Goal: Information Seeking & Learning: Check status

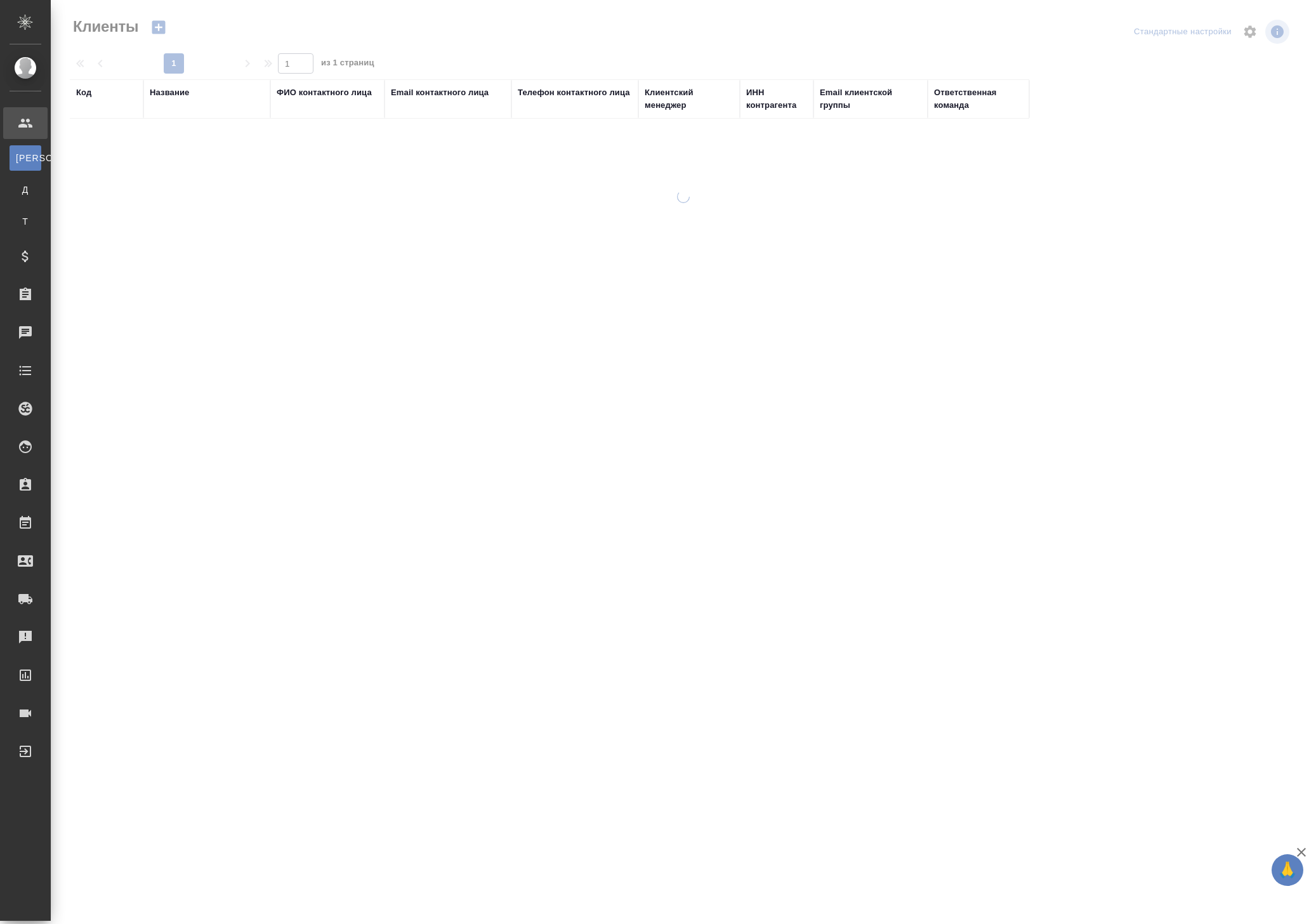
select select "RU"
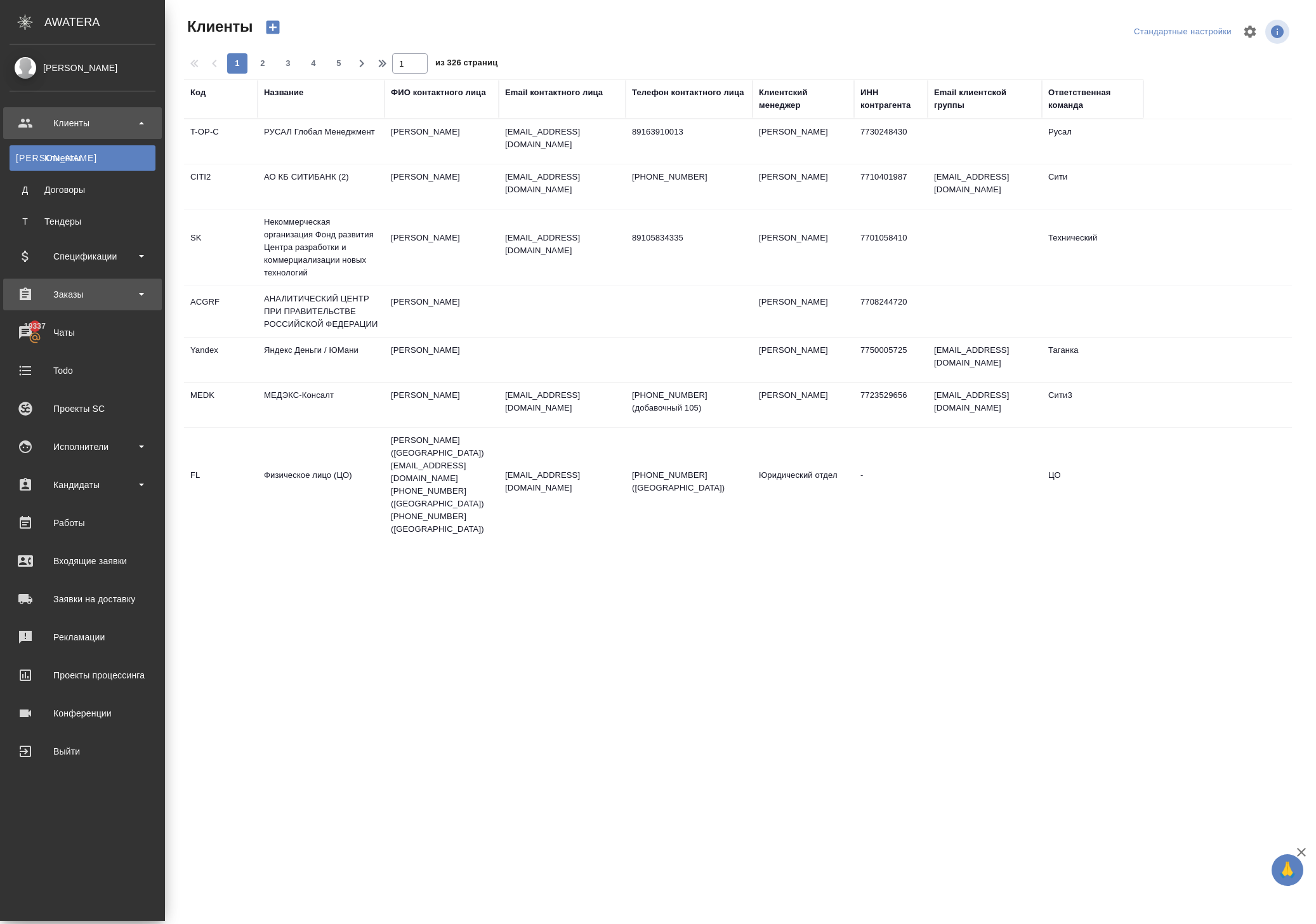
click at [79, 293] on div "Заказы" at bounding box center [82, 294] width 146 height 19
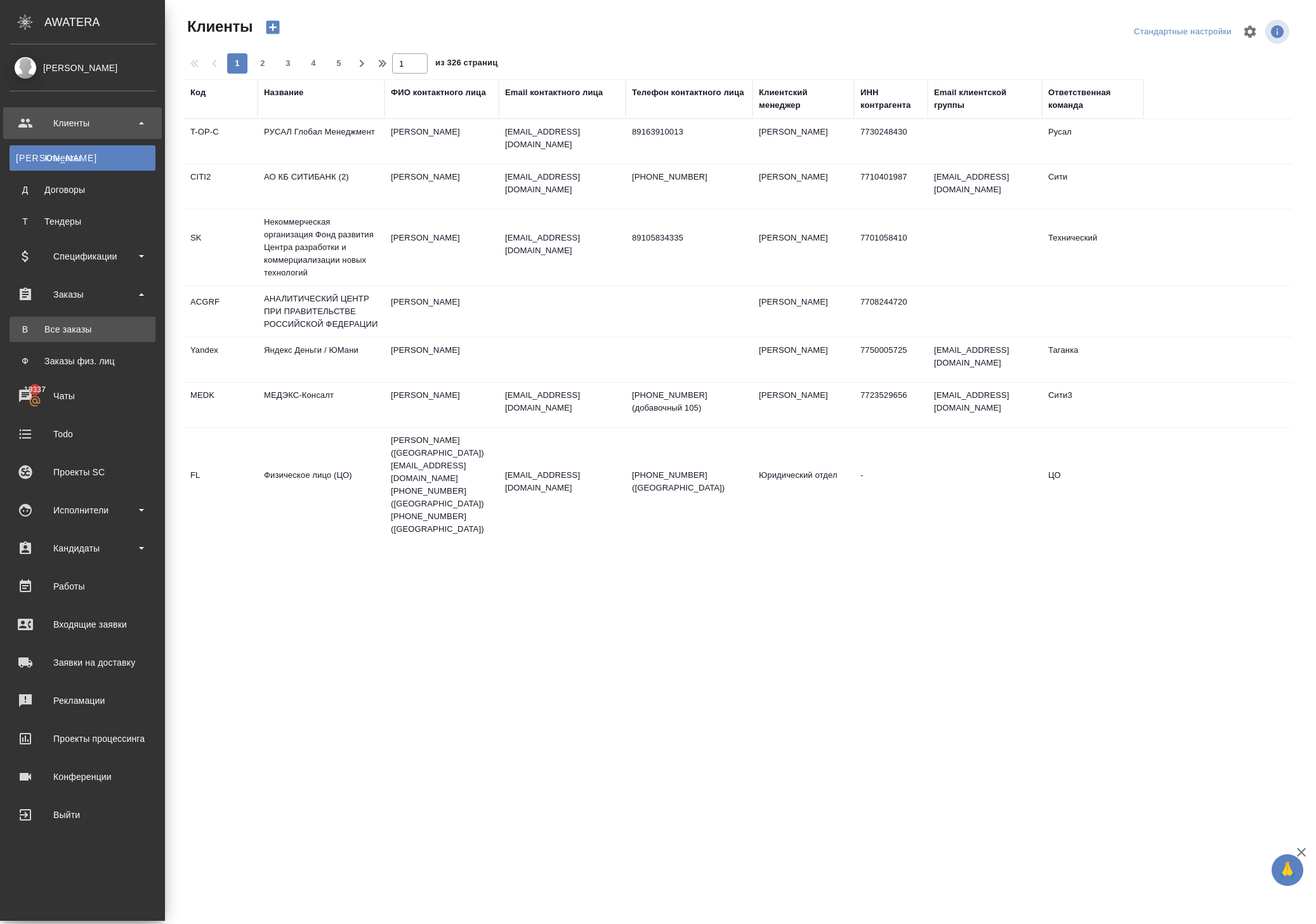
click at [97, 321] on link "В Все заказы" at bounding box center [82, 330] width 146 height 25
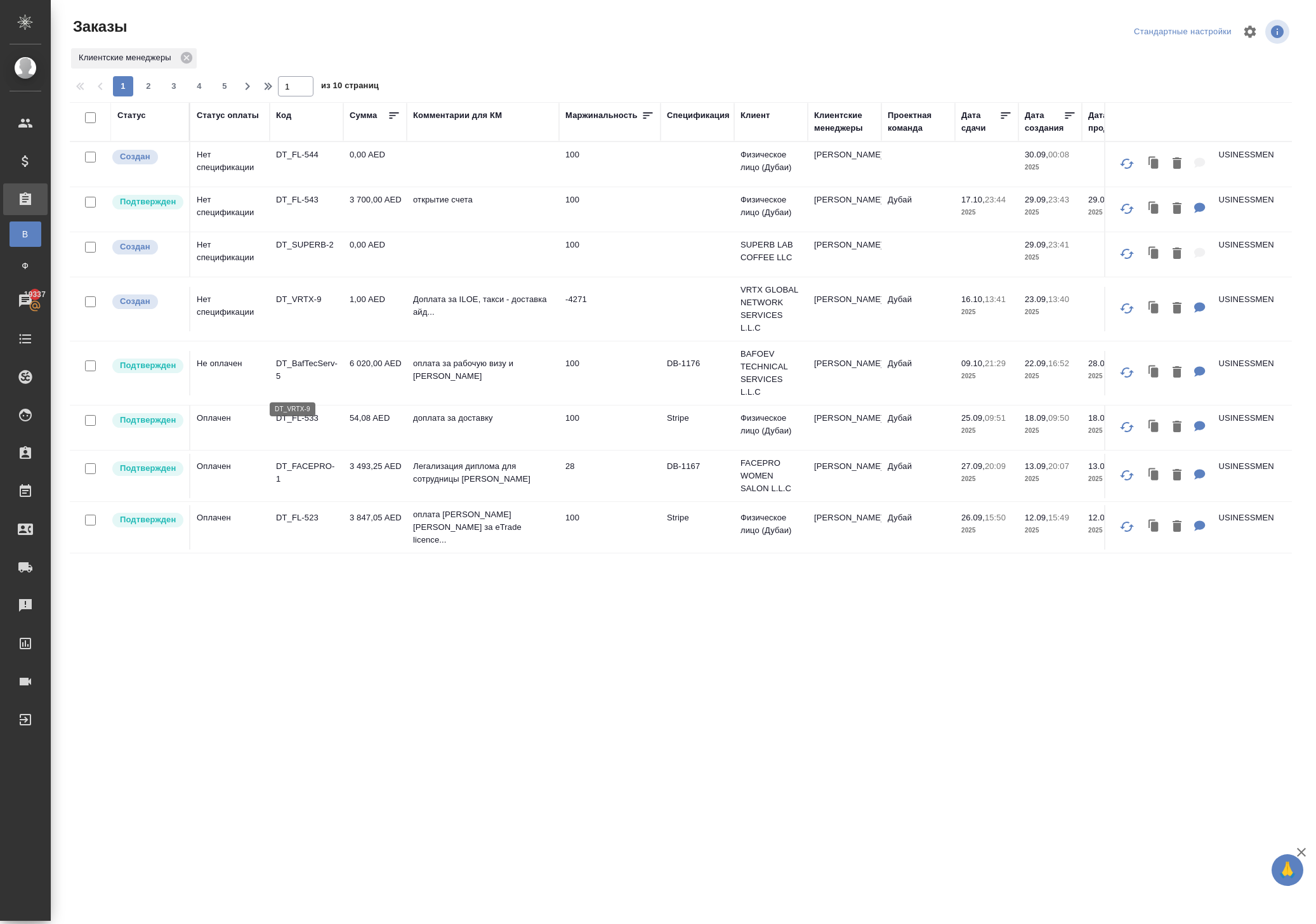
click at [301, 306] on p "DT_VRTX-9" at bounding box center [306, 299] width 61 height 13
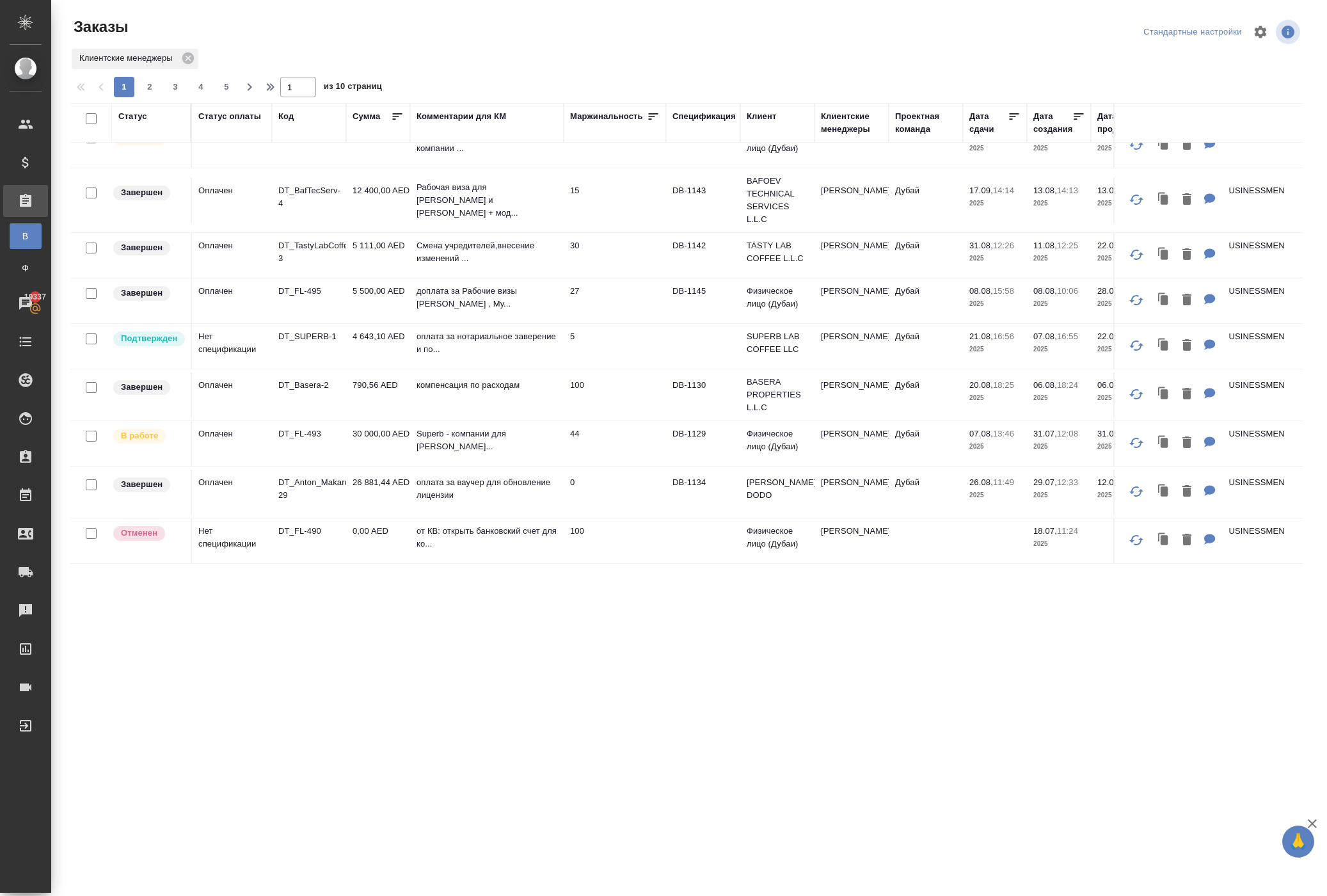
scroll to position [1185, 0]
click at [160, 94] on span "2" at bounding box center [150, 87] width 20 height 13
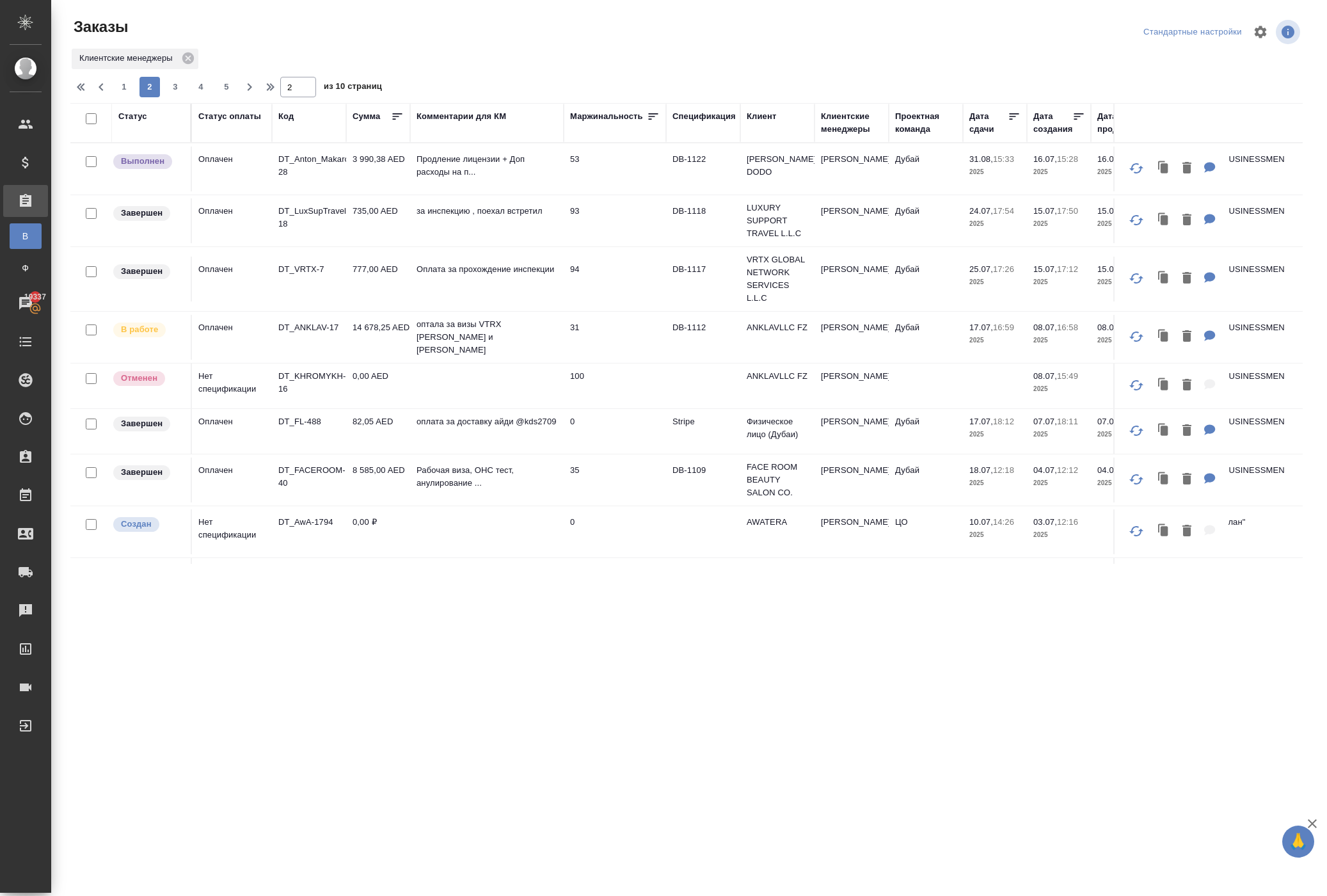
scroll to position [0, 0]
click at [307, 276] on p "DT_VRTX-7" at bounding box center [308, 269] width 61 height 13
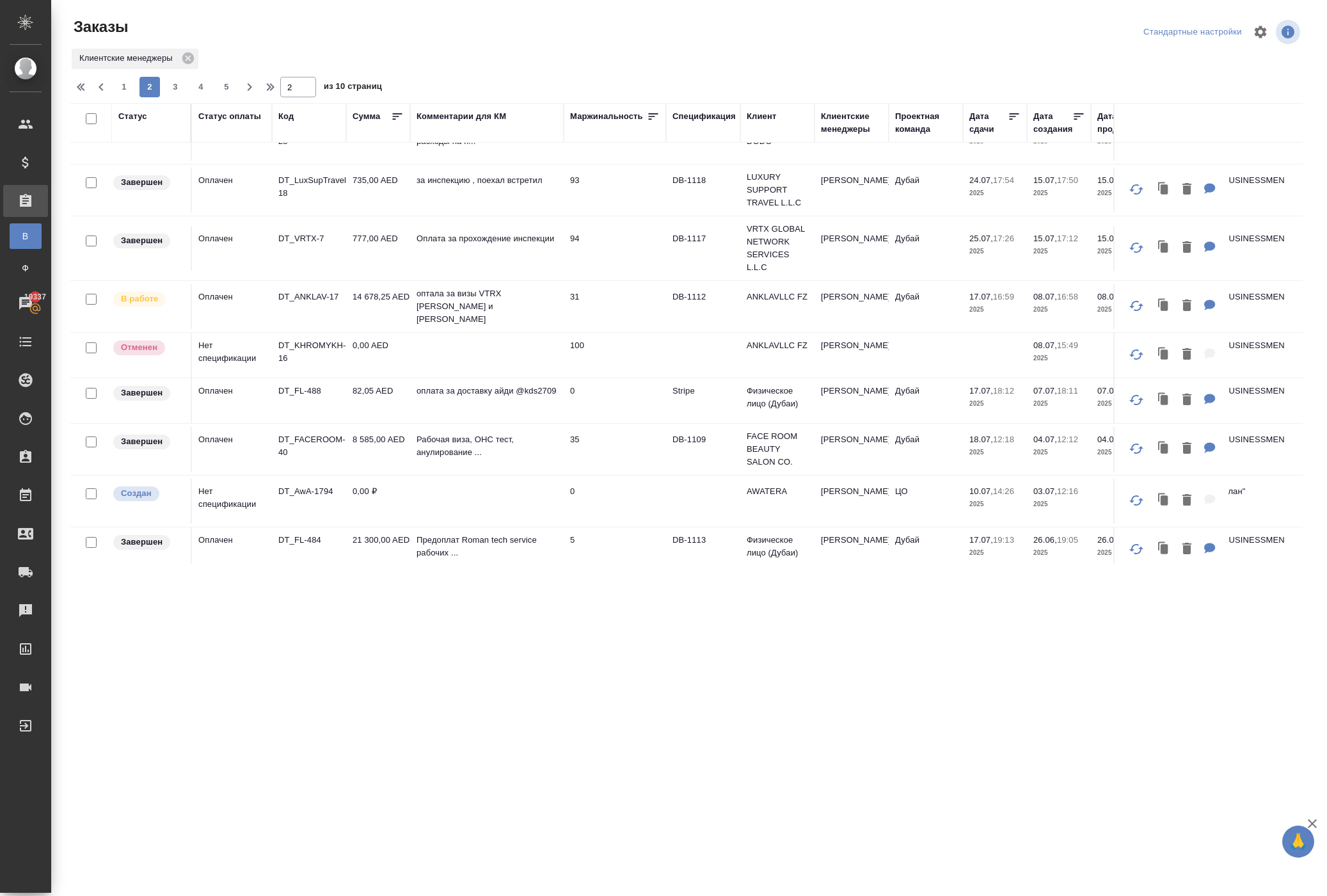
scroll to position [33, 0]
click at [186, 94] on button "3" at bounding box center [175, 87] width 20 height 20
type input "3"
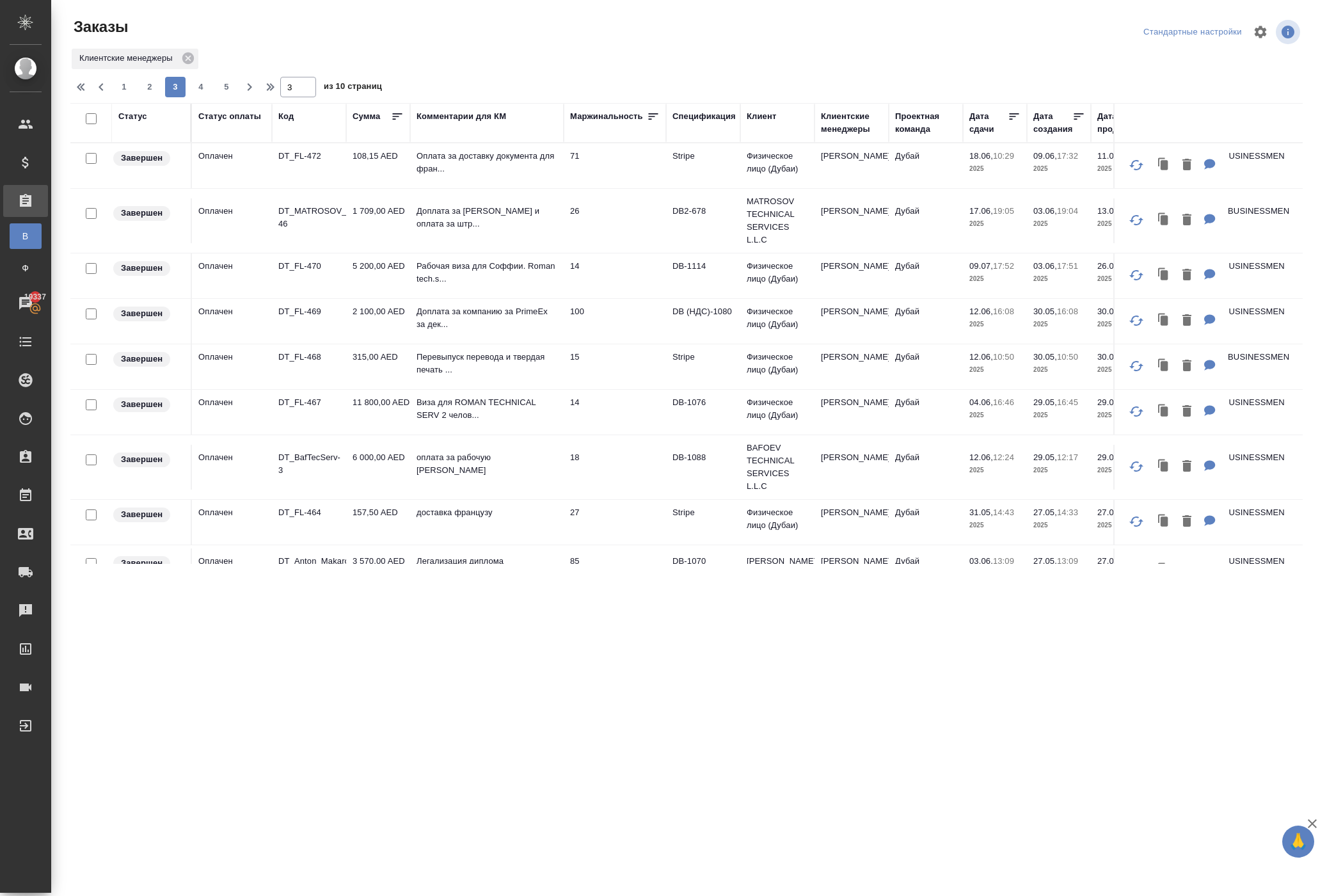
scroll to position [0, 0]
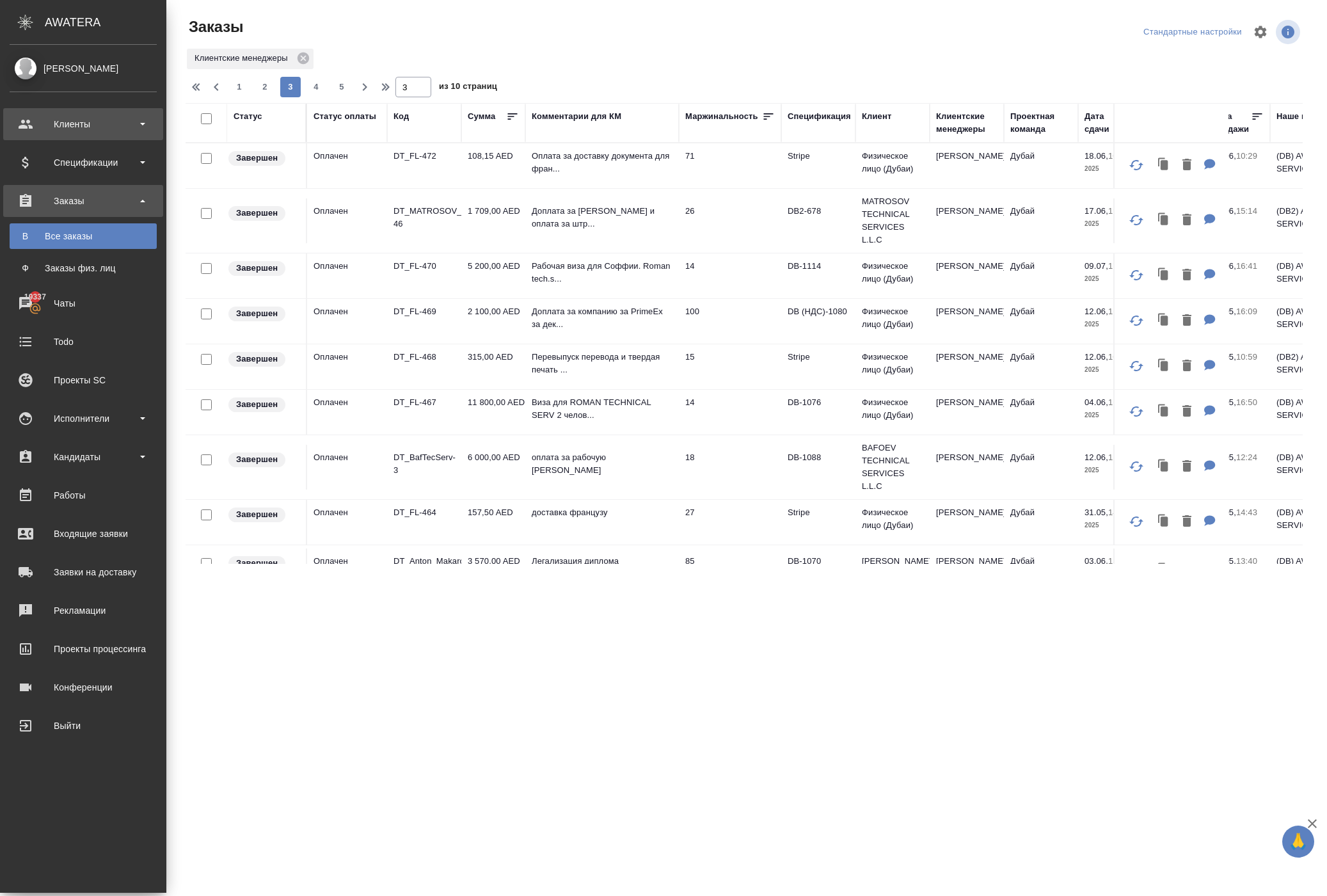
click at [109, 119] on div "Клиенты" at bounding box center [83, 124] width 147 height 19
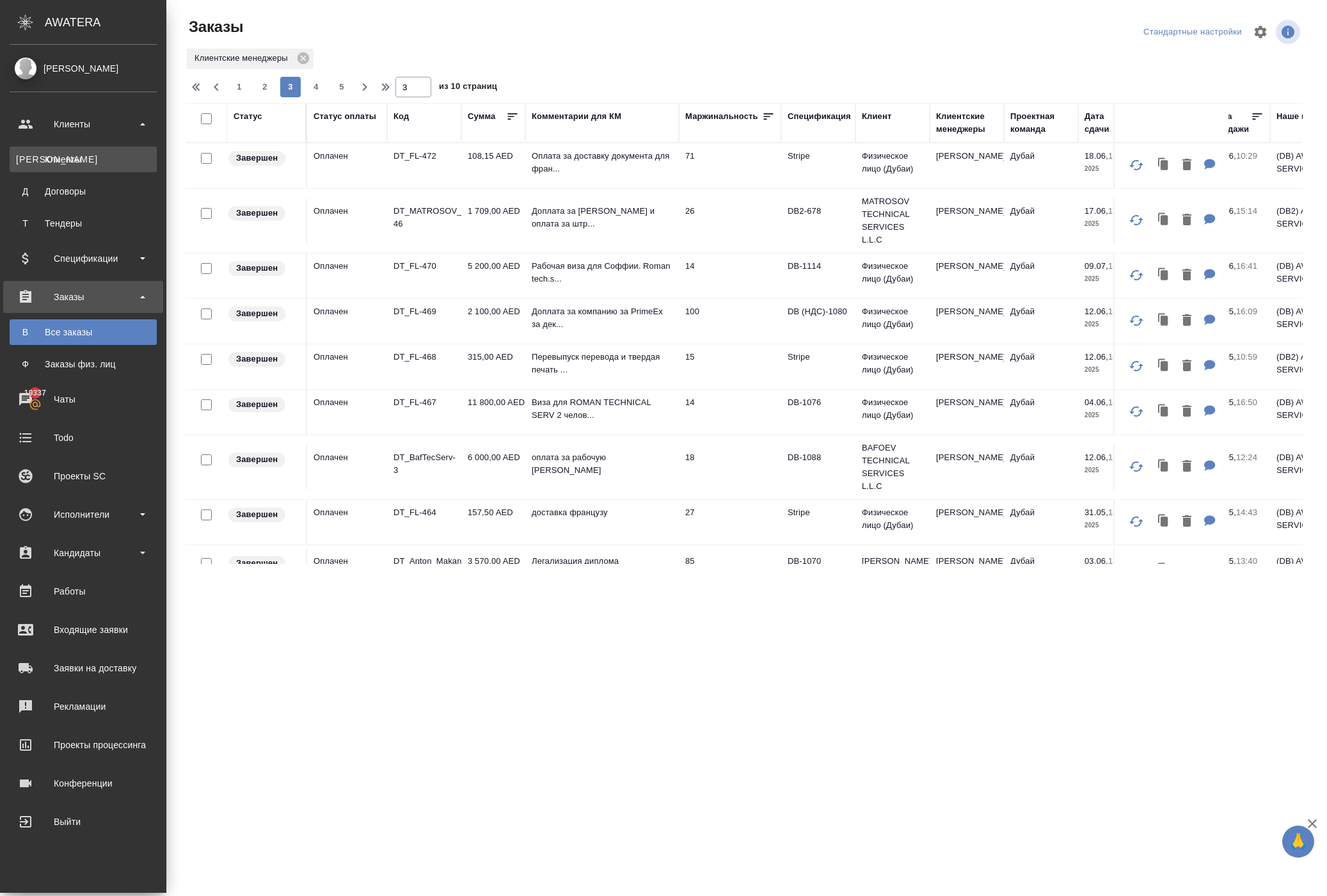
click at [110, 155] on div "Клиенты" at bounding box center [83, 159] width 135 height 13
select select "RU"
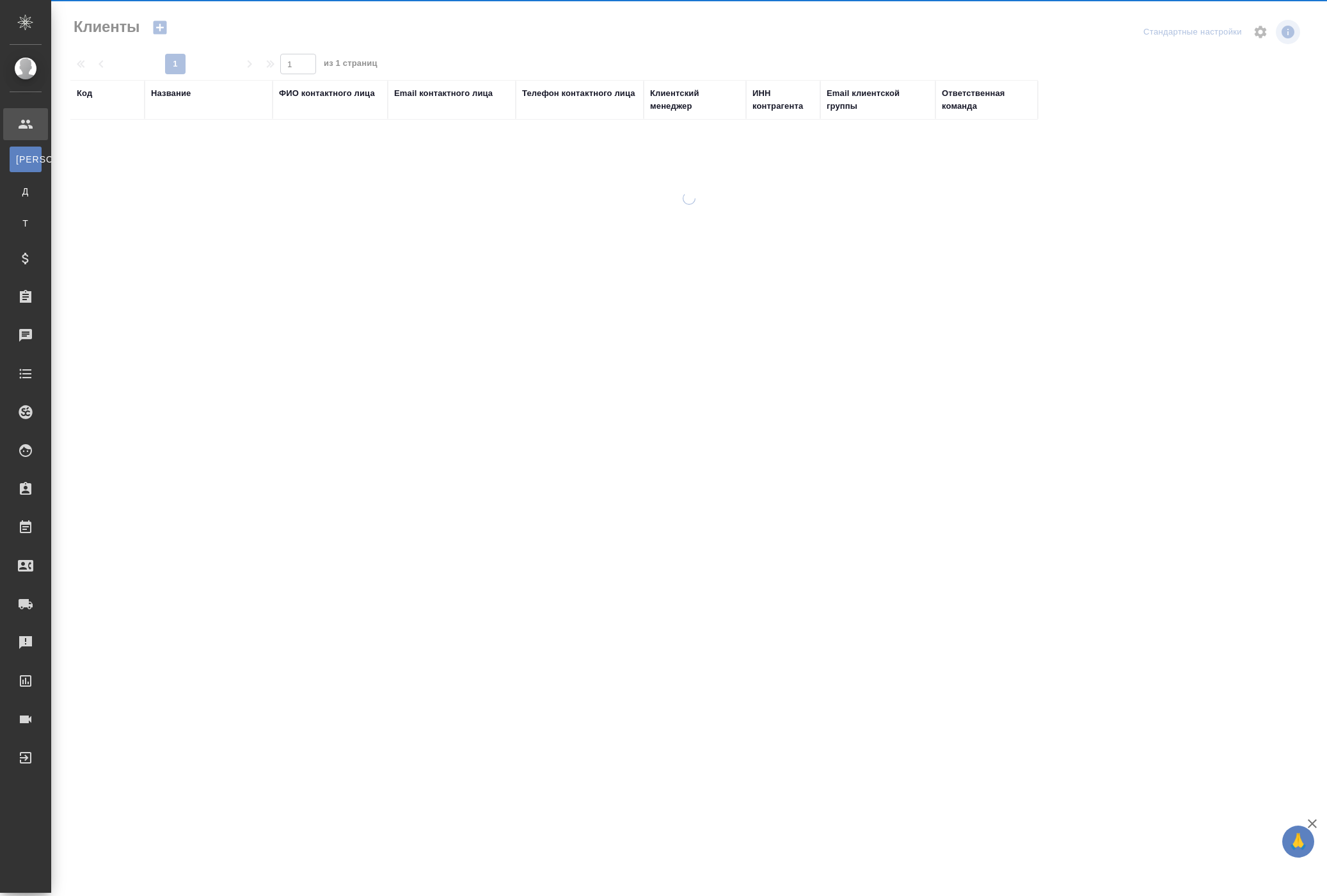
click at [110, 155] on div at bounding box center [689, 273] width 1276 height 548
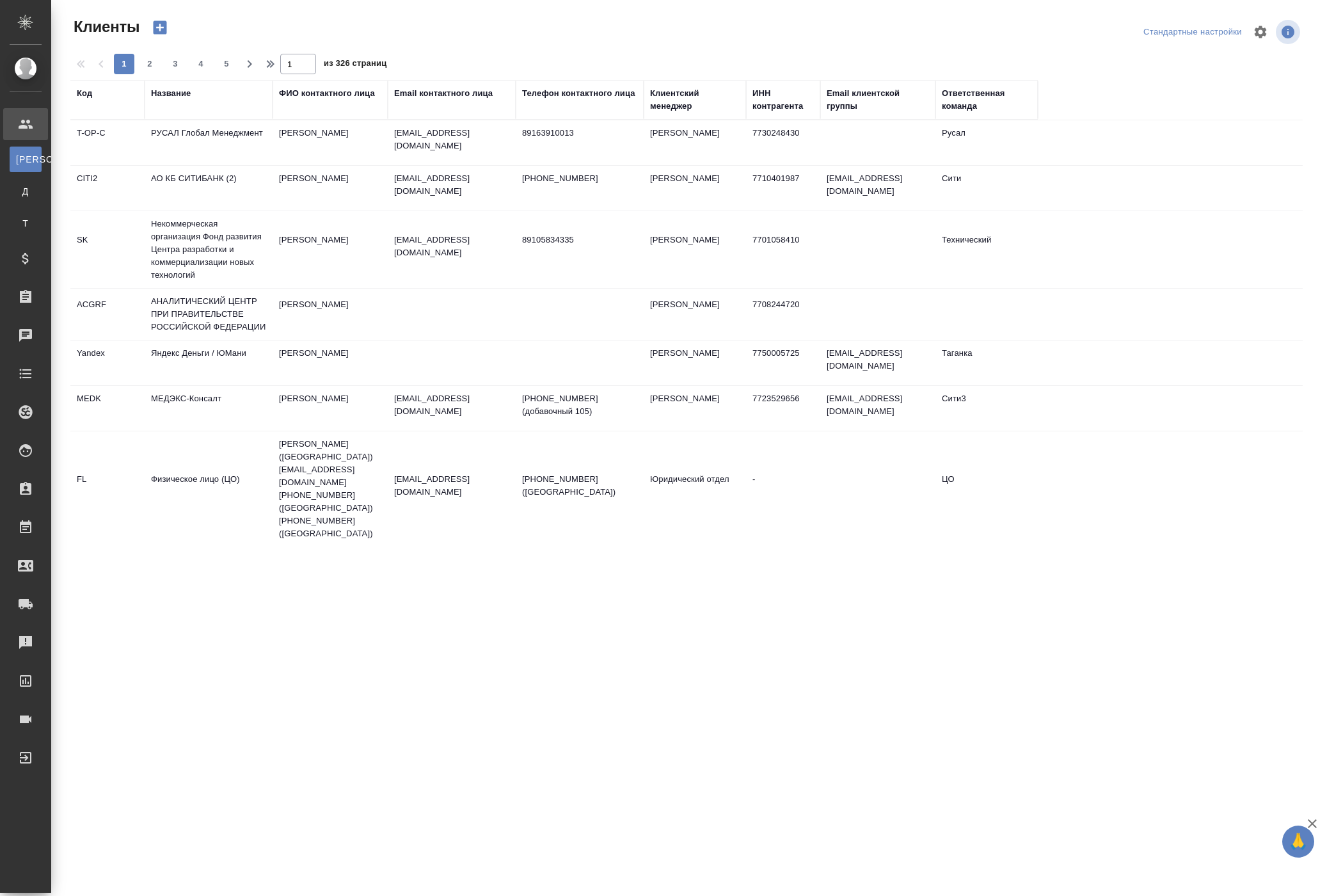
click at [188, 100] on div "Название" at bounding box center [171, 93] width 40 height 13
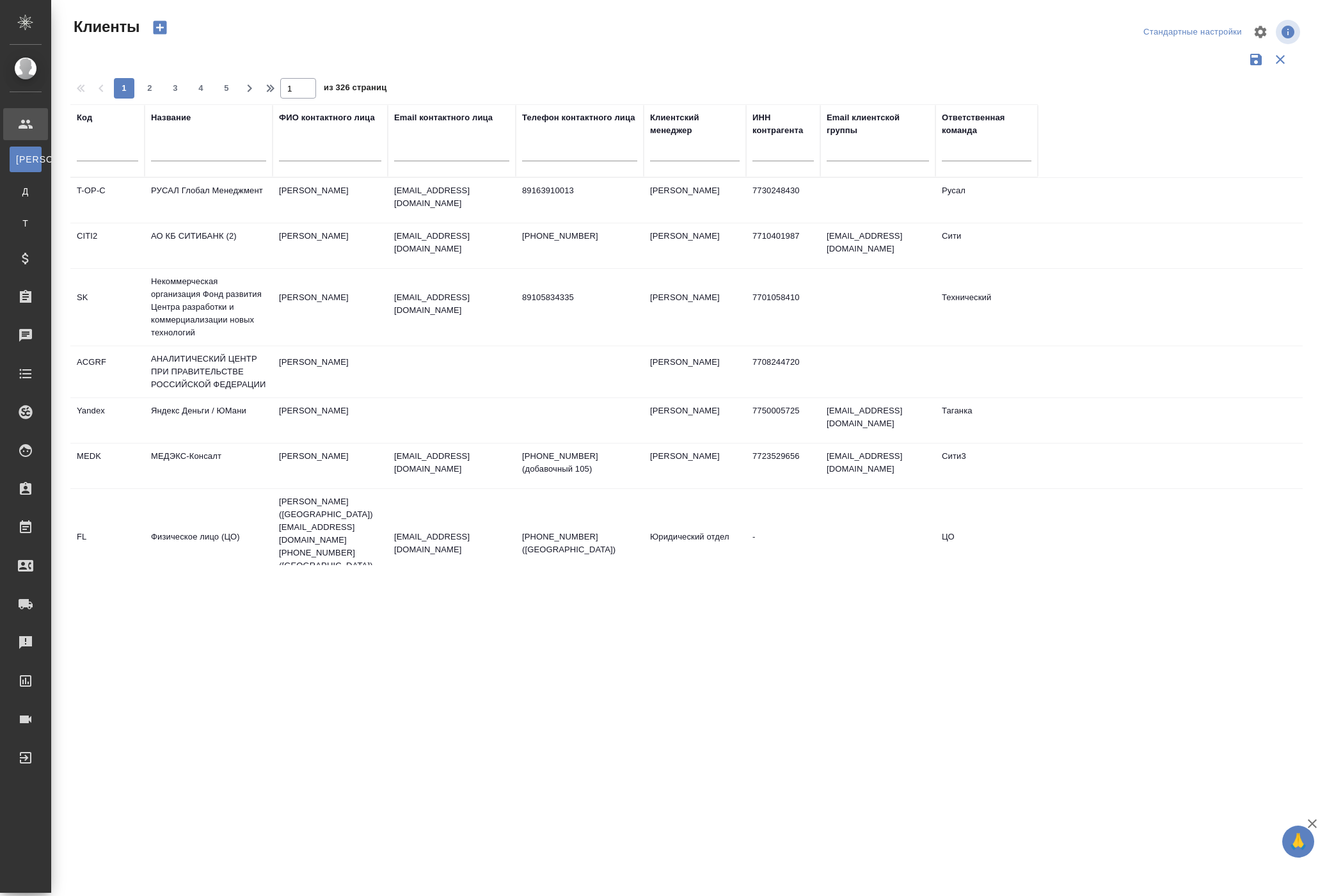
click at [190, 170] on div at bounding box center [209, 154] width 115 height 31
click at [193, 161] on input "text" at bounding box center [209, 153] width 115 height 16
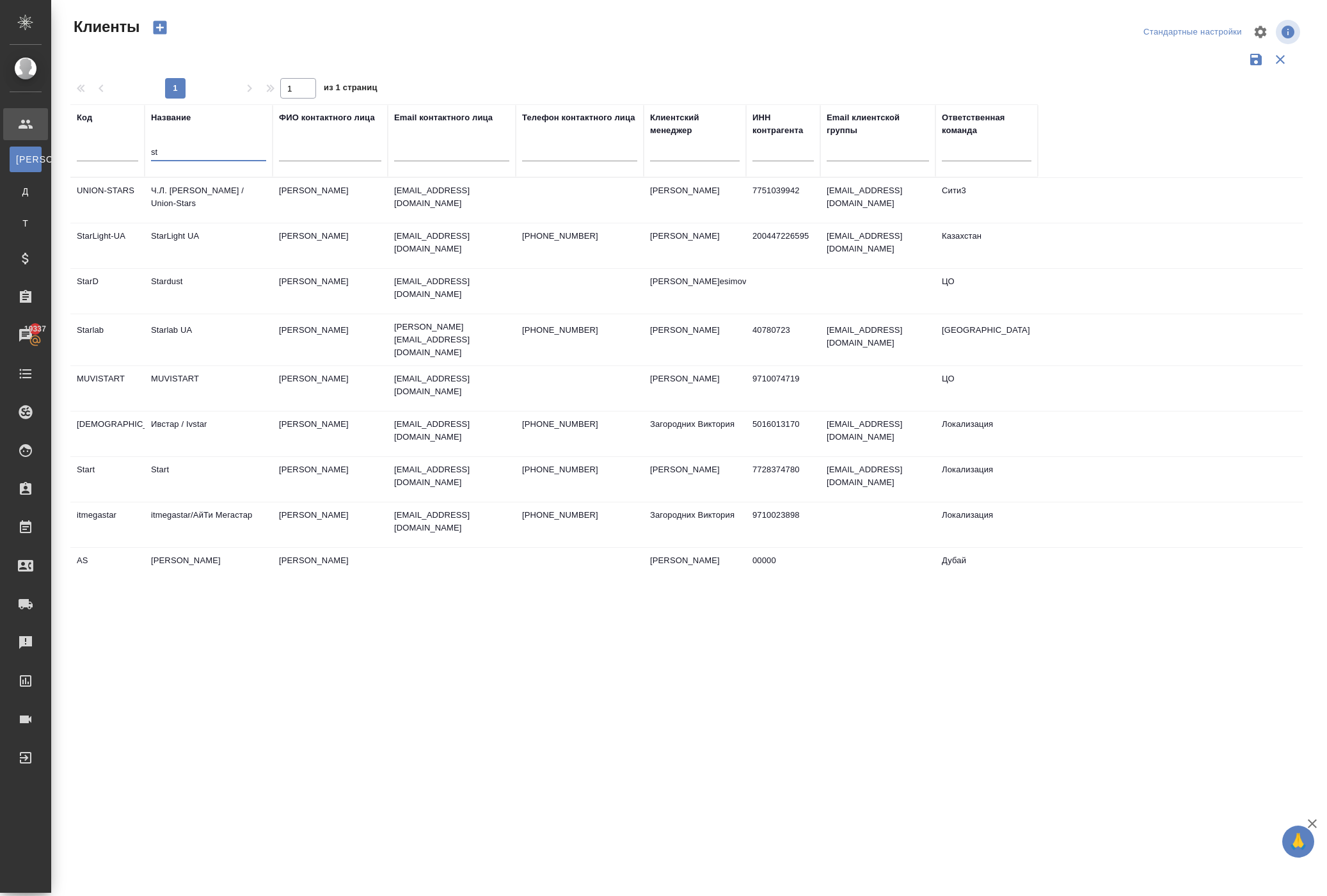
type input "s"
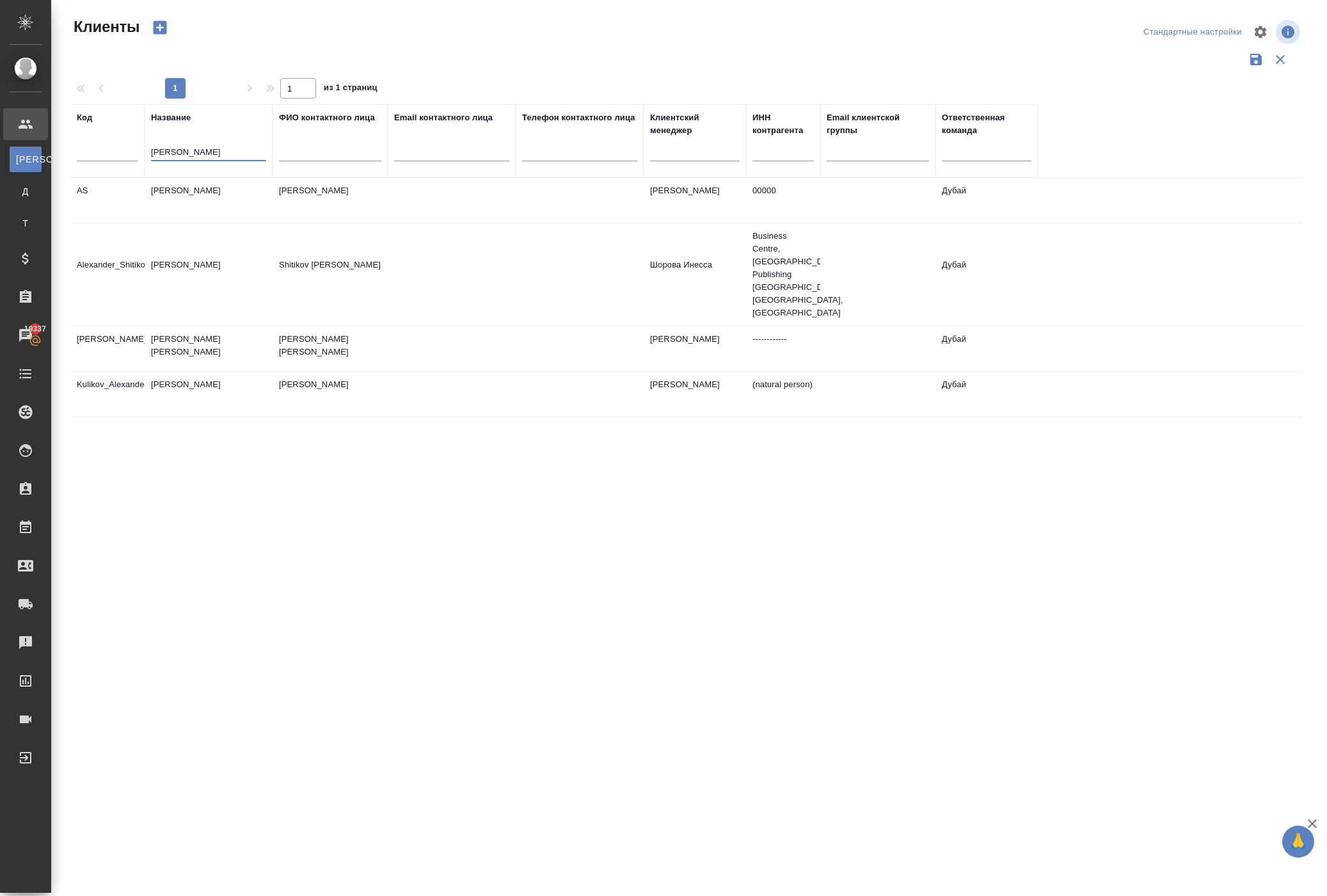
type input "alex"
click at [193, 223] on td "Alex Starskiy" at bounding box center [208, 199] width 128 height 45
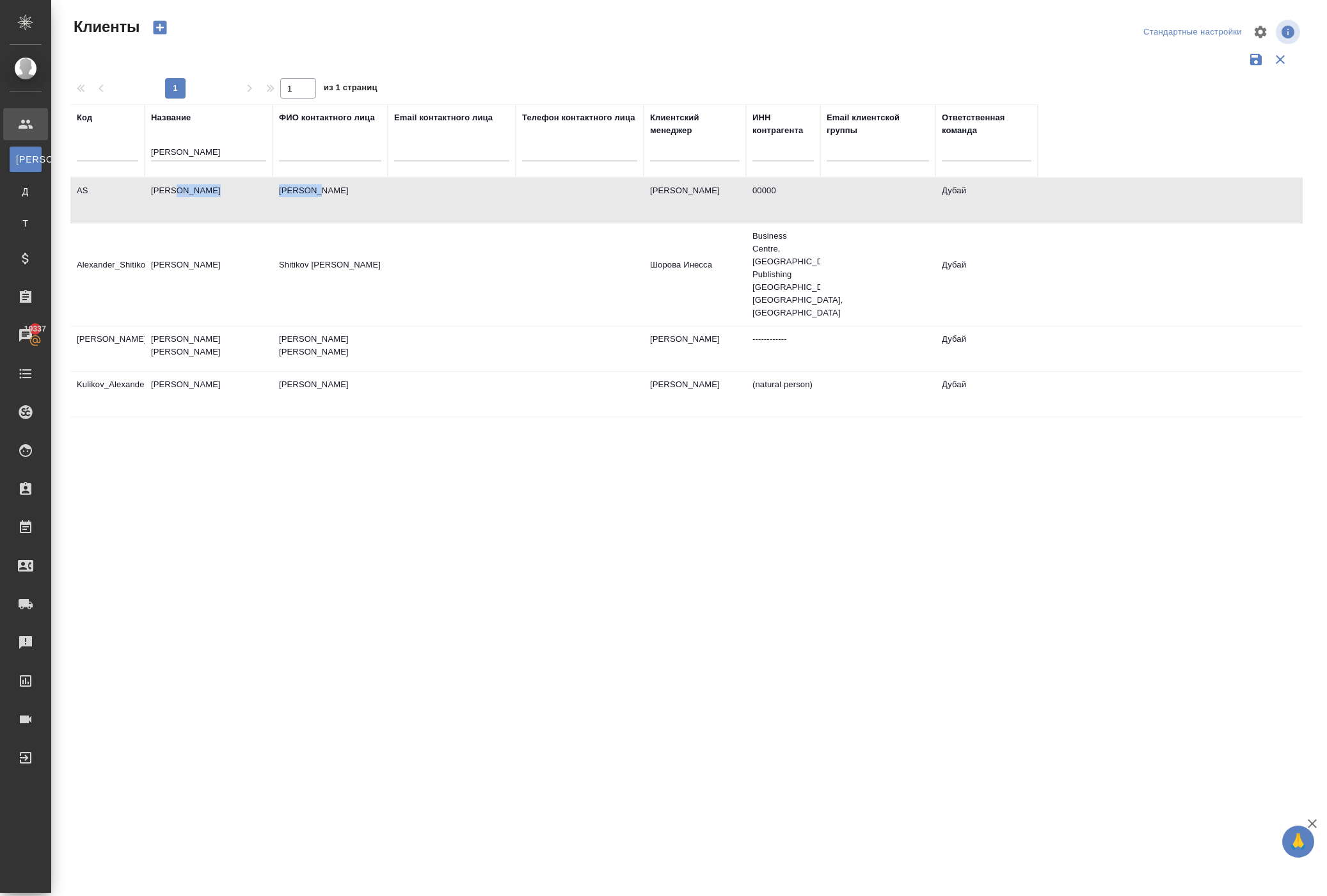
click at [193, 223] on td "Alex Starskiy" at bounding box center [208, 199] width 128 height 45
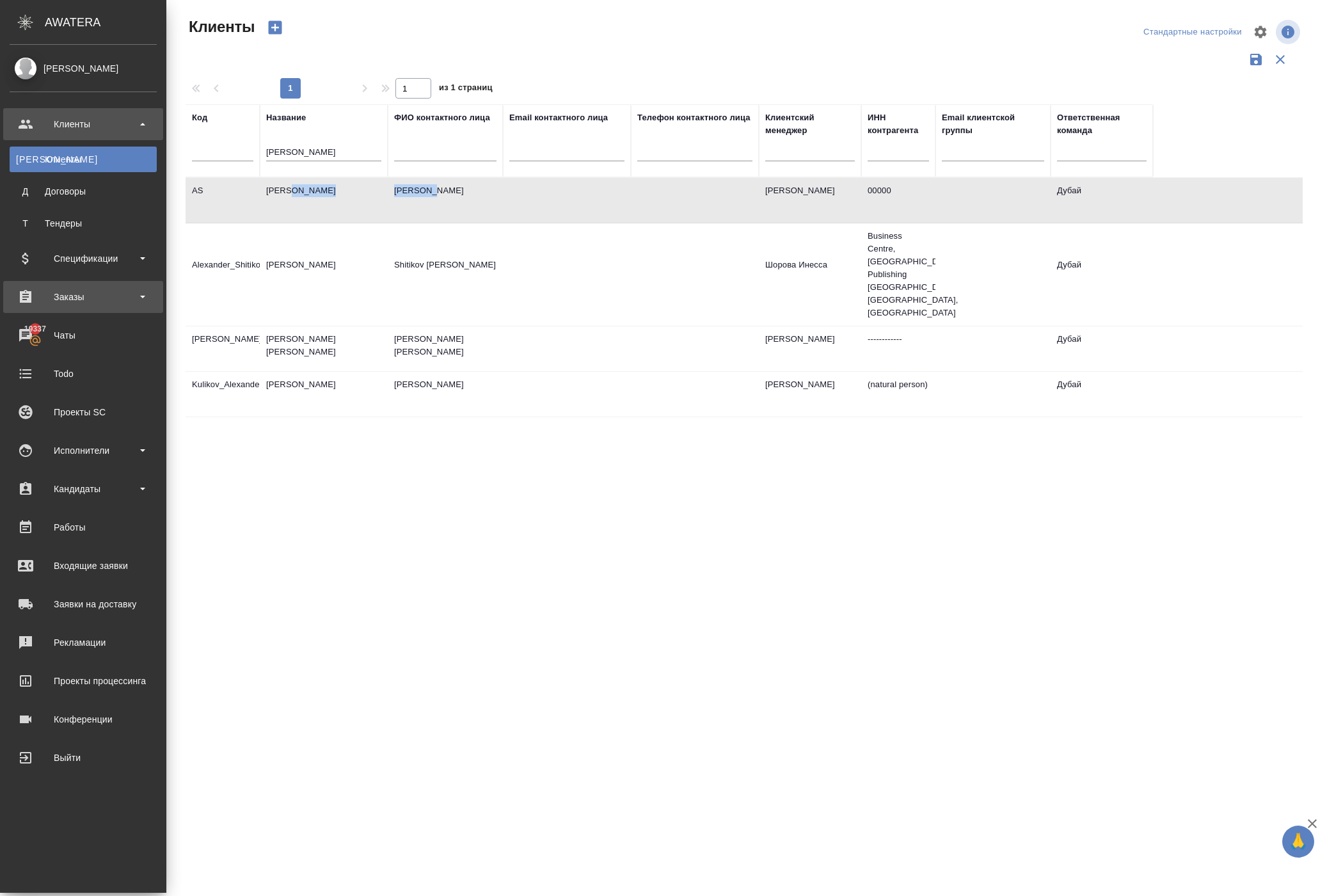
click at [60, 289] on div "Заказы" at bounding box center [83, 296] width 147 height 19
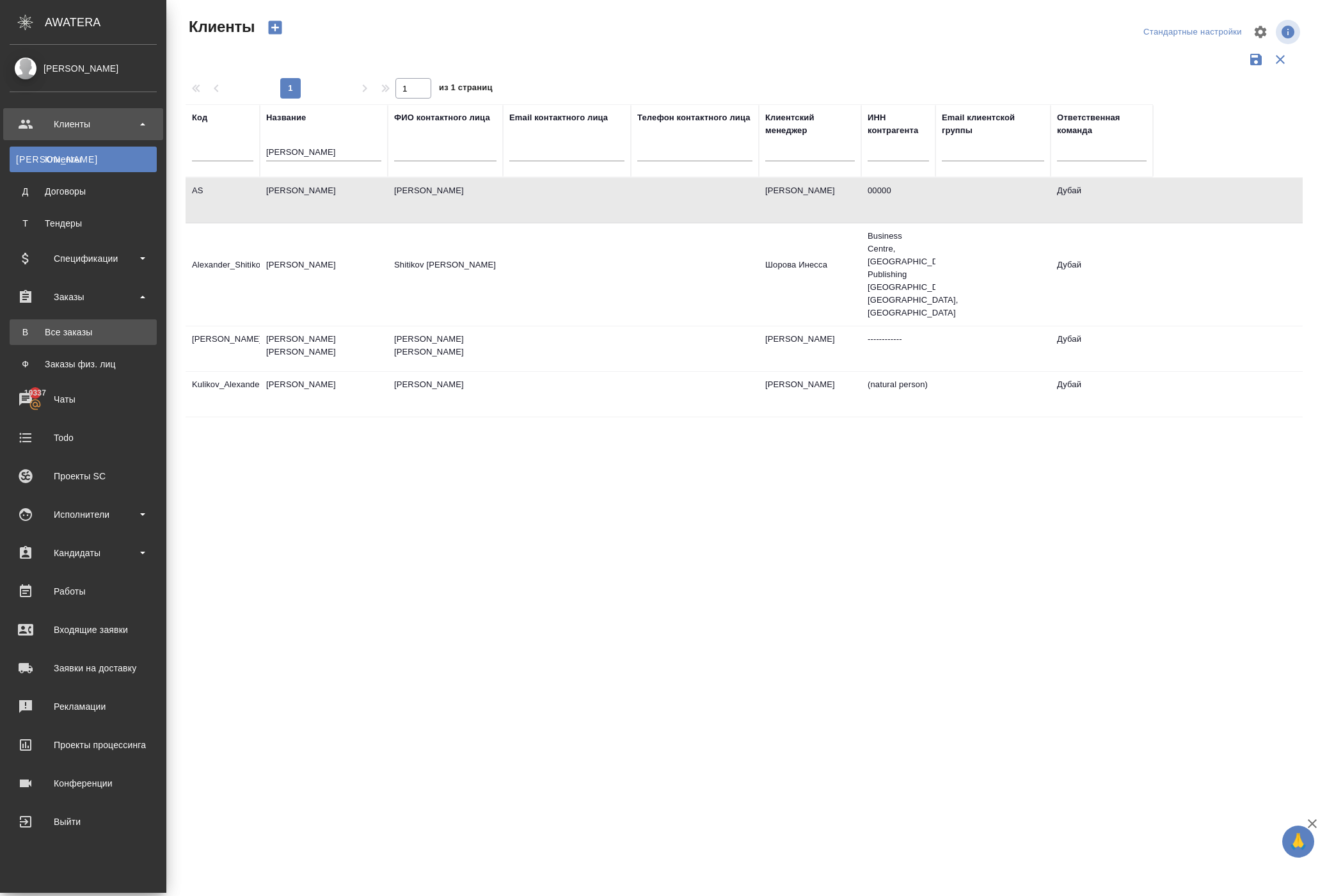
click at [78, 338] on div "Все заказы" at bounding box center [83, 332] width 135 height 13
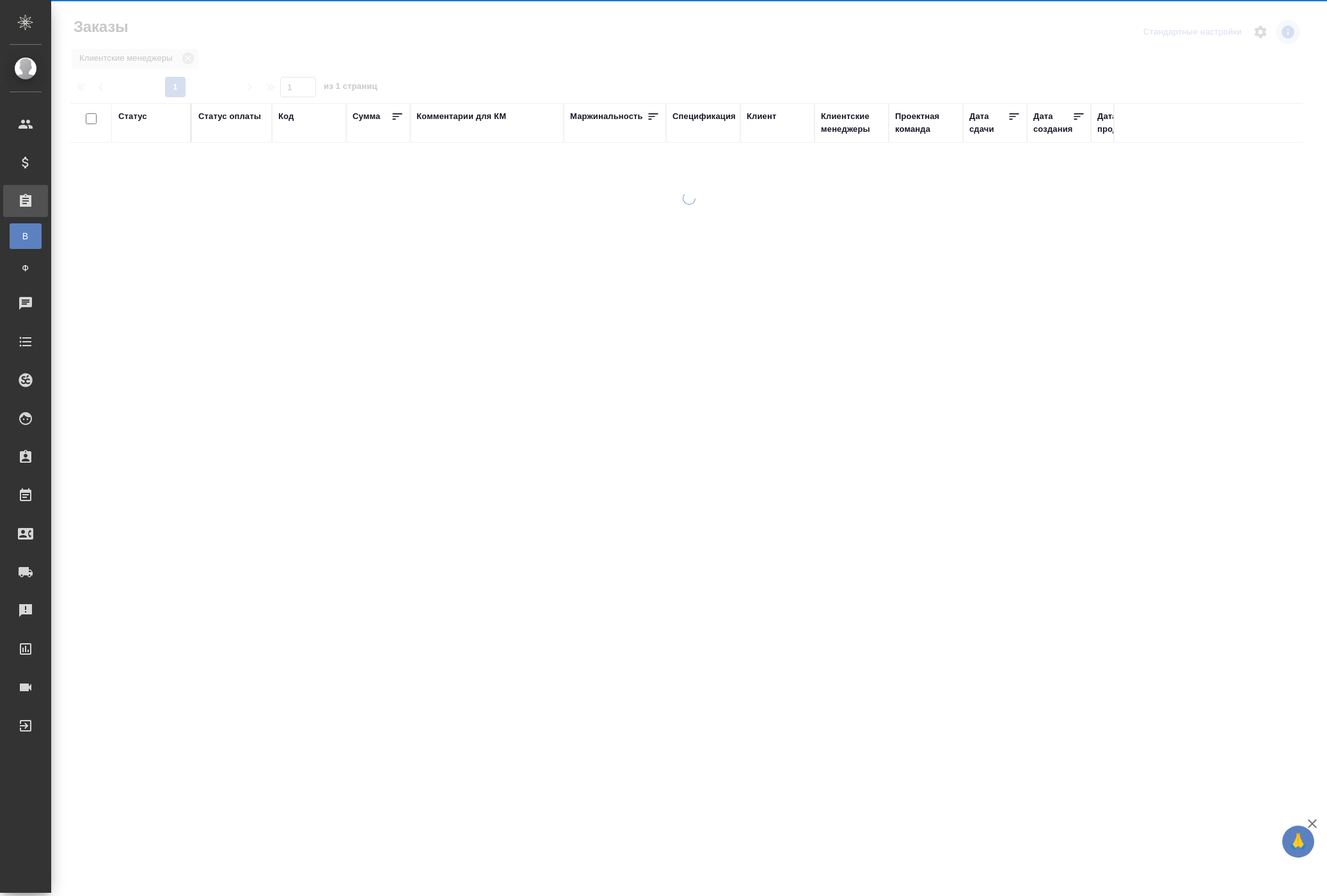
click at [78, 338] on div at bounding box center [689, 381] width 1276 height 378
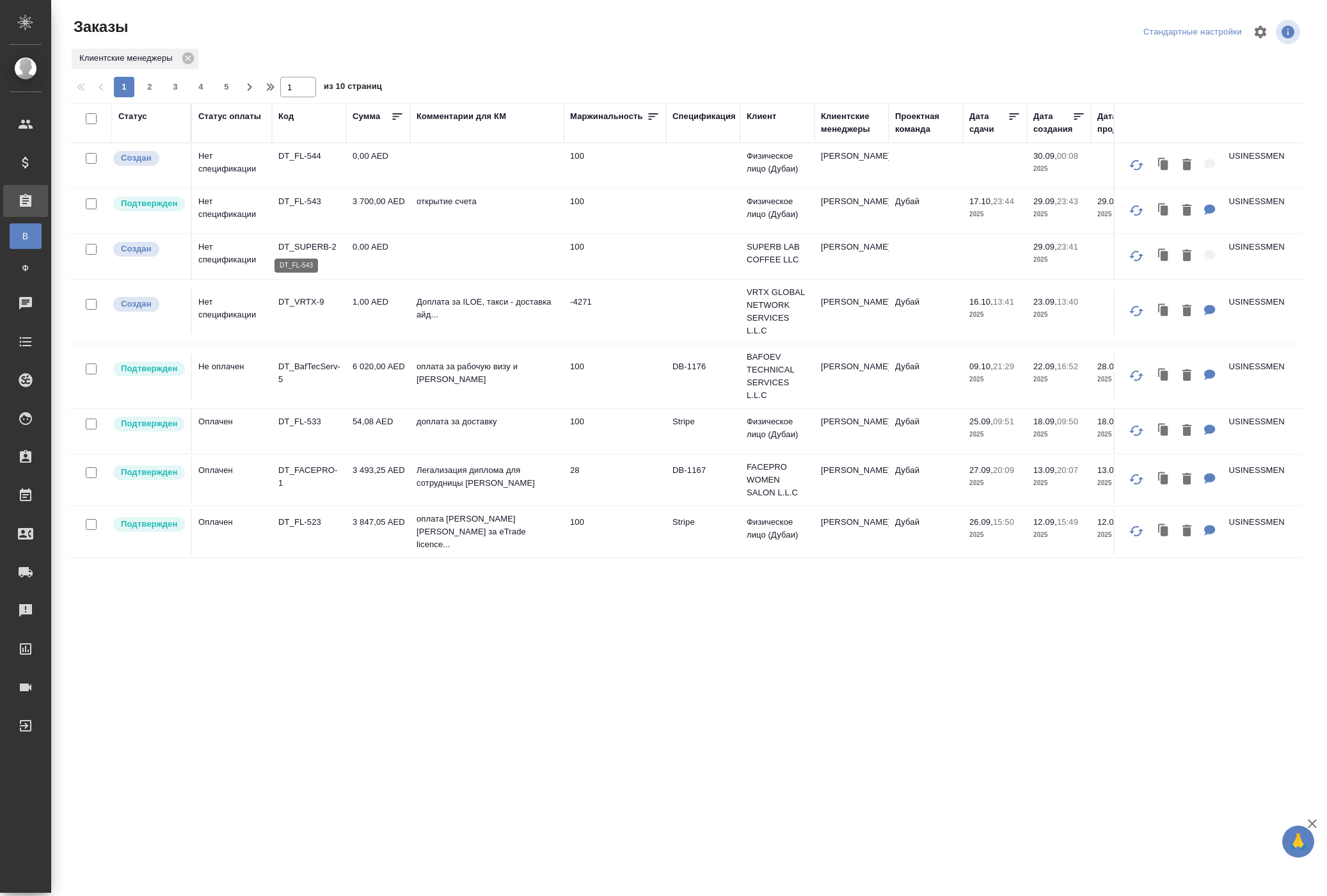
click at [311, 208] on p "DT_FL-543" at bounding box center [308, 201] width 61 height 13
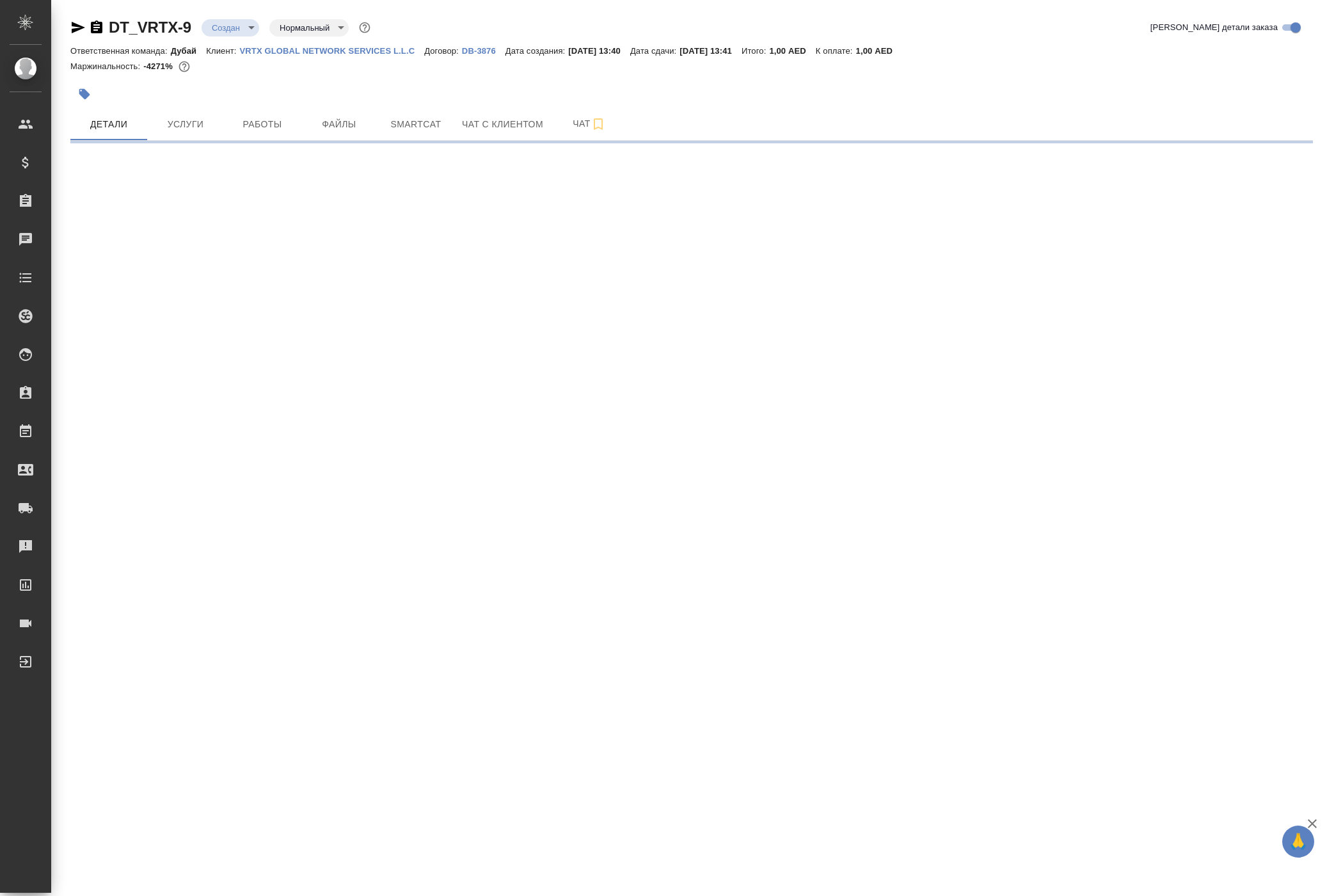
select select "RU"
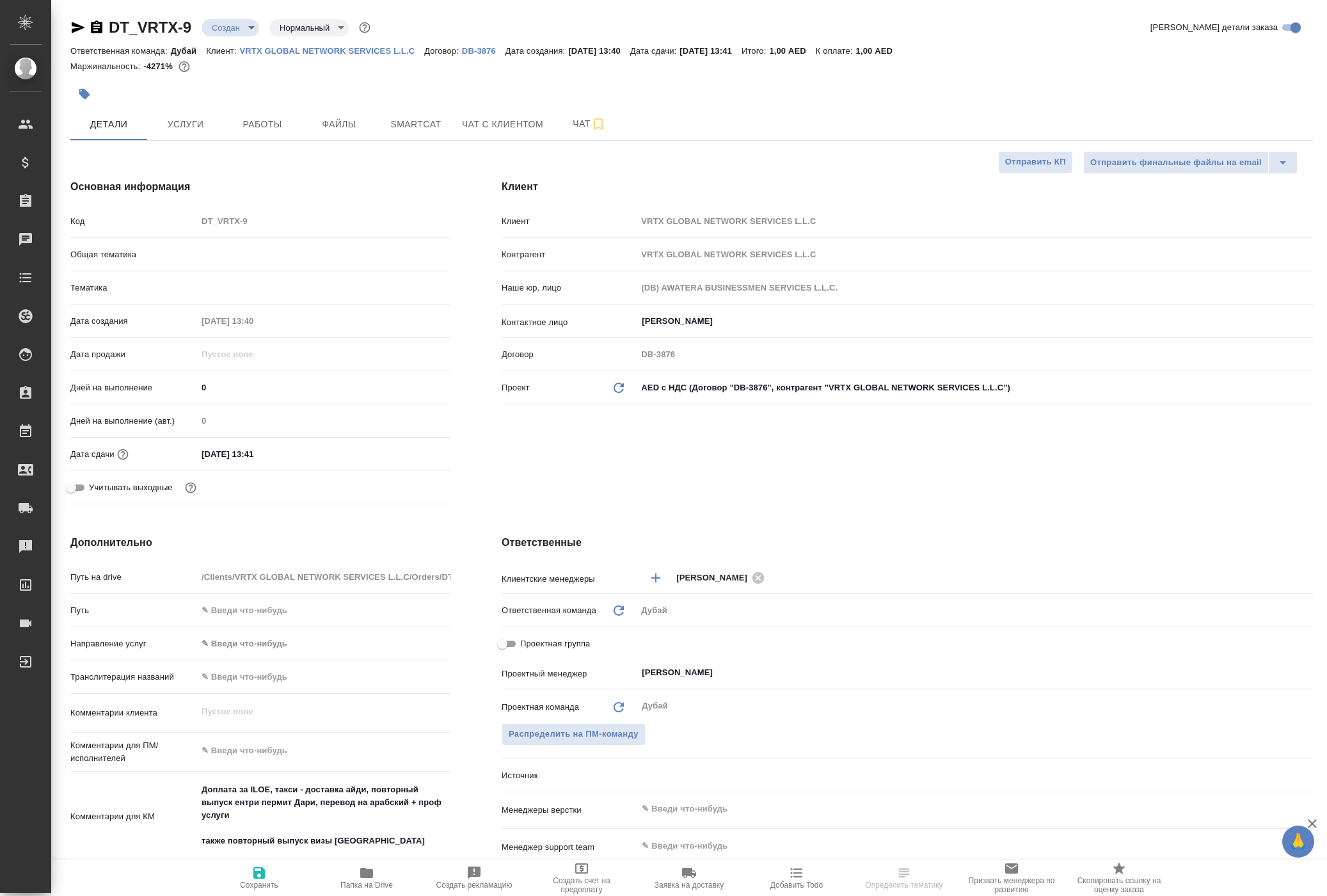
type textarea "x"
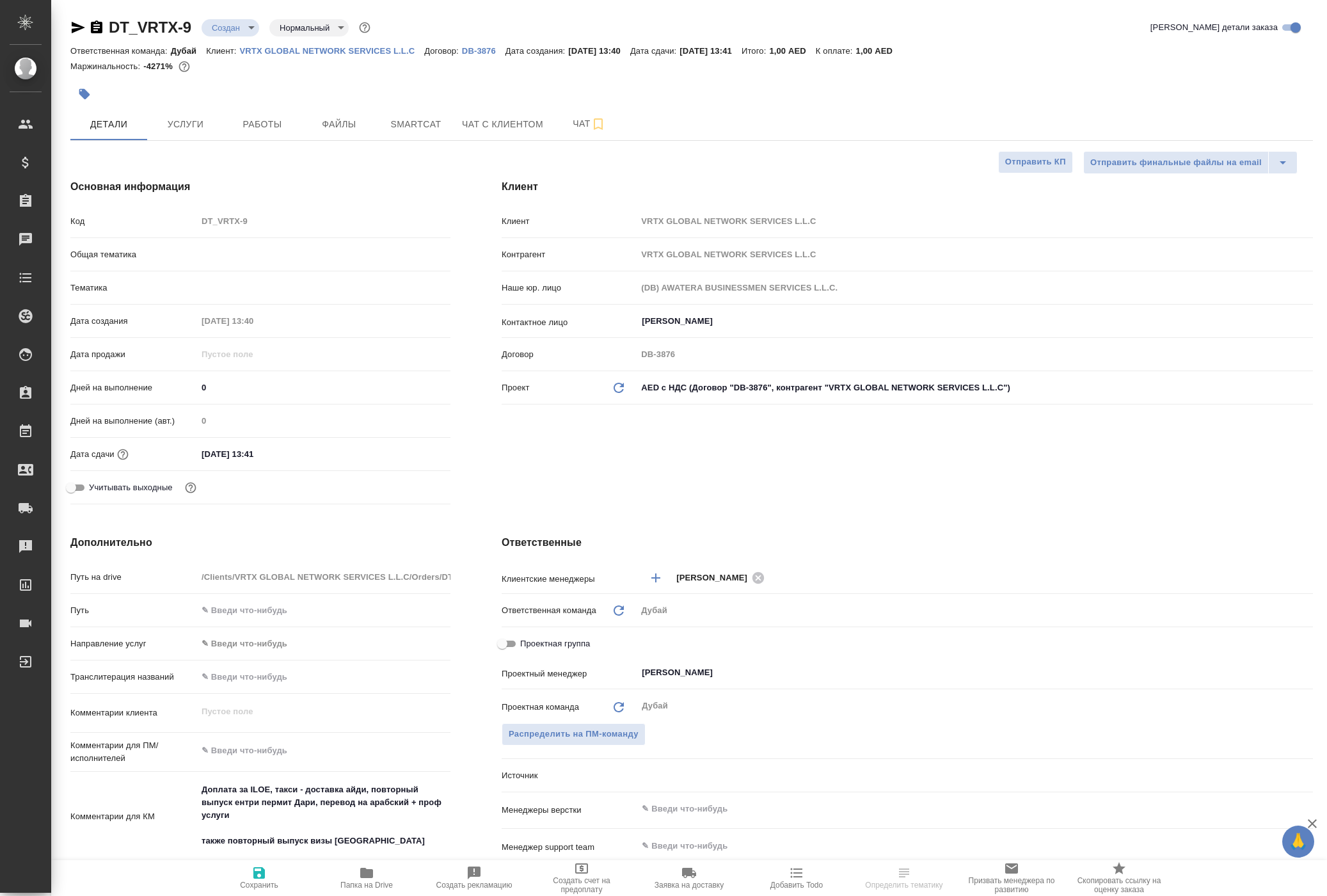
type textarea "x"
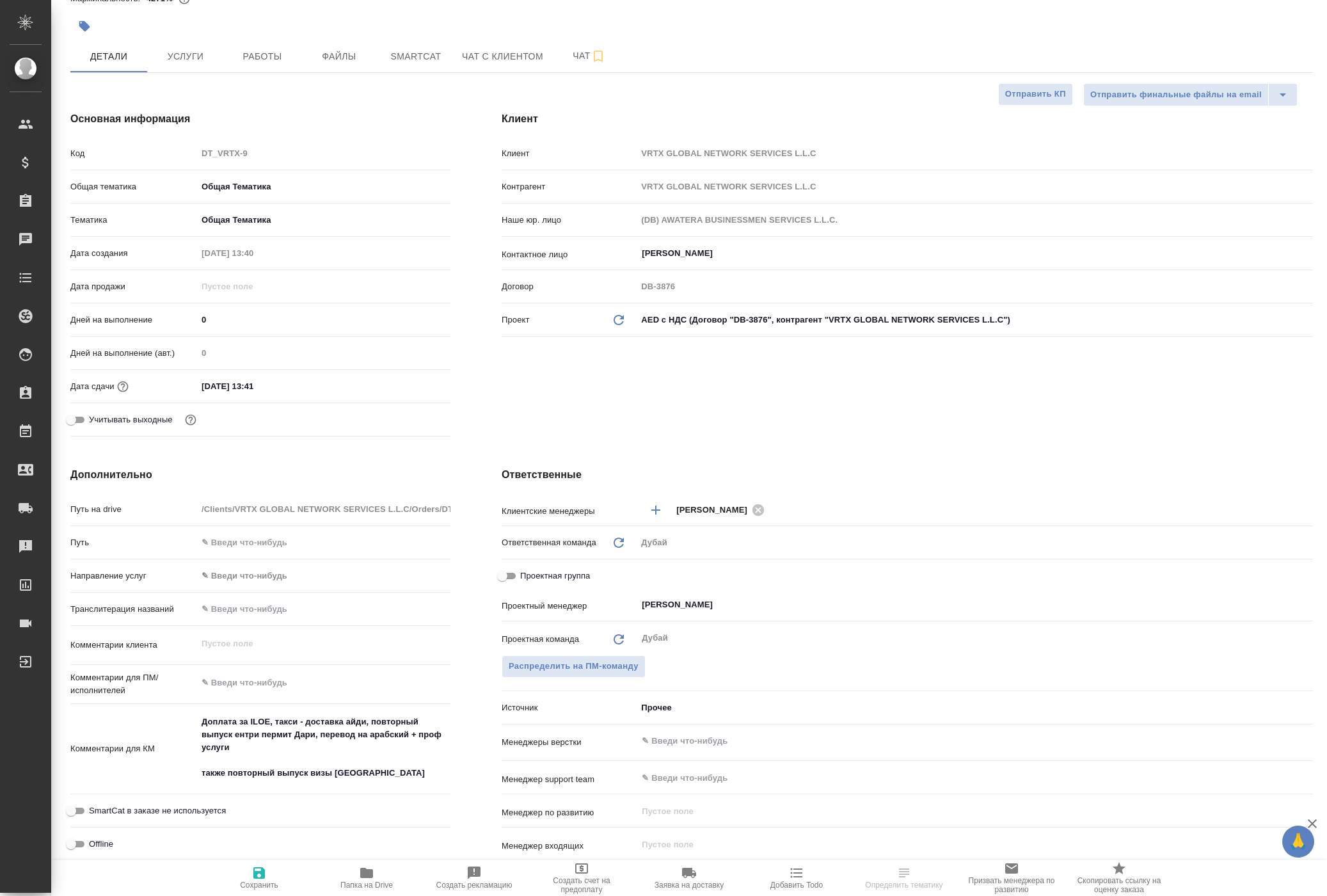
type textarea "x"
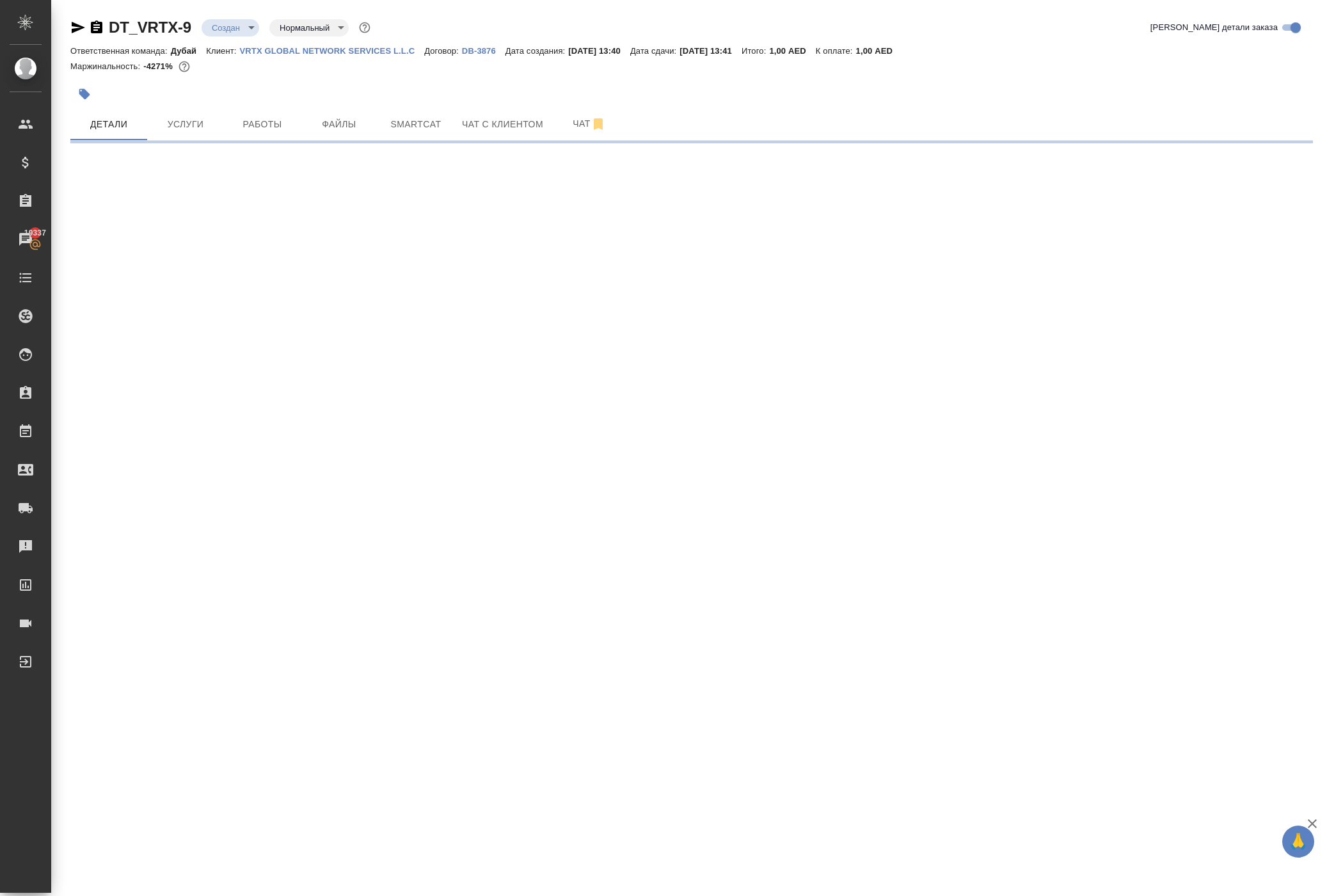
select select "RU"
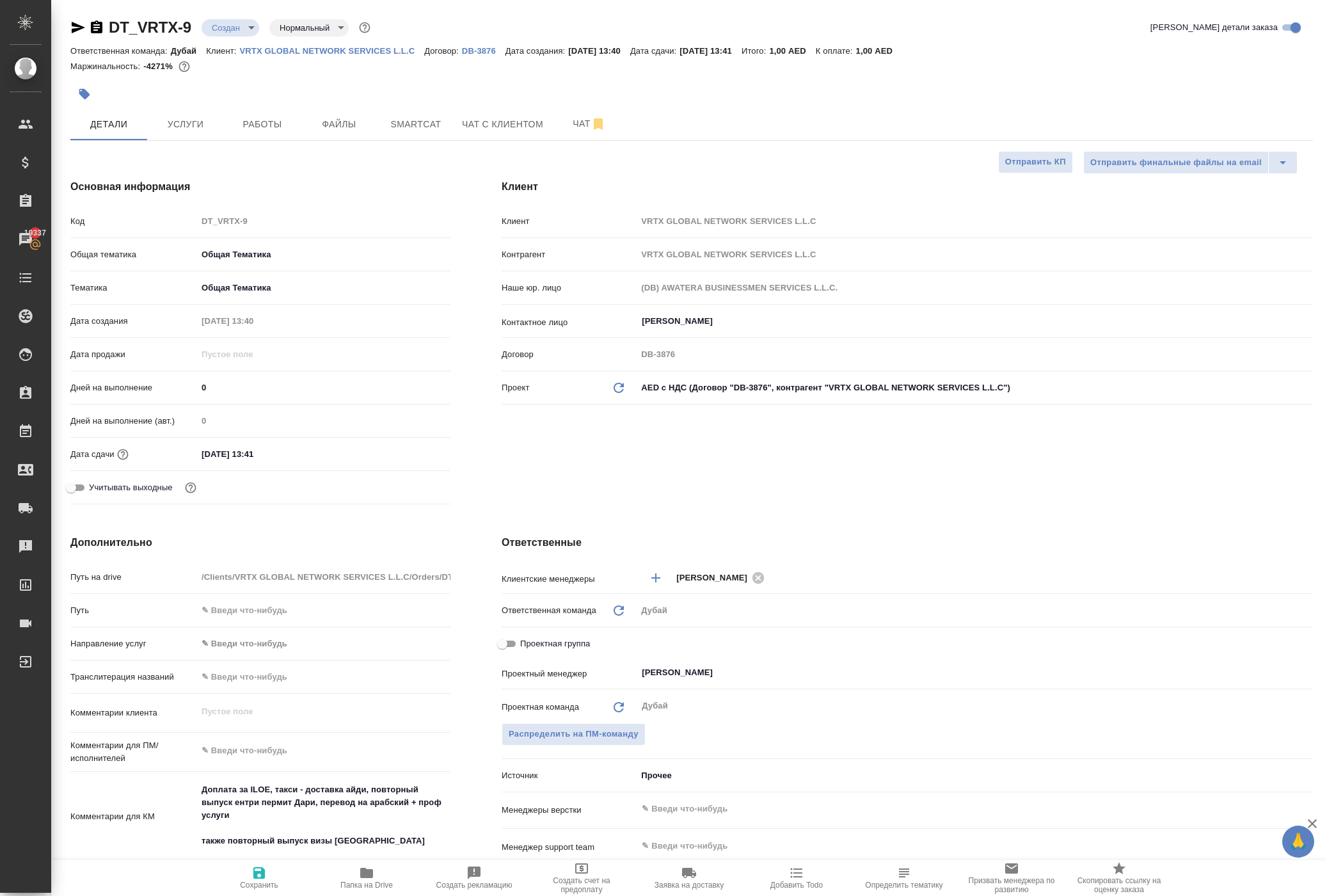
type textarea "x"
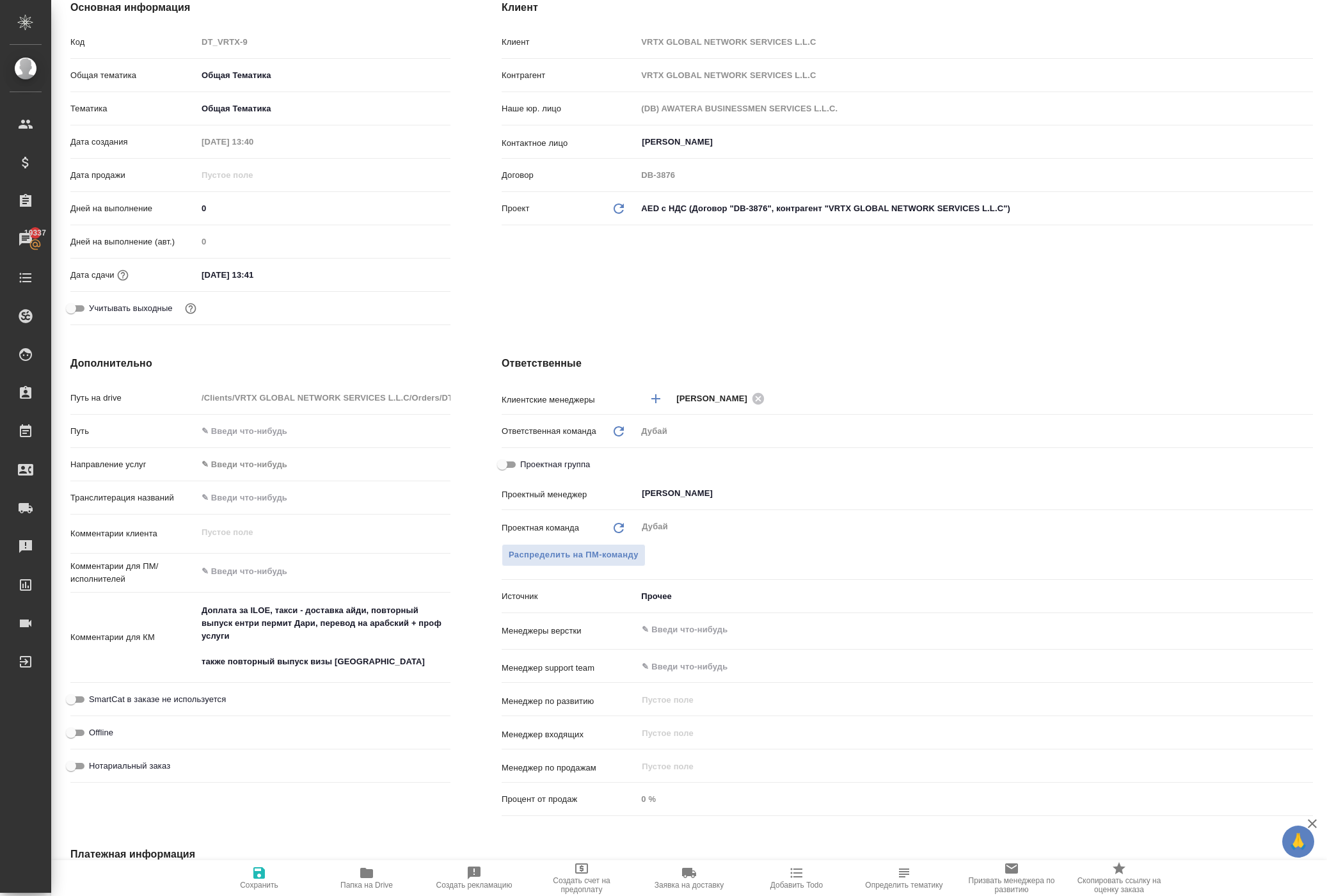
scroll to position [187, 0]
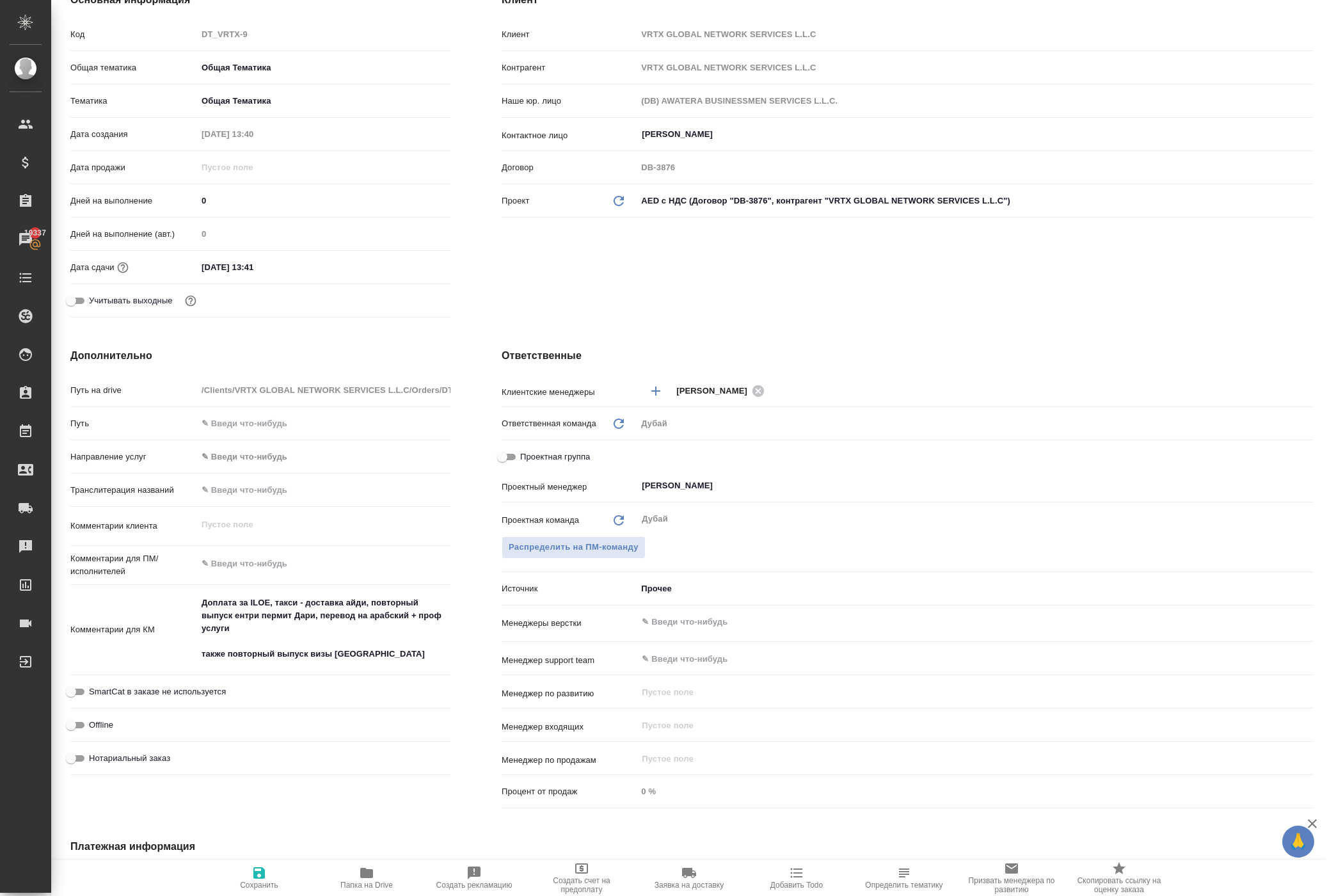
type textarea "x"
click at [434, 665] on textarea "Доплата за ILOE, такси - доставка айди, повторный выпуск ентри пермит Дари, пер…" at bounding box center [323, 628] width 253 height 73
drag, startPoint x: 358, startPoint y: 716, endPoint x: 181, endPoint y: 715, distance: 177.0
click at [181, 670] on div "Комментарии для КМ Доплата за ILOE, такси - доставка айди, повторный выпуск ент…" at bounding box center [260, 630] width 380 height 81
type textarea "x"
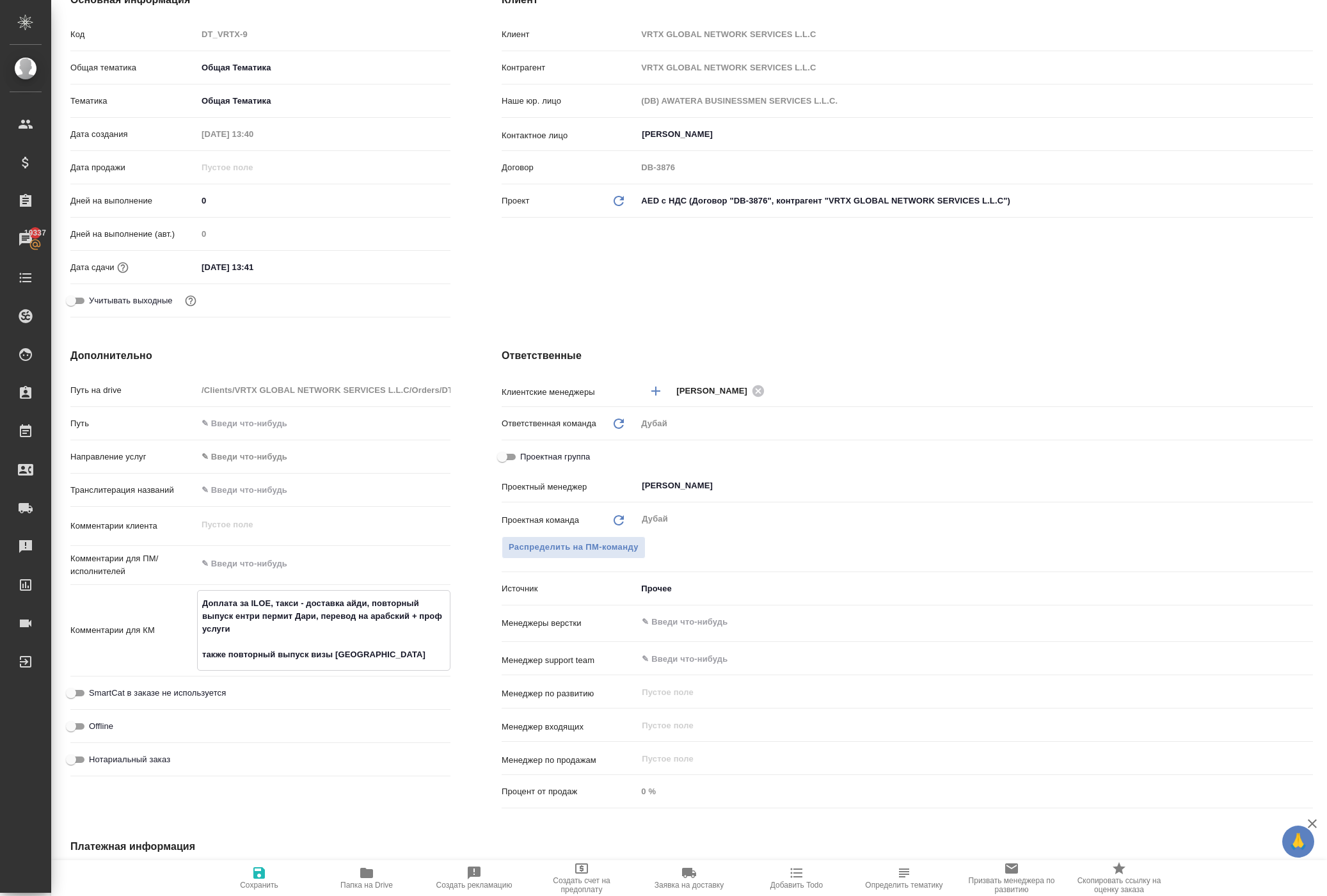
type textarea "x"
type textarea "Доплата за ILOE, такси - доставка айди, повторный выпуск ентри пермит Дари, пер…"
type textarea "x"
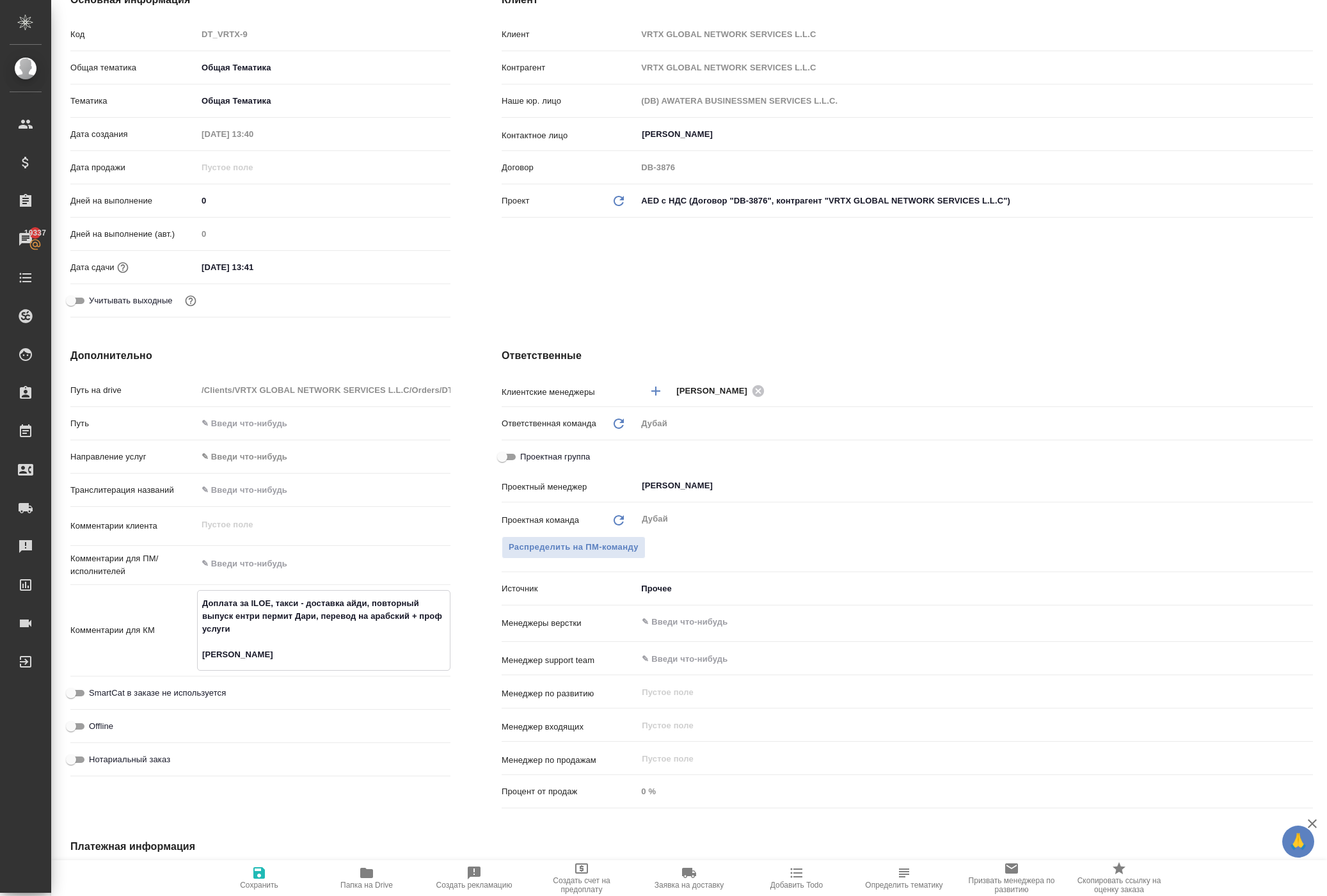
type textarea "Доплата за ILOE, такси - доставка айди, повторный выпуск ентри пермит Дари, пер…"
type textarea "x"
type textarea "Доплата за ILOE, такси - доставка айди, повторный выпуск ентри пермит Дари, пер…"
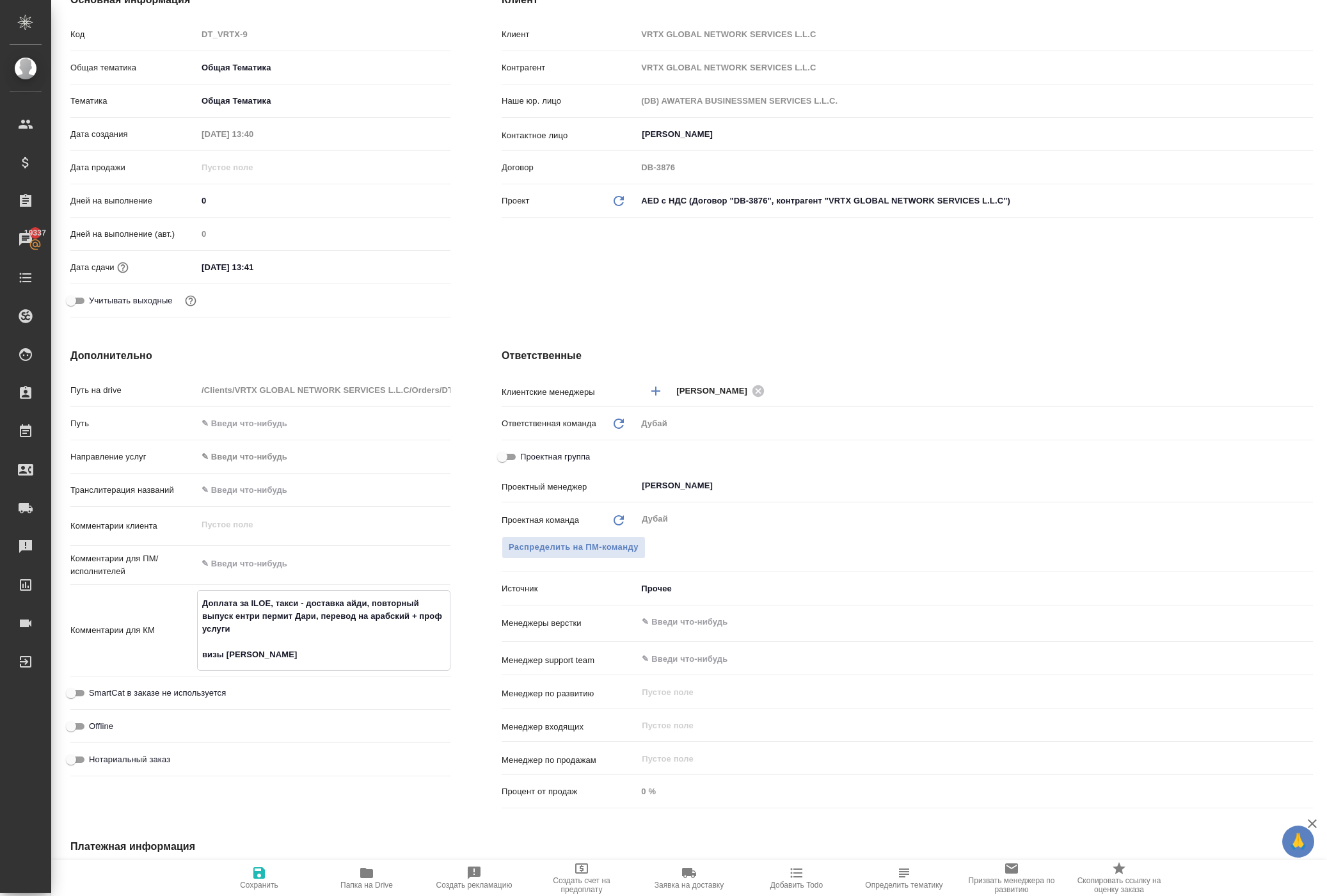
type textarea "x"
type textarea "Доплата за ILOE, такси - доставка айди, повторный выпуск ентри пермит Дари, пер…"
type textarea "x"
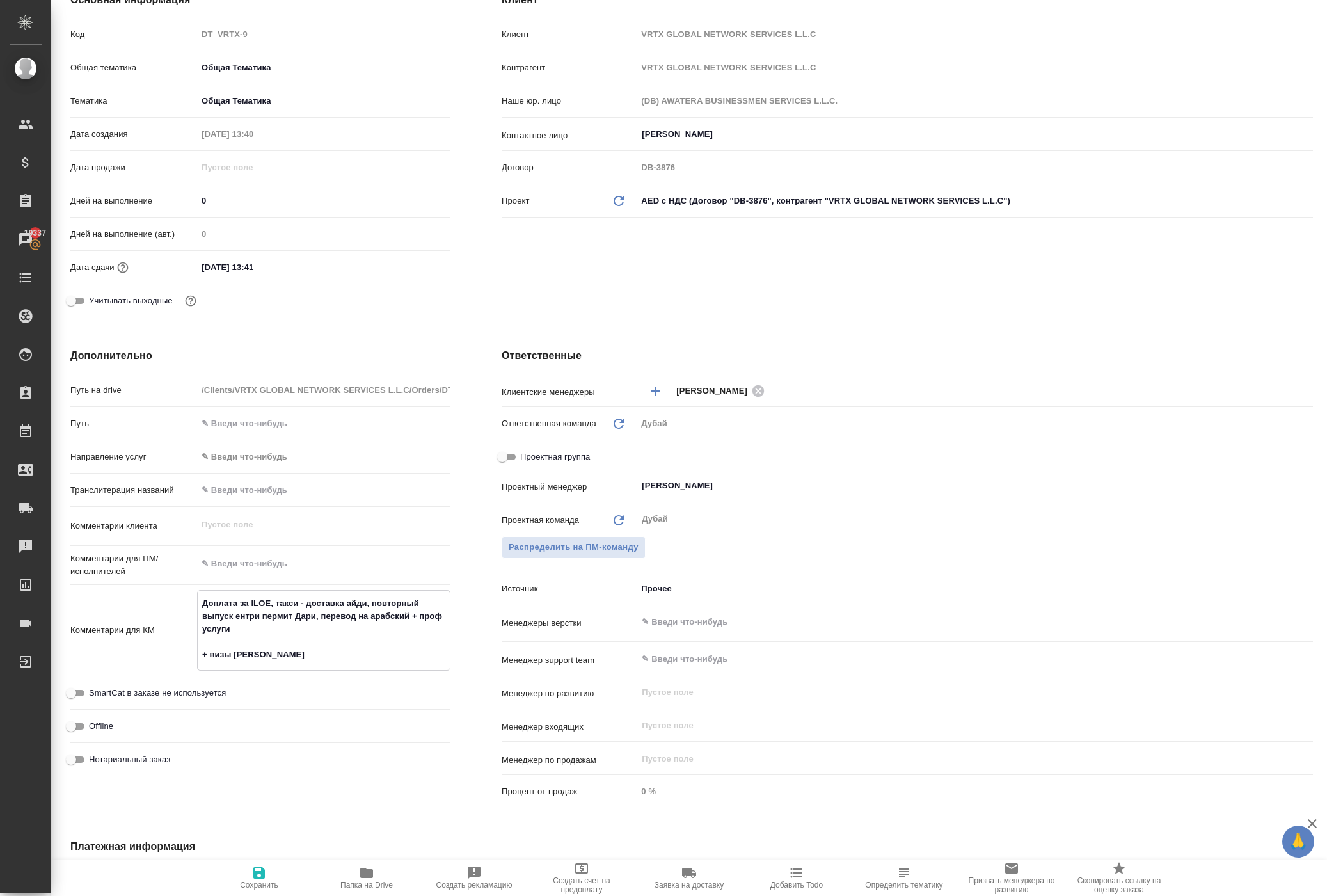
type textarea "x"
type textarea "Доплата за ILOE, такси - доставка айди, повторный выпуск ентри пермит Дари, пер…"
type textarea "x"
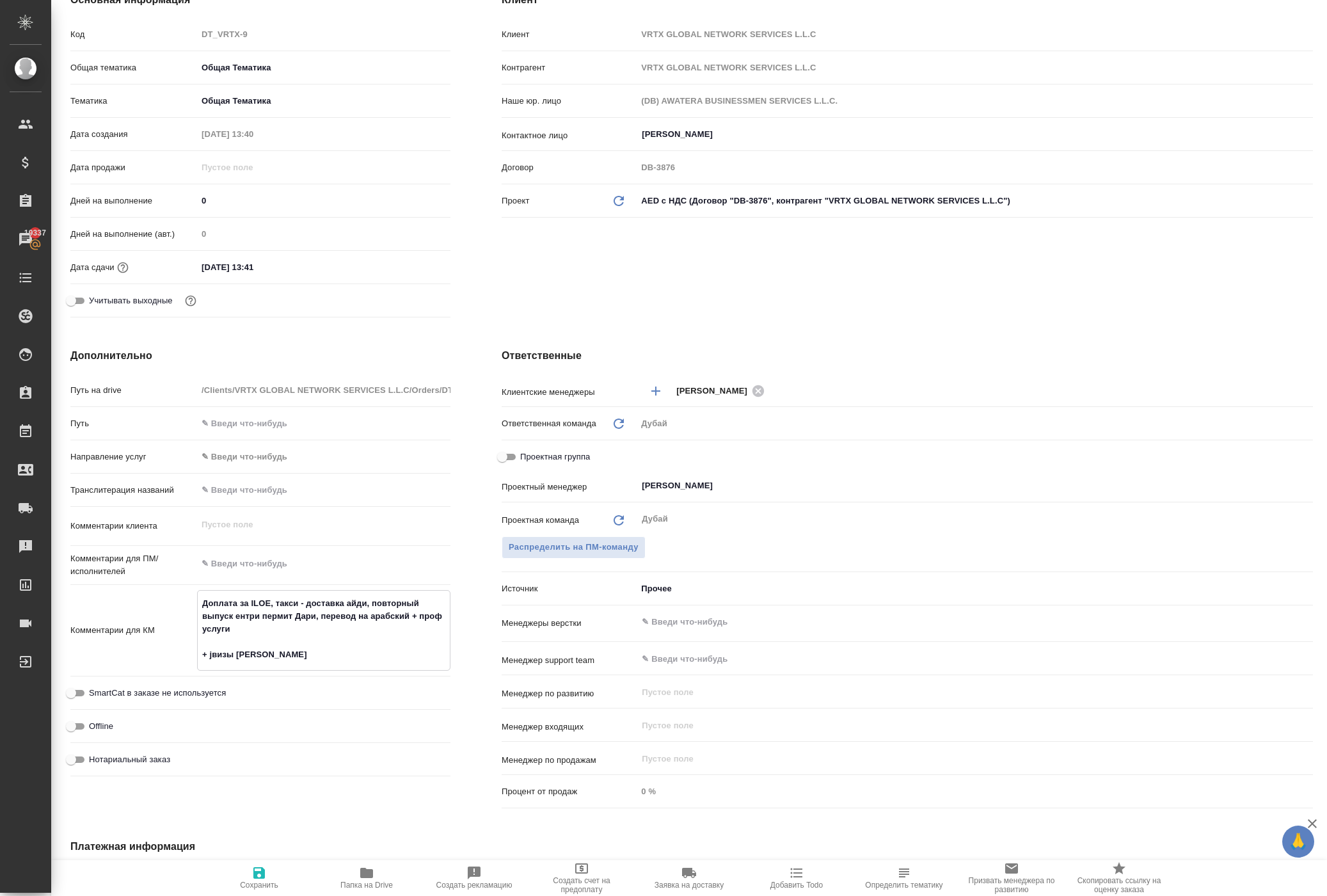
type textarea "x"
type textarea "Доплата за ILOE, такси - доставка айди, повторный выпуск ентри пермит Дари, пер…"
type textarea "x"
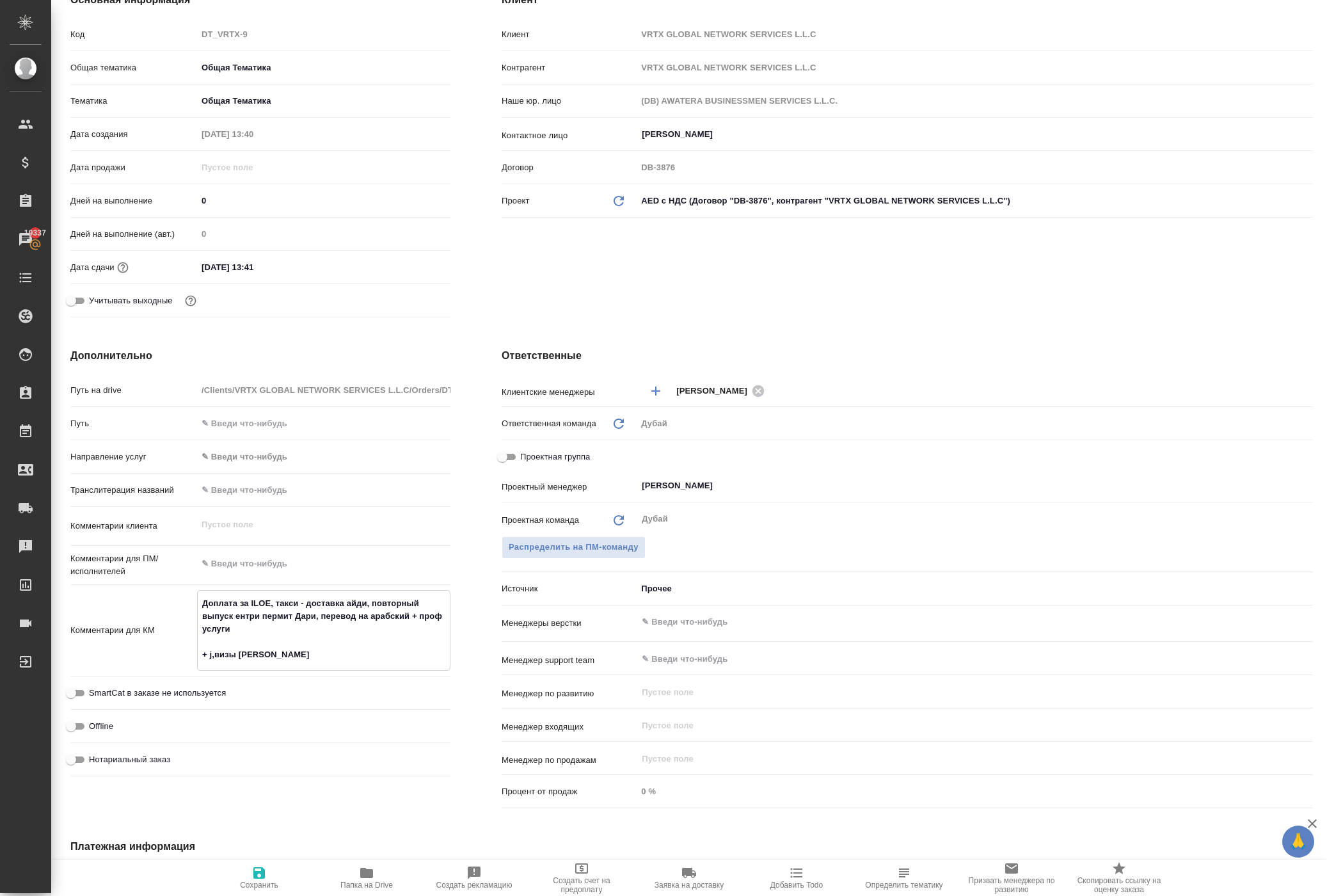
type textarea "Доплата за ILOE, такси - доставка айди, повторный выпуск ентри пермит Дари, пер…"
type textarea "x"
type textarea "Доплата за ILOE, такси - доставка айди, повторный выпуск ентри пермит Дари, пер…"
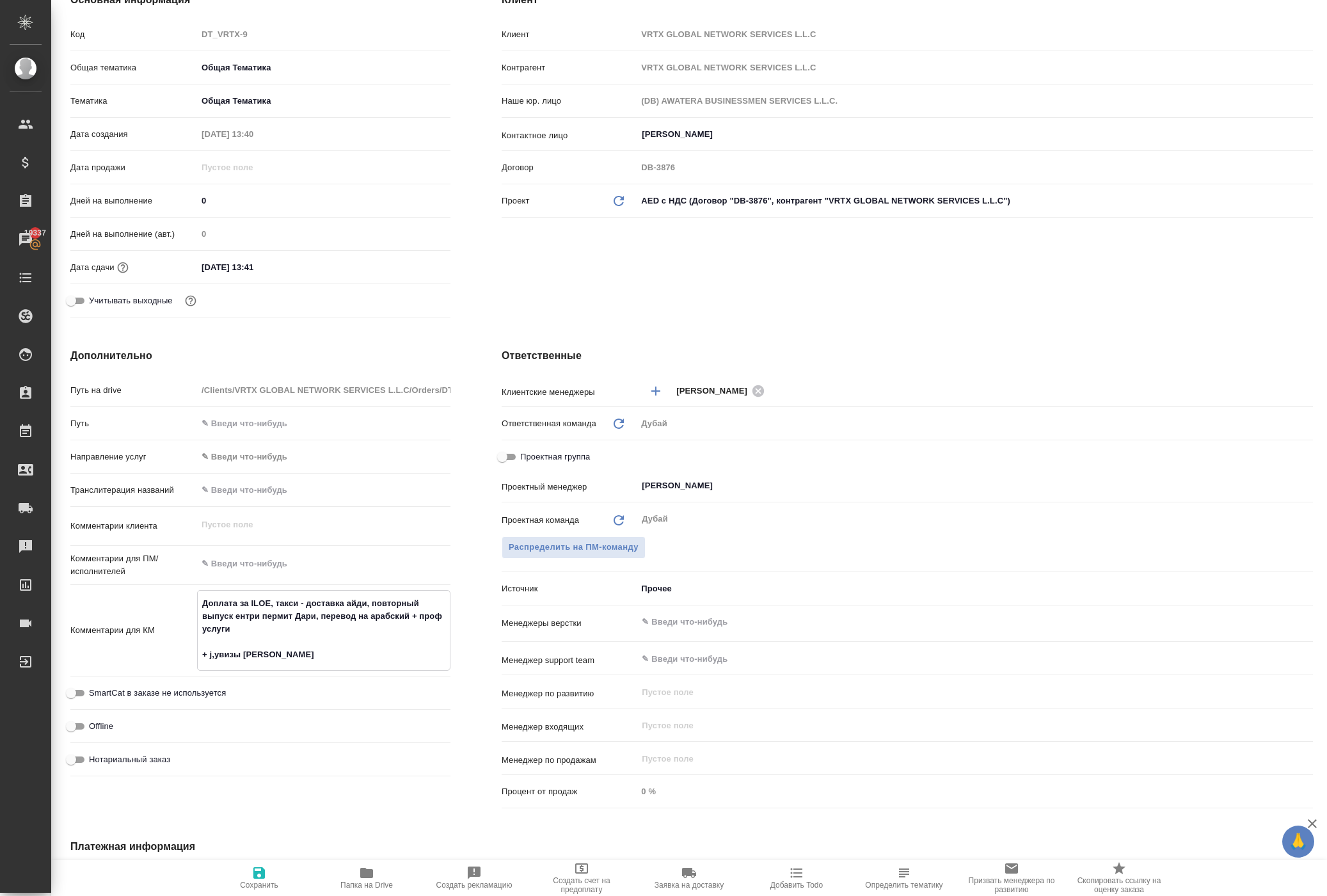
type textarea "x"
type textarea "Доплата за ILOE, такси - доставка айди, повторный выпуск ентри пермит Дари, пер…"
type textarea "x"
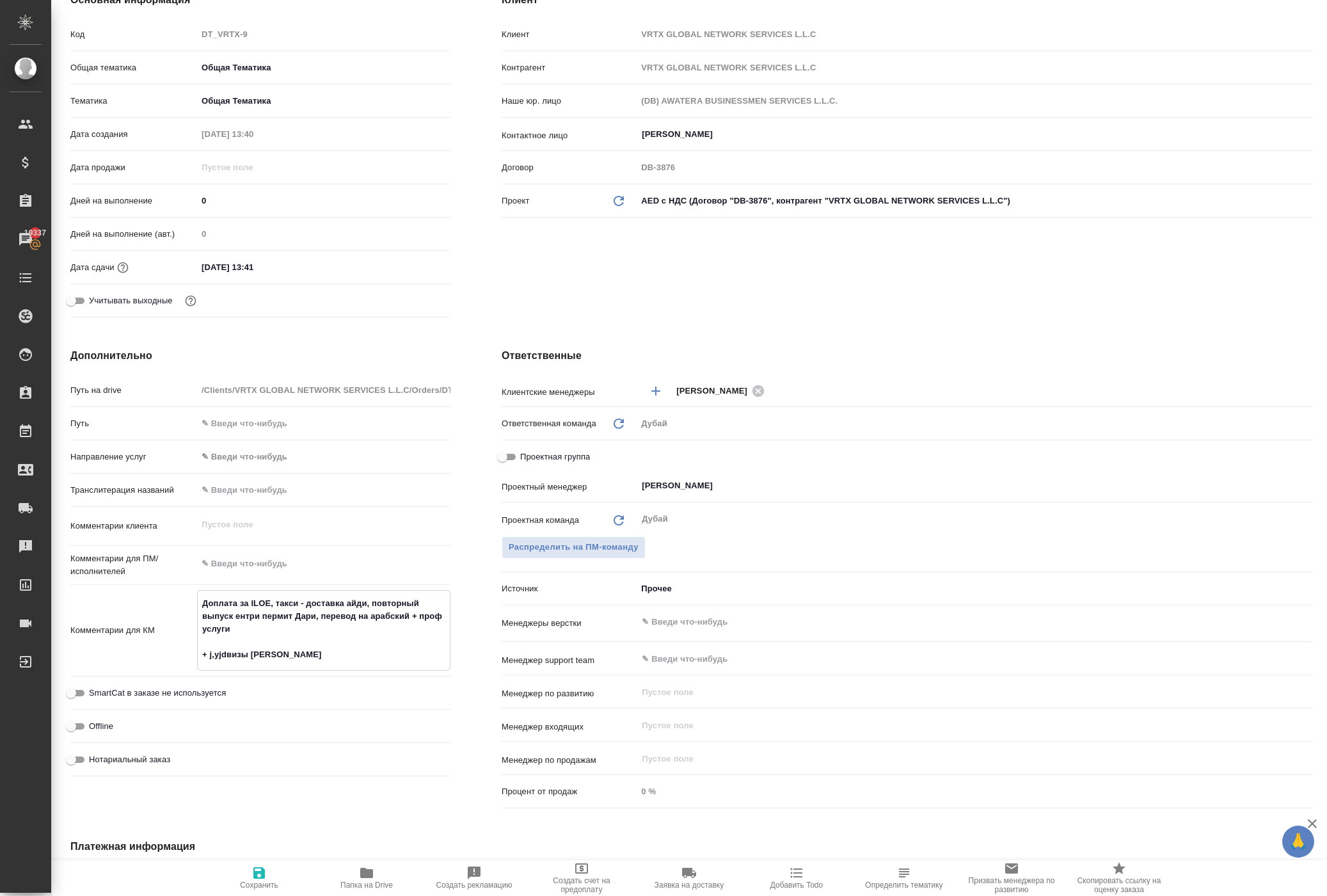
type textarea "x"
type textarea "Доплата за ILOE, такси - доставка айди, повторный выпуск ентри пермит Дари, пер…"
type textarea "x"
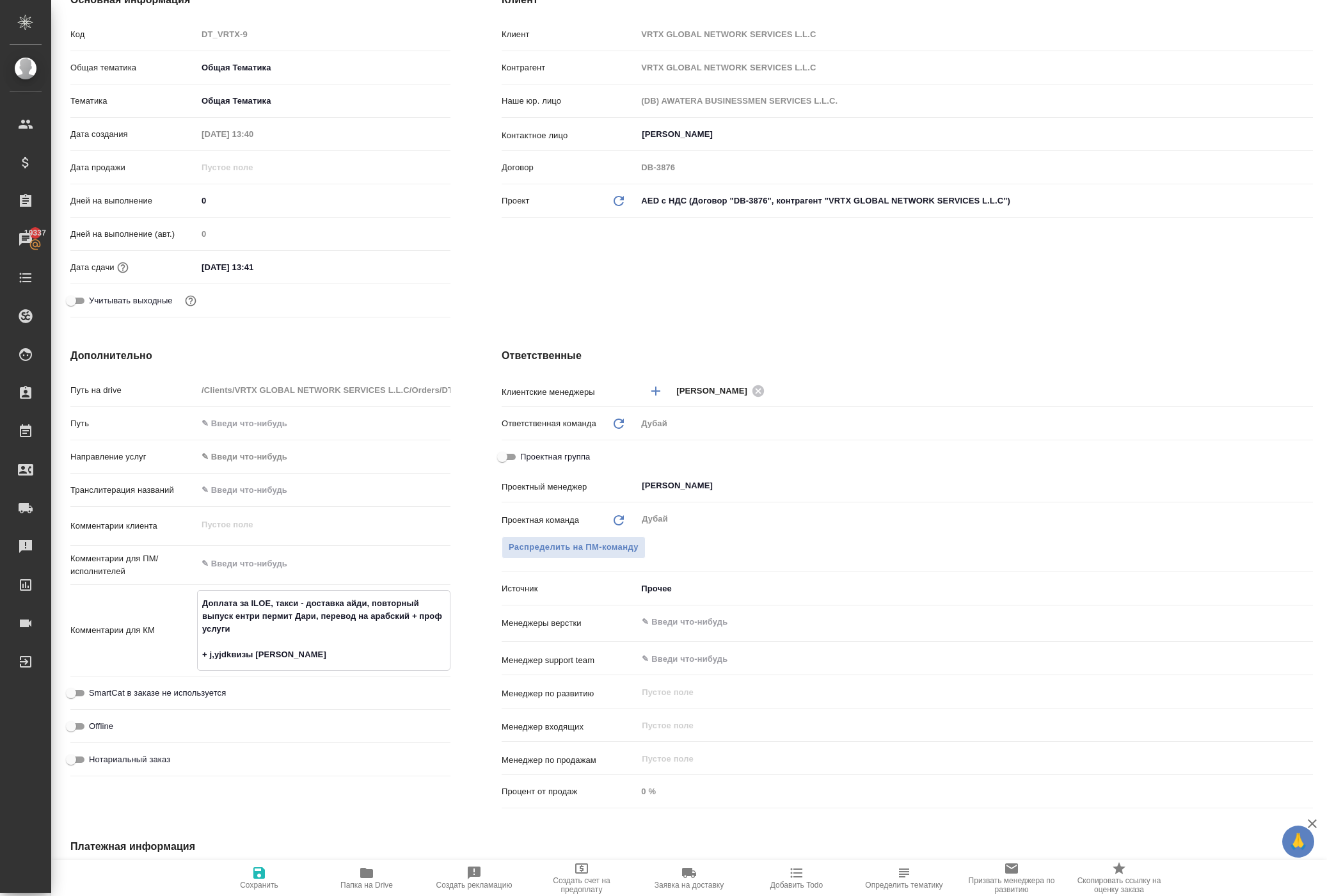
type textarea "x"
type textarea "Доплата за ILOE, такси - доставка айди, повторный выпуск ентри пермит Дари, пер…"
type textarea "x"
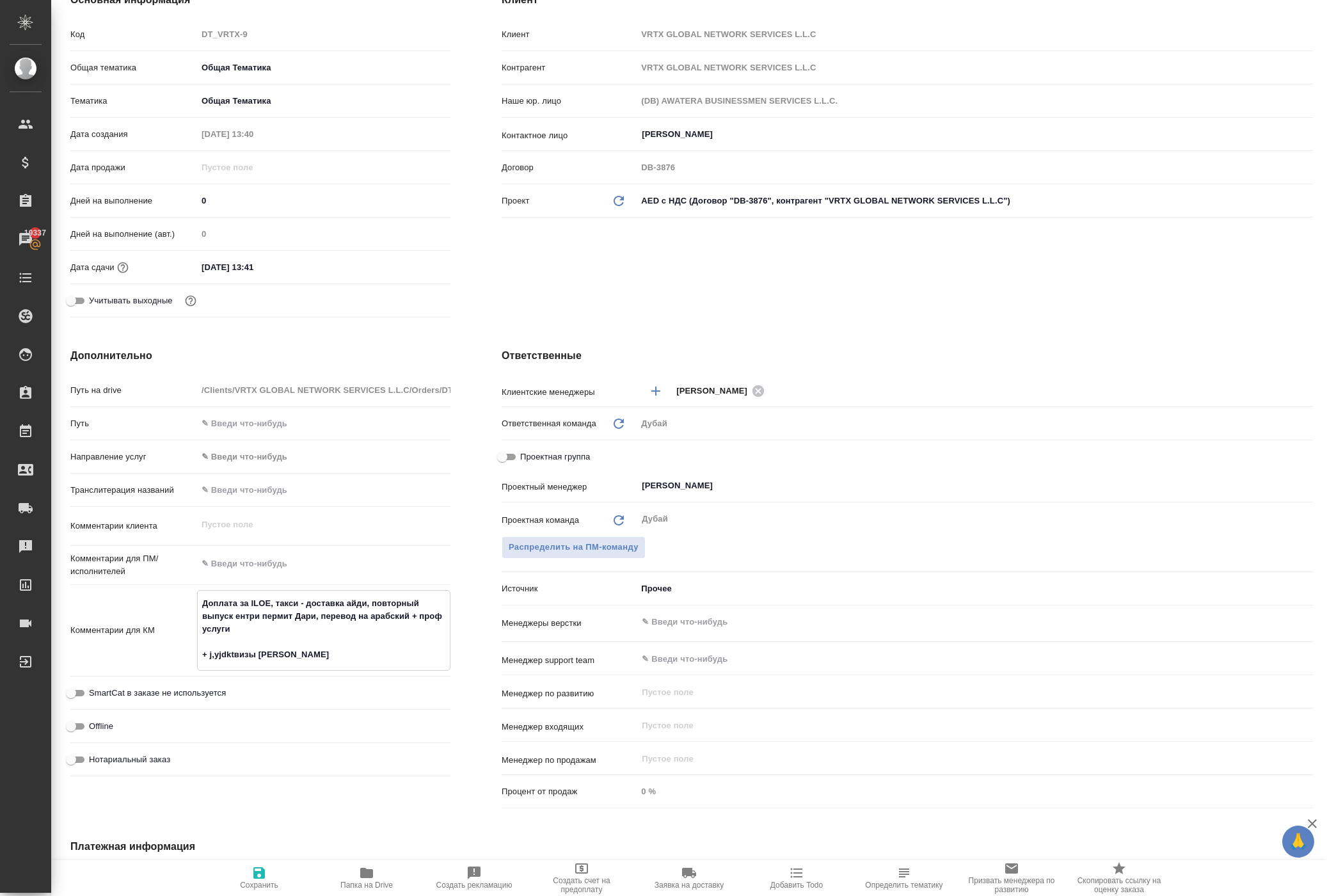
type textarea "Доплата за ILOE, такси - доставка айди, повторный выпуск ентри пермит Дари, пер…"
type textarea "x"
type textarea "Доплата за ILOE, такси - доставка айди, повторный выпуск ентри пермит Дари, пер…"
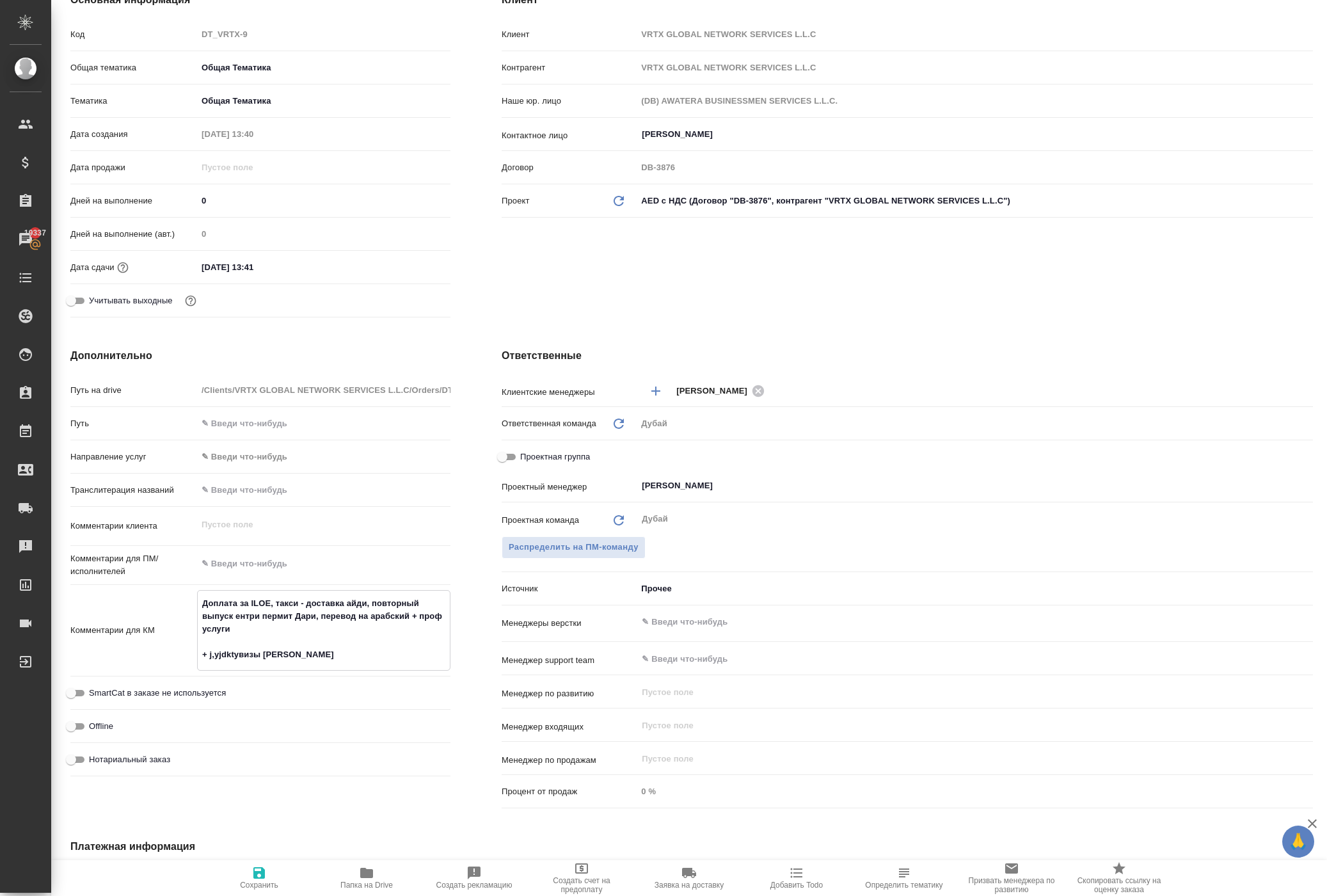
type textarea "x"
type textarea "Доплата за ILOE, такси - доставка айди, повторный выпуск ентри пермит Дари, пер…"
type textarea "x"
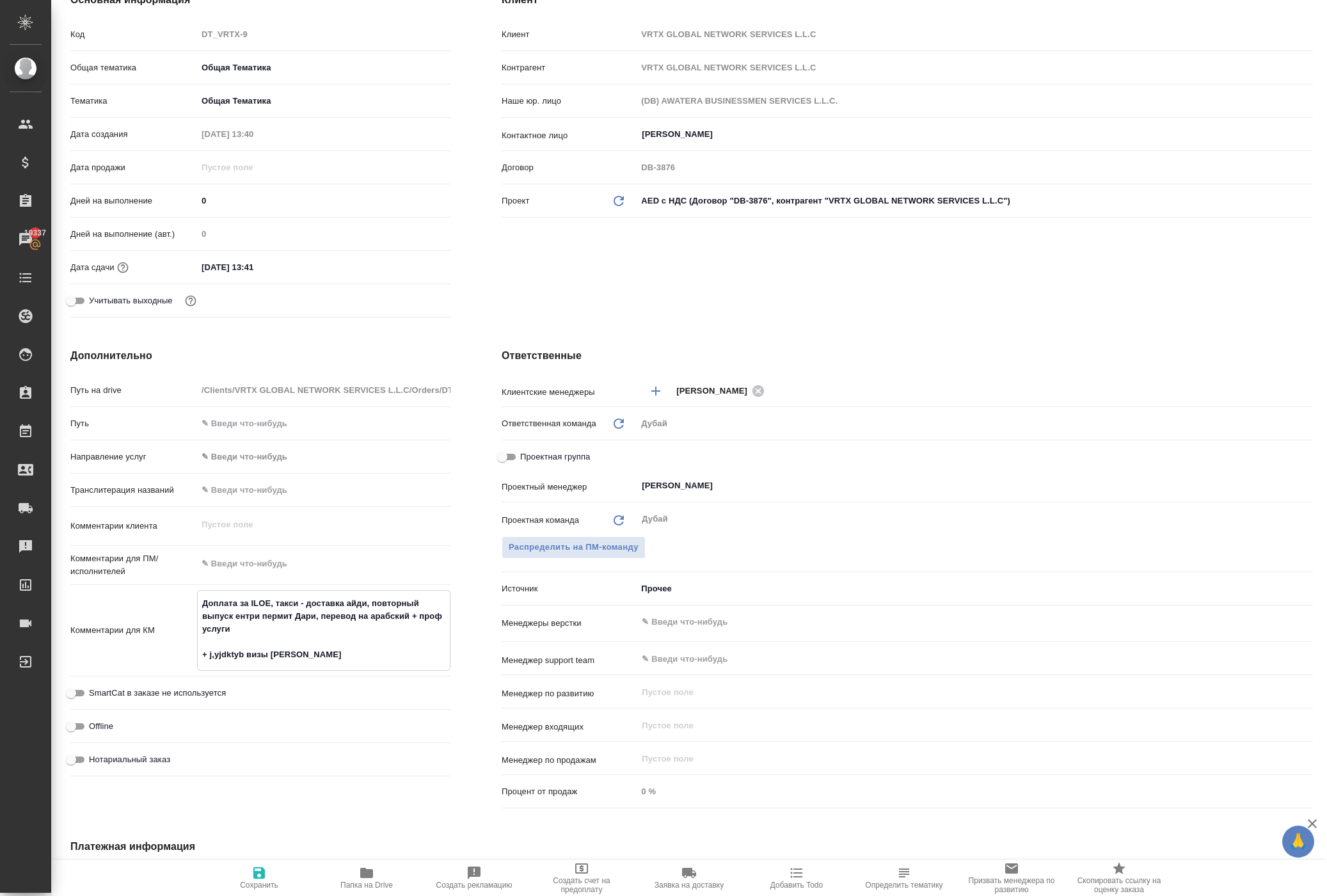
type textarea "x"
type textarea "Доплата за ILOE, такси - доставка айди, повторный выпуск ентри пермит Дари, пер…"
type textarea "x"
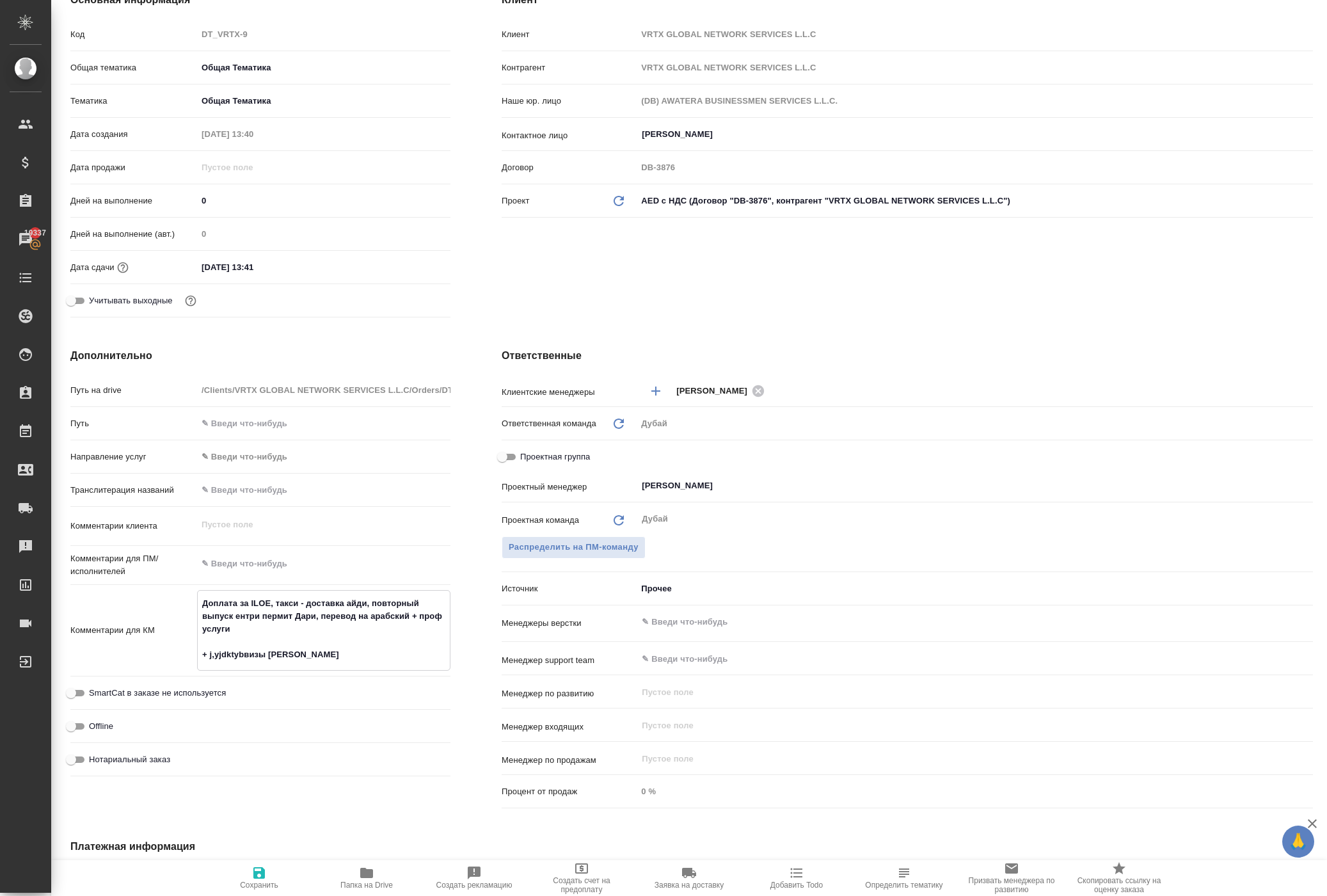
type textarea "x"
type textarea "Доплата за ILOE, такси - доставка айди, повторный выпуск ентри пермит Дари, пер…"
type textarea "x"
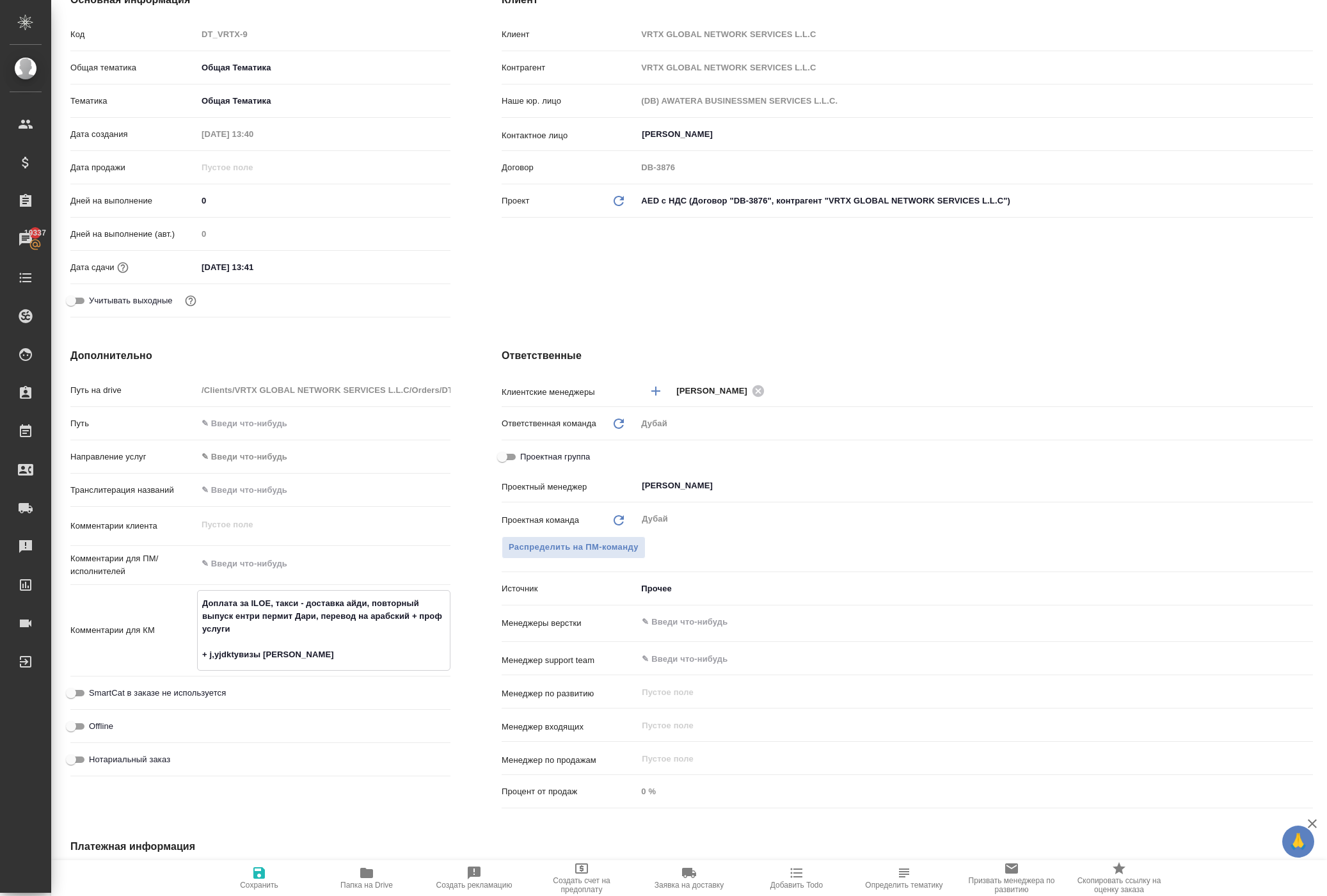
type textarea "Доплата за ILOE, такси - доставка айди, повторный выпуск ентри пермит Дари, пер…"
type textarea "x"
type textarea "Доплата за ILOE, такси - доставка айди, повторный выпуск ентри пермит Дари, пер…"
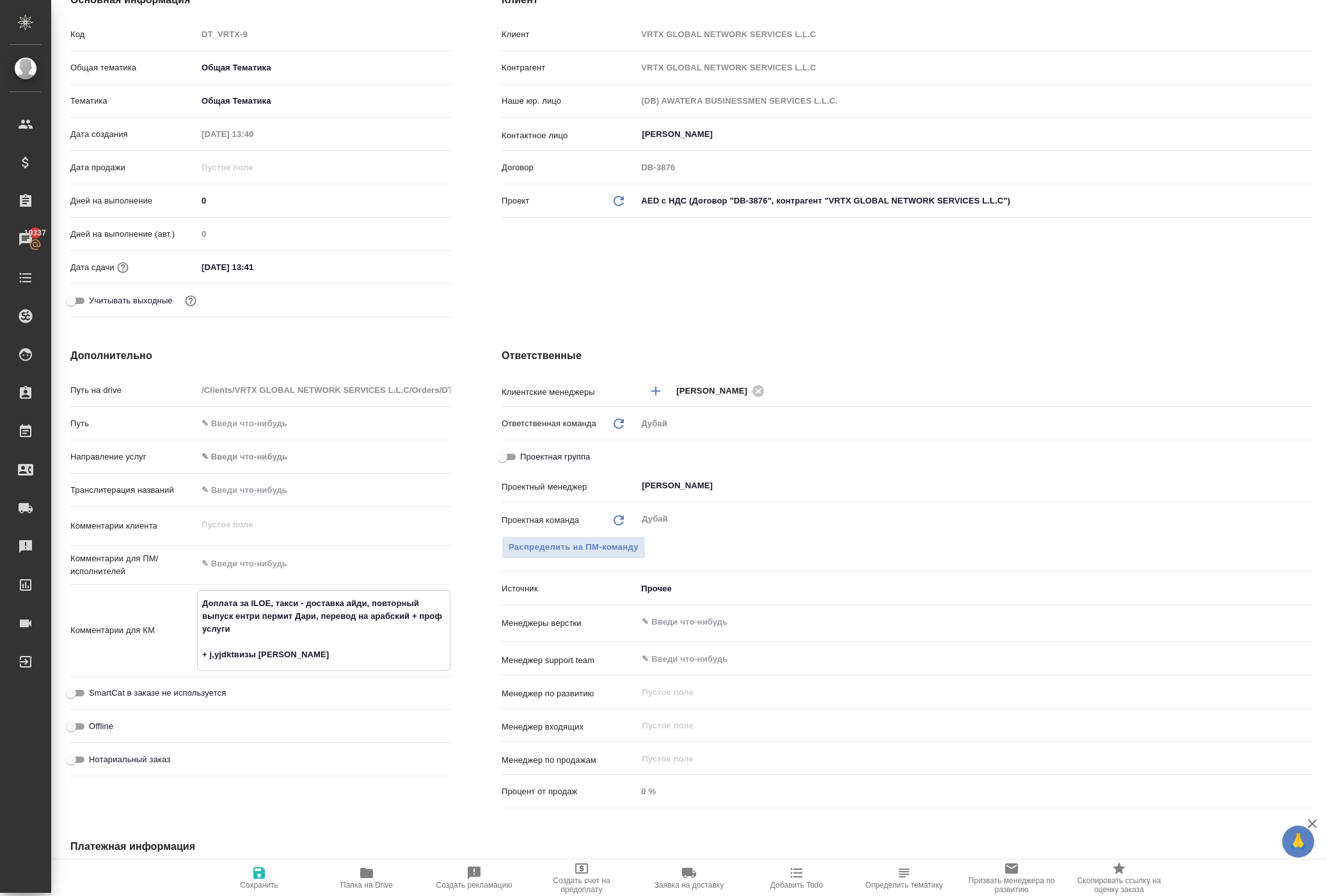
type textarea "x"
type textarea "Доплата за ILOE, такси - доставка айди, повторный выпуск ентри пермит Дари, пер…"
type textarea "x"
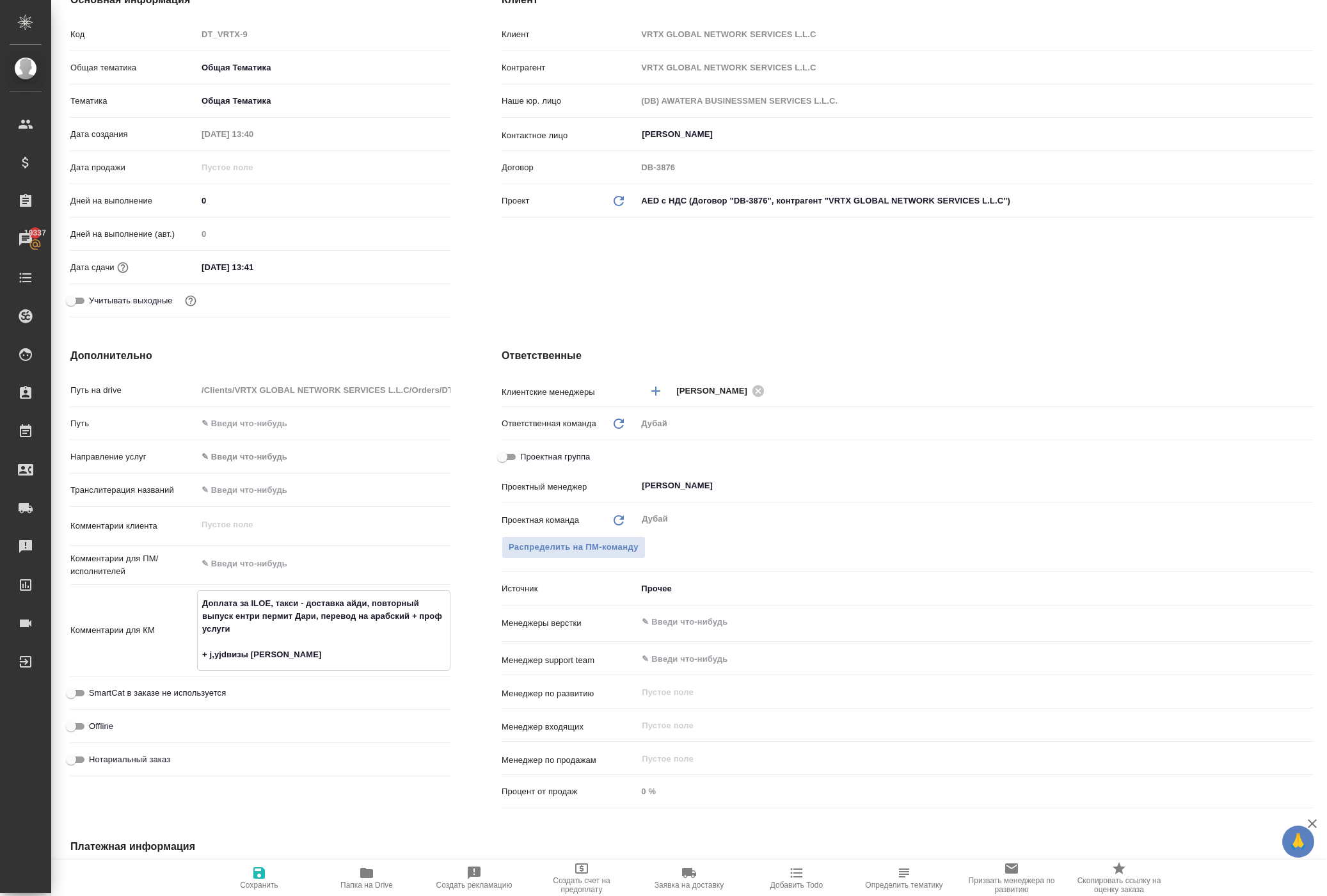
type textarea "x"
type textarea "Доплата за ILOE, такси - доставка айди, повторный выпуск ентри пермит Дари, пер…"
type textarea "x"
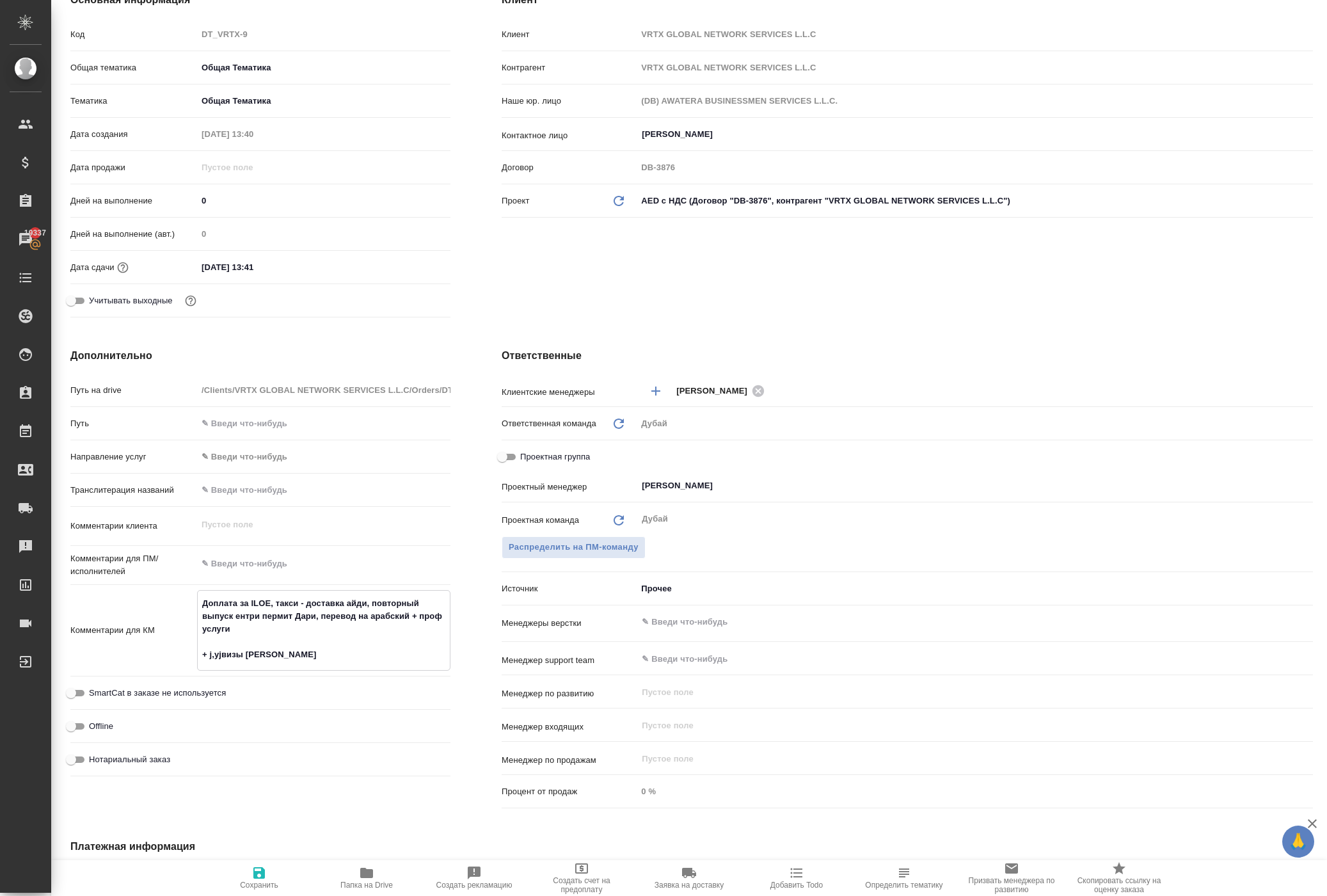
type textarea "x"
type textarea "Доплата за ILOE, такси - доставка айди, повторный выпуск ентри пермит Дари, пер…"
type textarea "x"
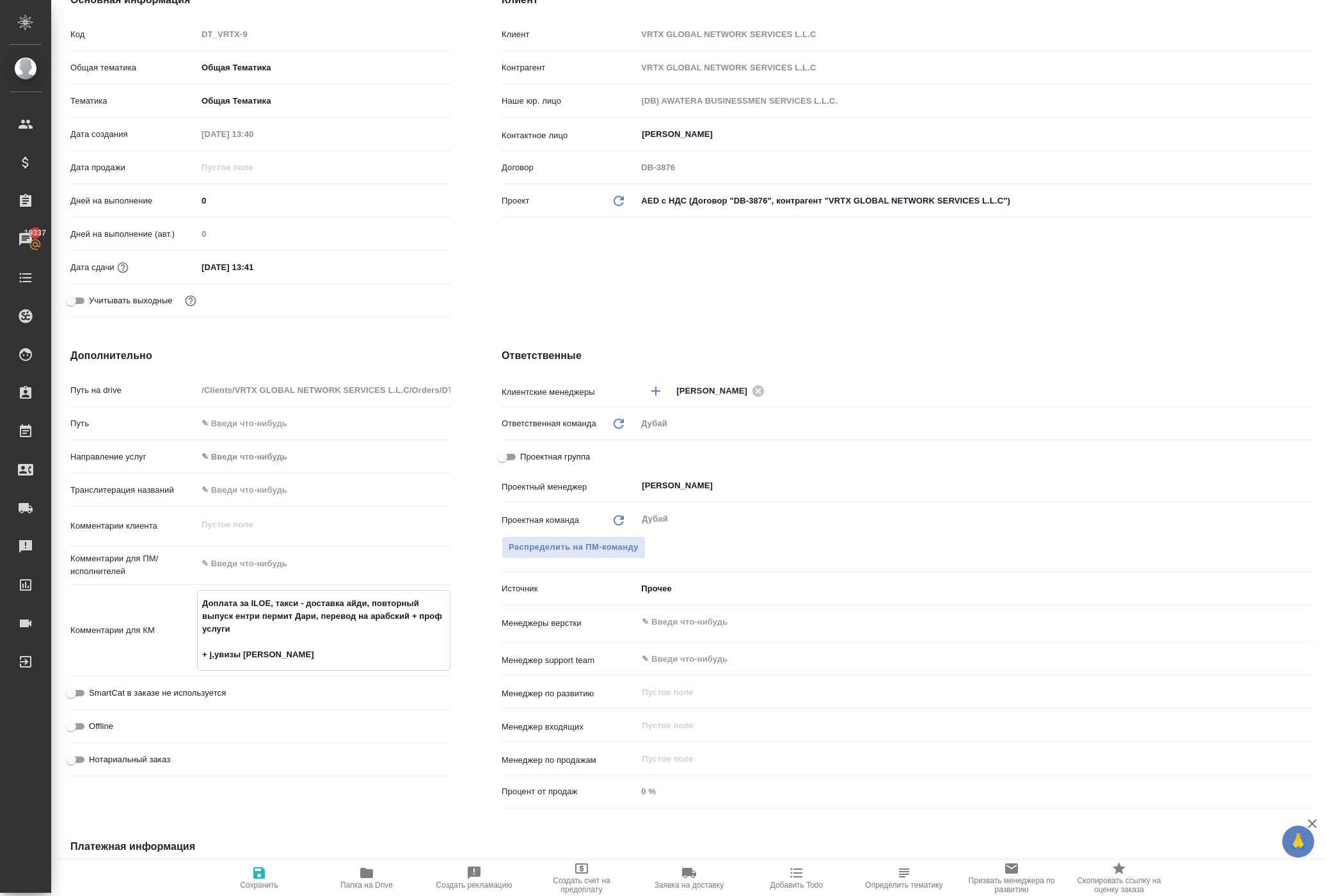
type textarea "Доплата за ILOE, такси - доставка айди, повторный выпуск ентри пермит Дари, пер…"
type textarea "x"
type textarea "Доплата за ILOE, такси - доставка айди, повторный выпуск ентри пермит Дари, пер…"
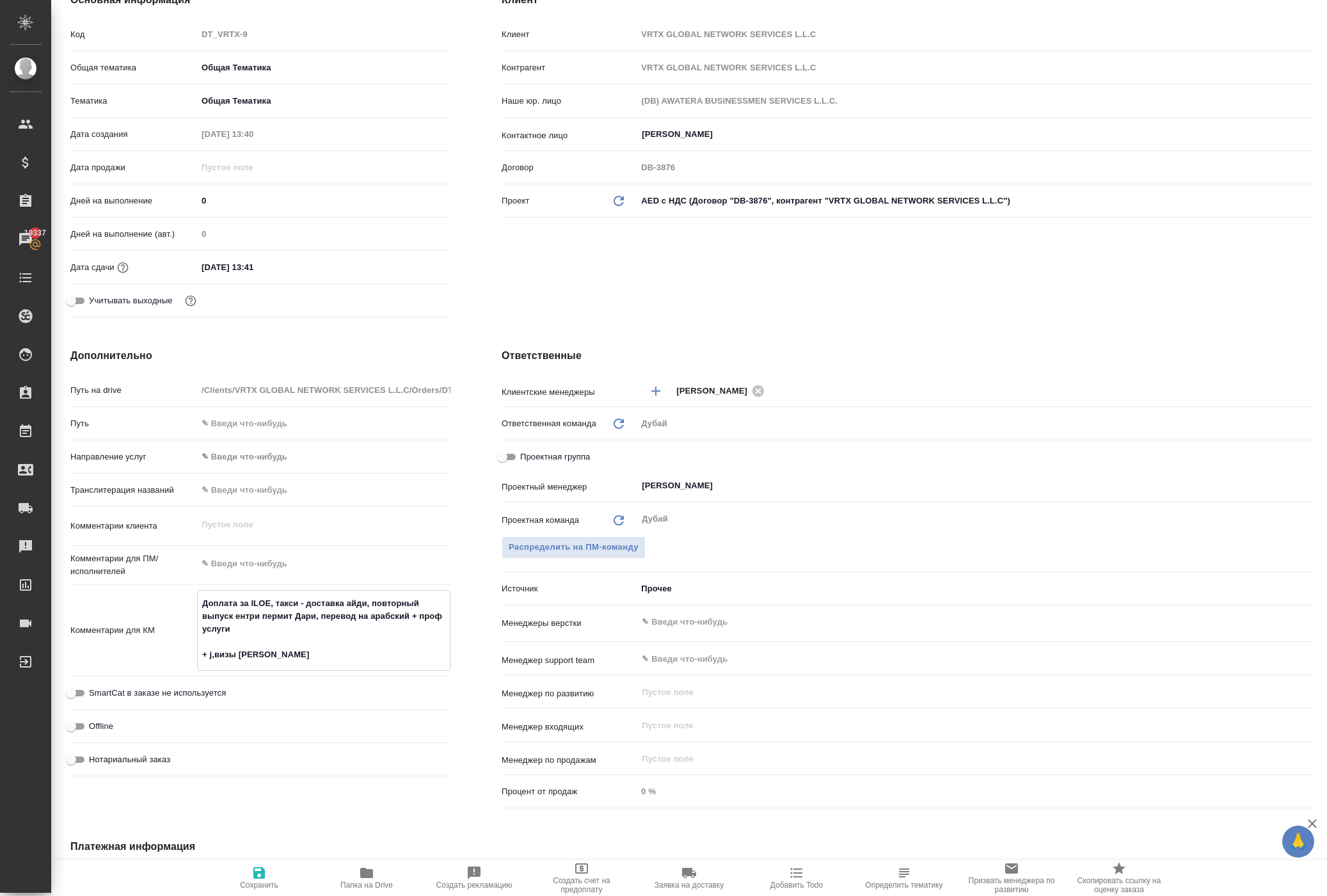
type textarea "x"
type textarea "Доплата за ILOE, такси - доставка айди, повторный выпуск ентри пермит Дари, пер…"
type textarea "x"
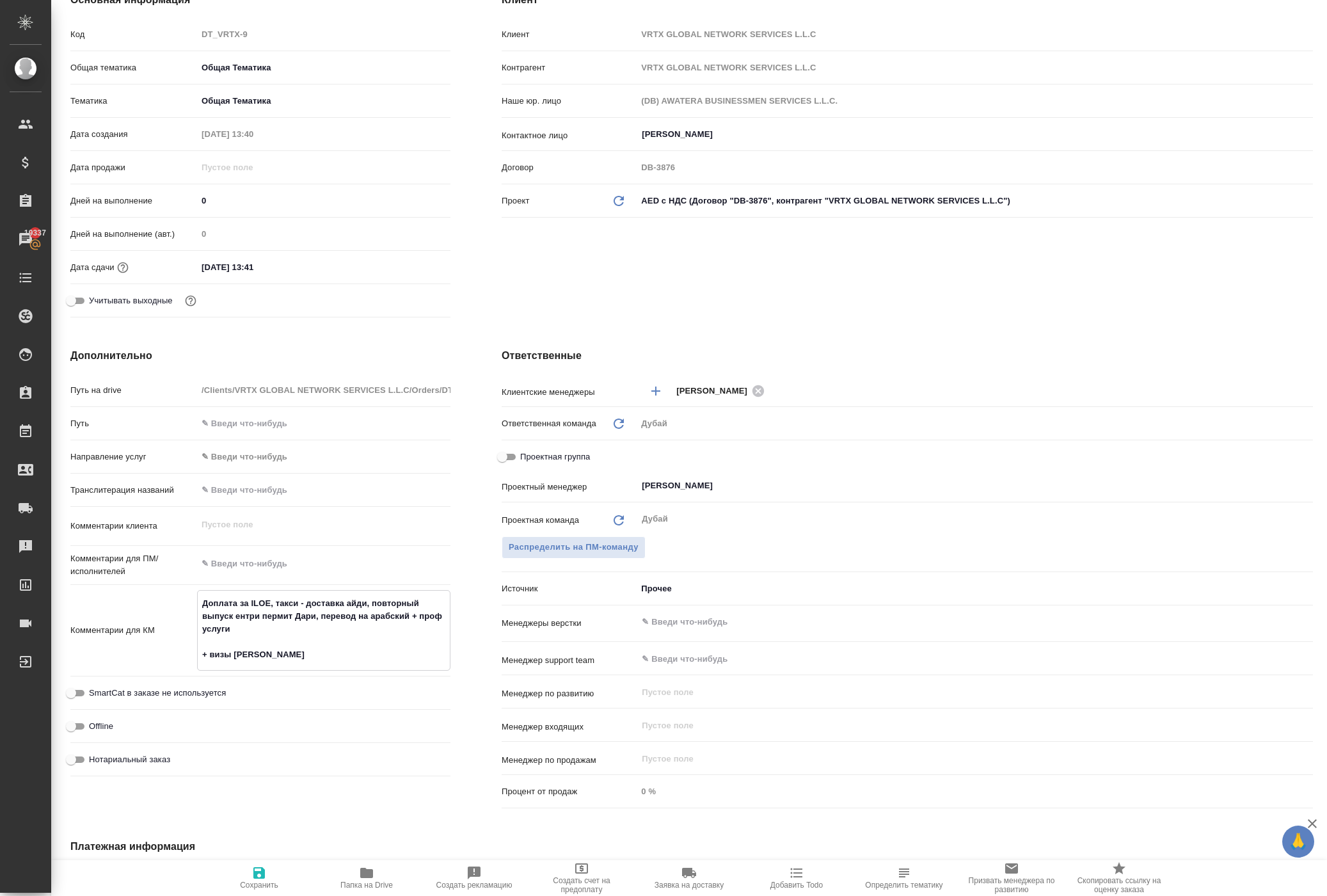
type textarea "x"
type textarea "Доплата за ILOE, такси - доставка айди, повторный выпуск ентри пермит Дари, пер…"
type textarea "x"
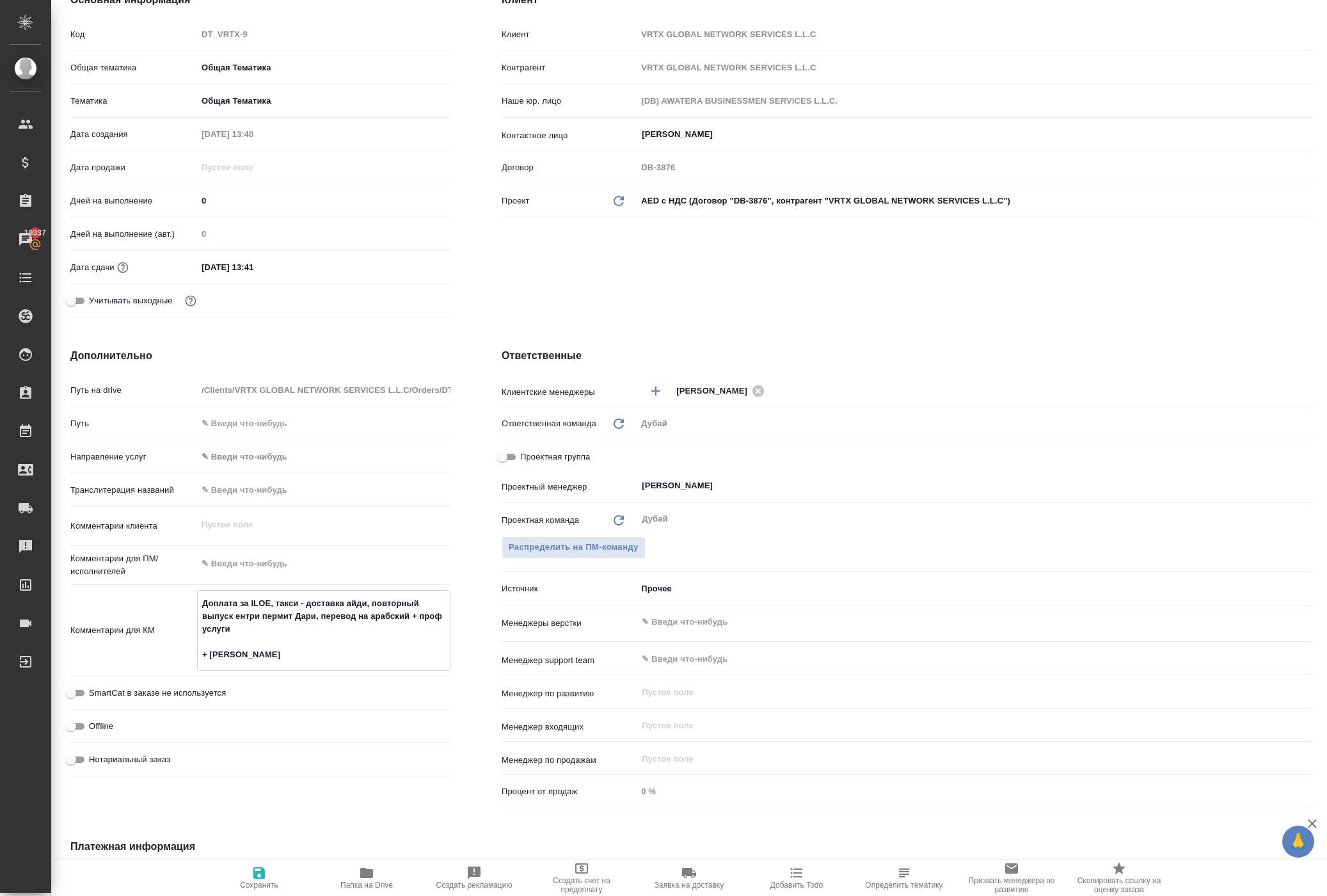
type textarea "x"
type textarea "Доплата за ILOE, такси - доставка айди, повторный выпуск ентри пермит Дари, пер…"
type textarea "x"
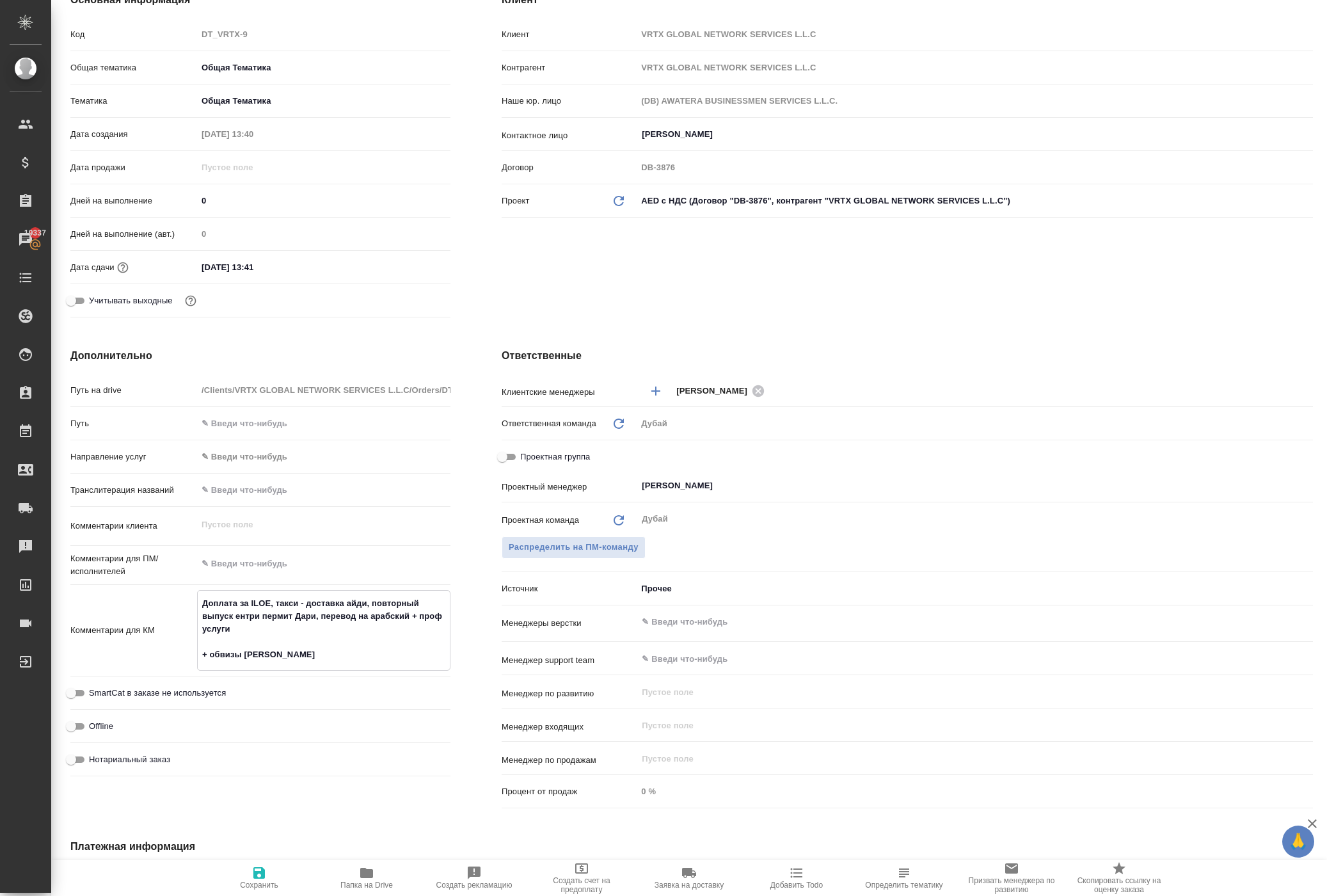
type textarea "Доплата за ILOE, такси - доставка айди, повторный выпуск ентри пермит Дари, пер…"
type textarea "x"
type textarea "Доплата за ILOE, такси - доставка айди, повторный выпуск ентри пермит Дари, пер…"
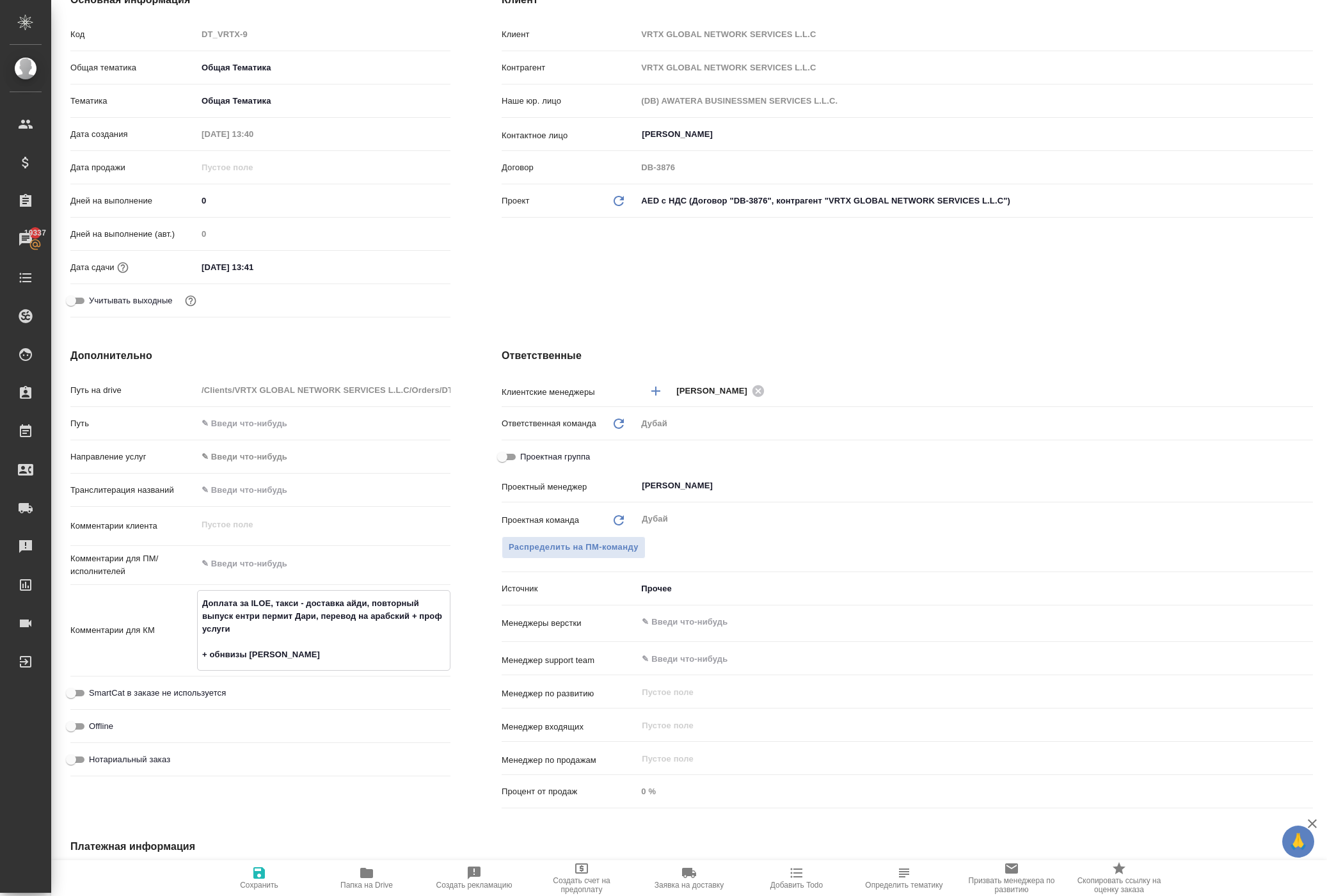
type textarea "x"
type textarea "Доплата за ILOE, такси - доставка айди, повторный выпуск ентри пермит Дари, пер…"
type textarea "x"
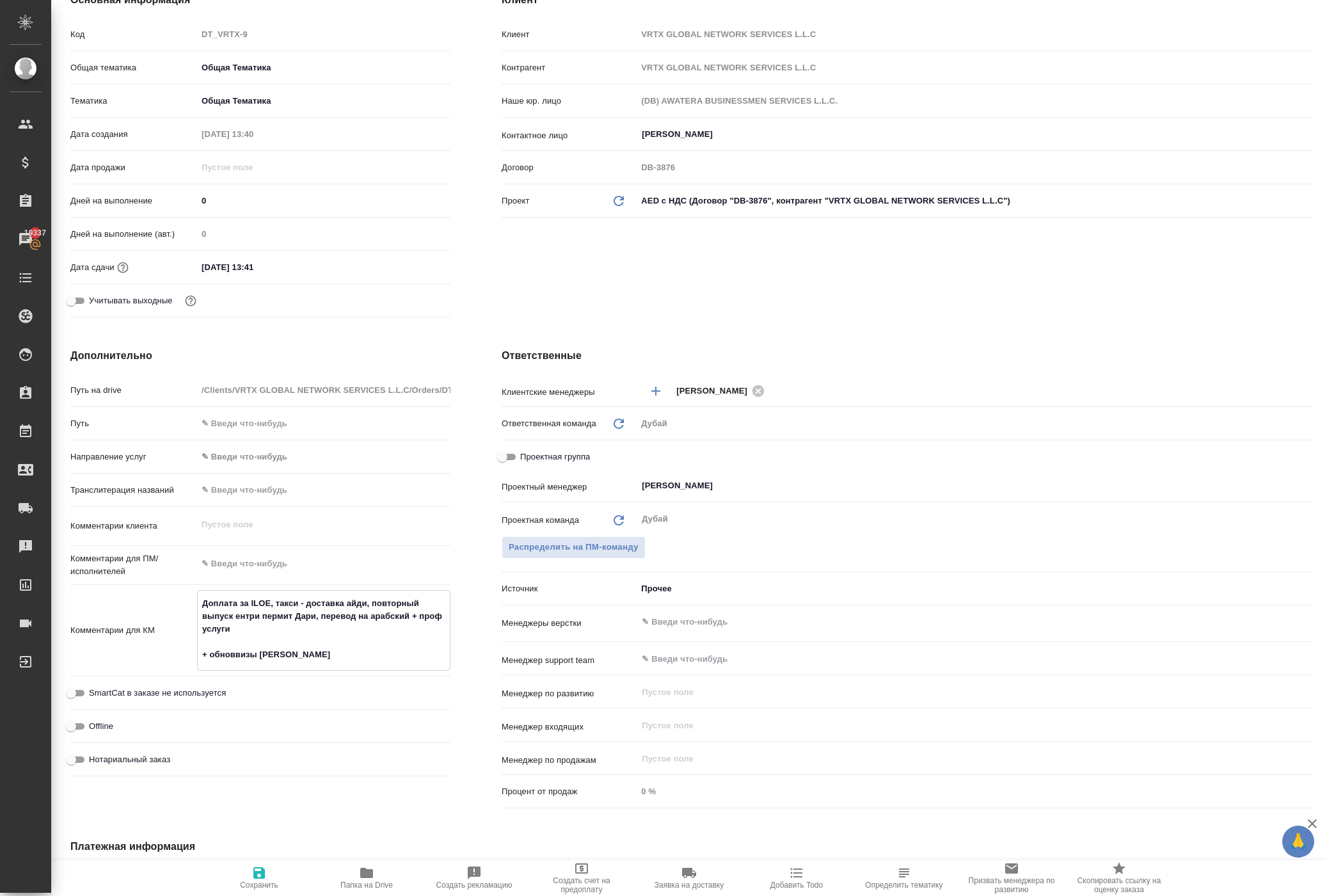
type textarea "x"
type textarea "Доплата за ILOE, такси - доставка айди, повторный выпуск ентри пермит Дари, пер…"
type textarea "x"
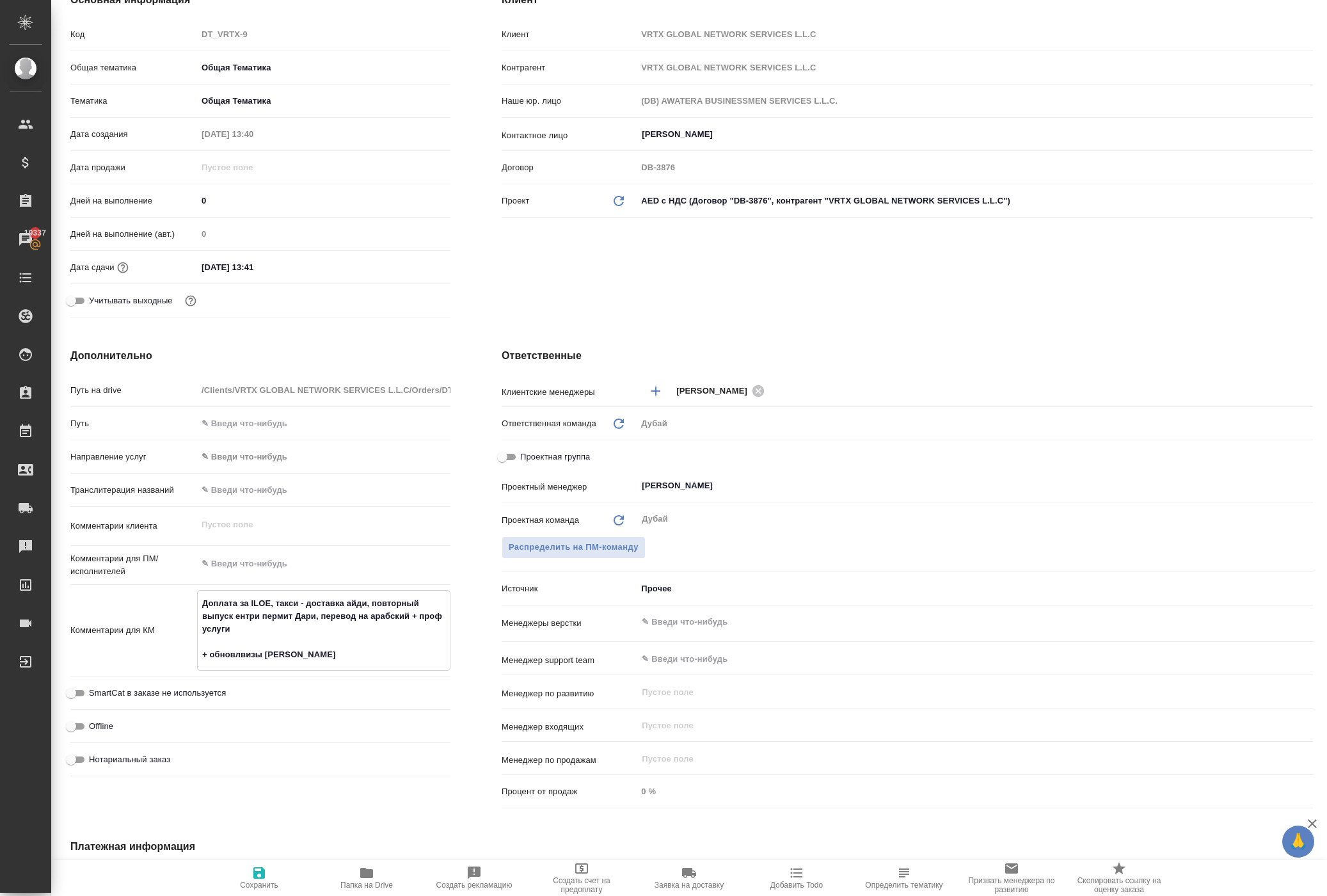
type textarea "x"
type textarea "Доплата за ILOE, такси - доставка айди, повторный выпуск ентри пермит Дари, пер…"
type textarea "x"
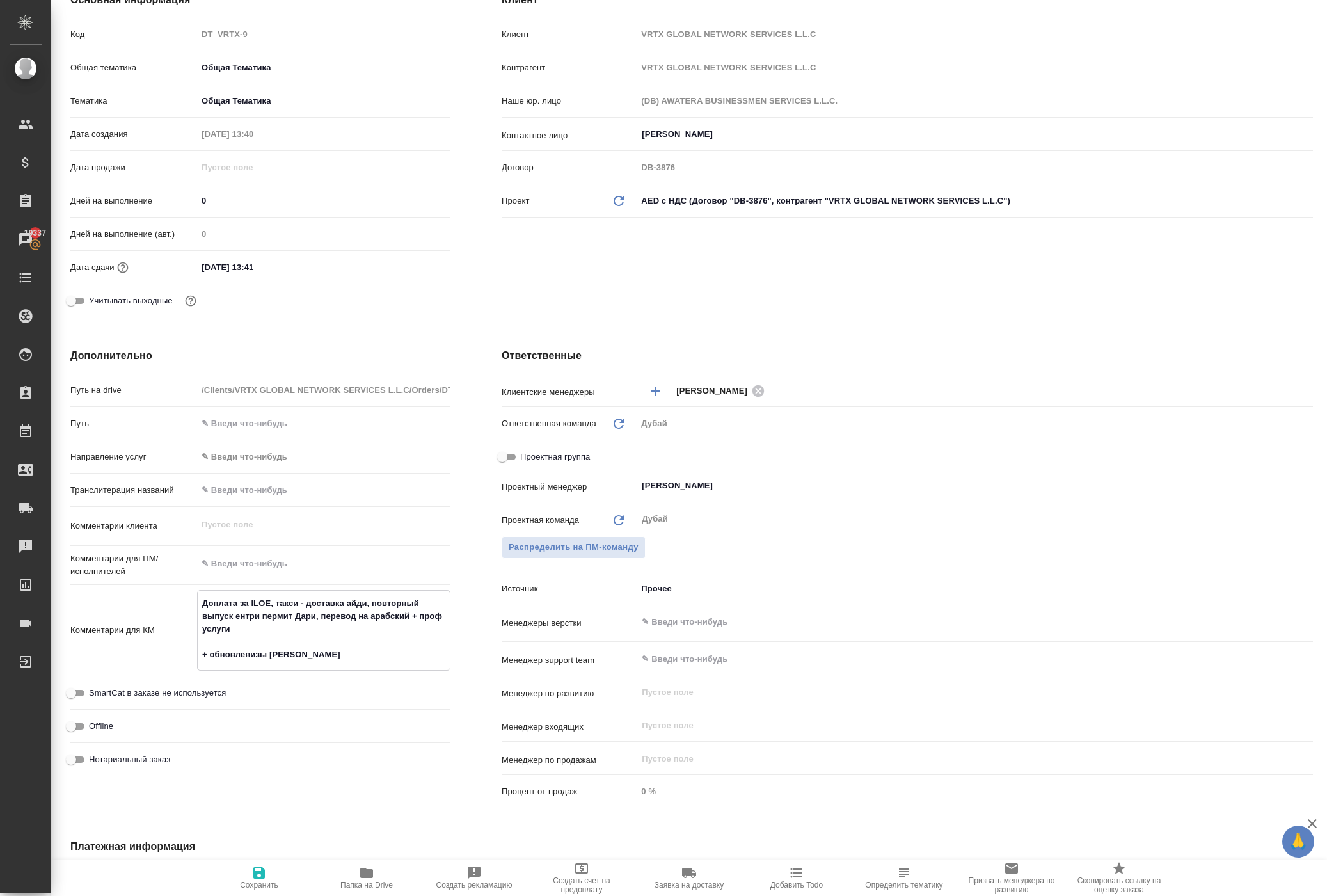
type textarea "Доплата за ILOE, такси - доставка айди, повторный выпуск ентри пермит Дари, пер…"
type textarea "x"
type textarea "Доплата за ILOE, такси - доставка айди, повторный выпуск ентри пермит Дари, пер…"
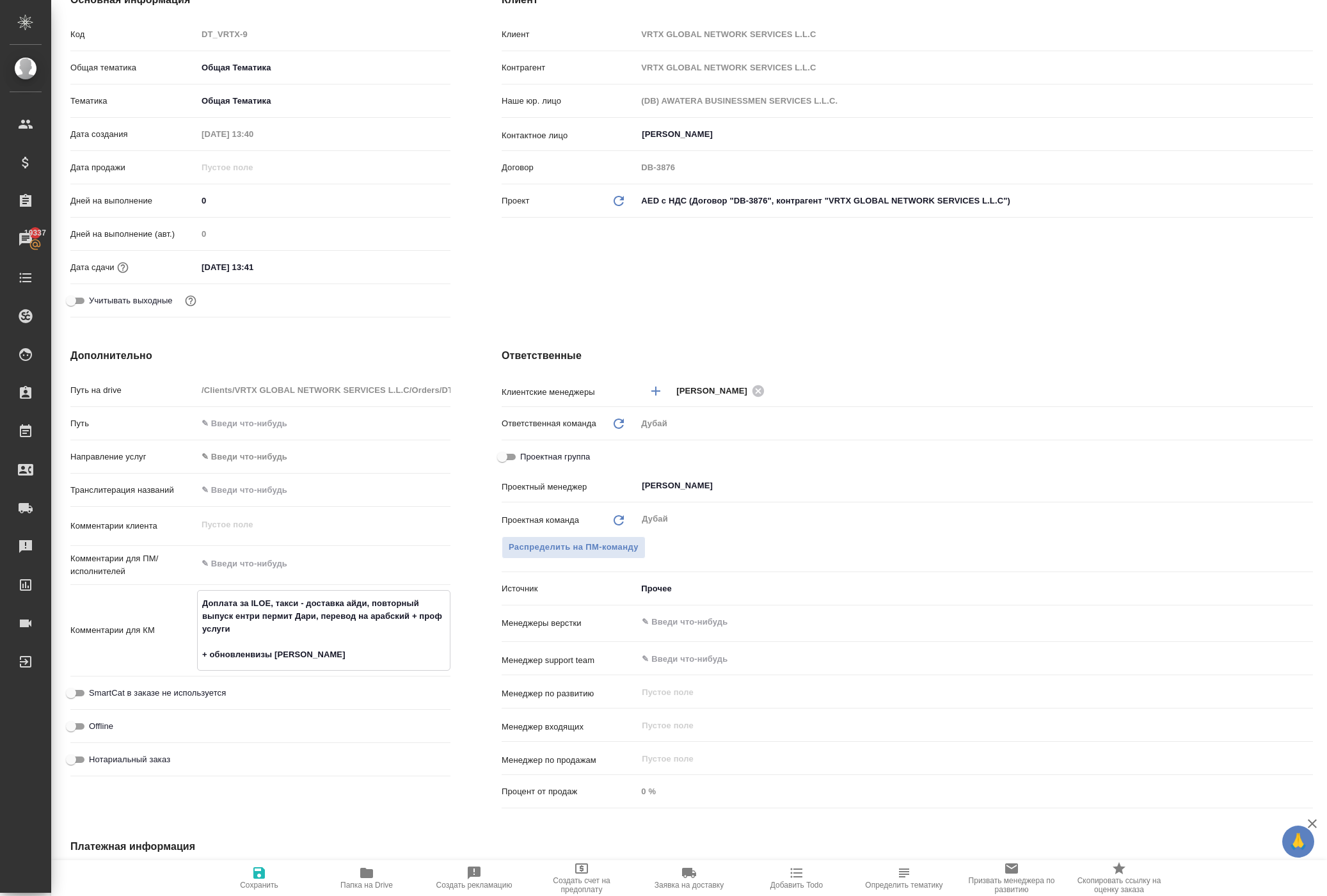
type textarea "x"
type textarea "Доплата за ILOE, такси - доставка айди, повторный выпуск ентри пермит Дари, пер…"
type textarea "x"
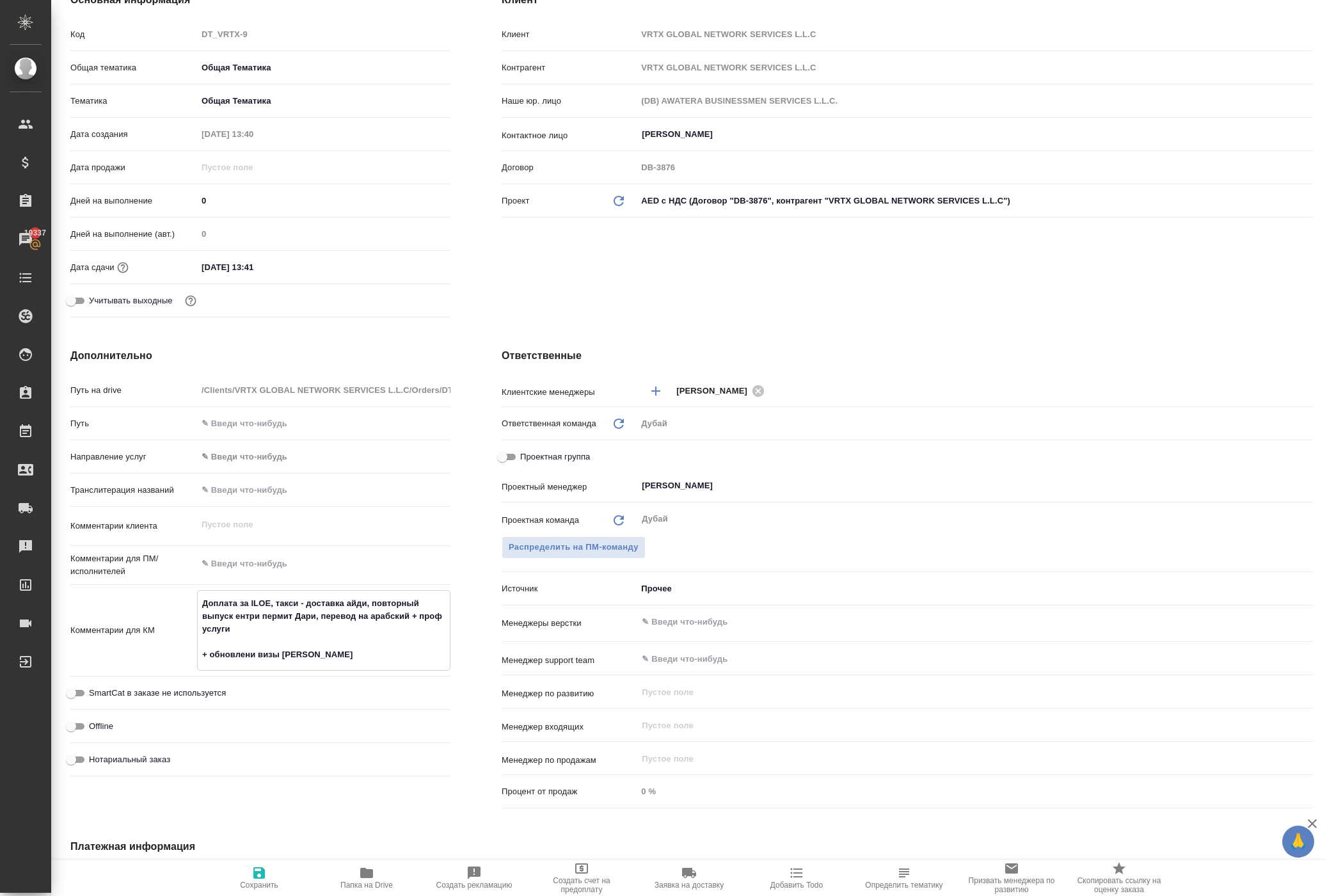
type textarea "x"
type textarea "Доплата за ILOE, такси - доставка айди, повторный выпуск ентри пермит Дари, пер…"
type textarea "x"
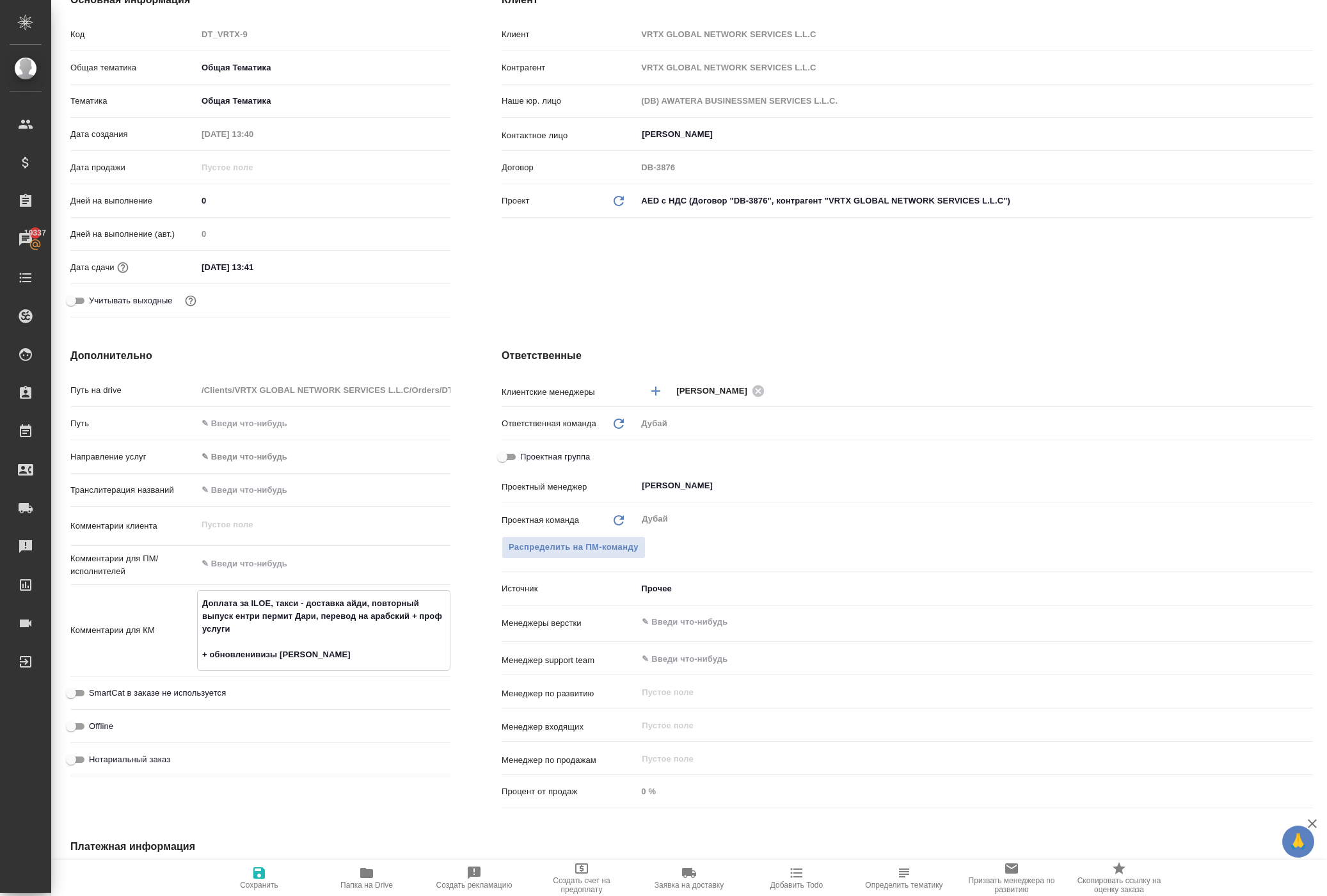
type textarea "x"
type textarea "Доплата за ILOE, такси - доставка айди, повторный выпуск ентри пермит Дари, пер…"
type textarea "x"
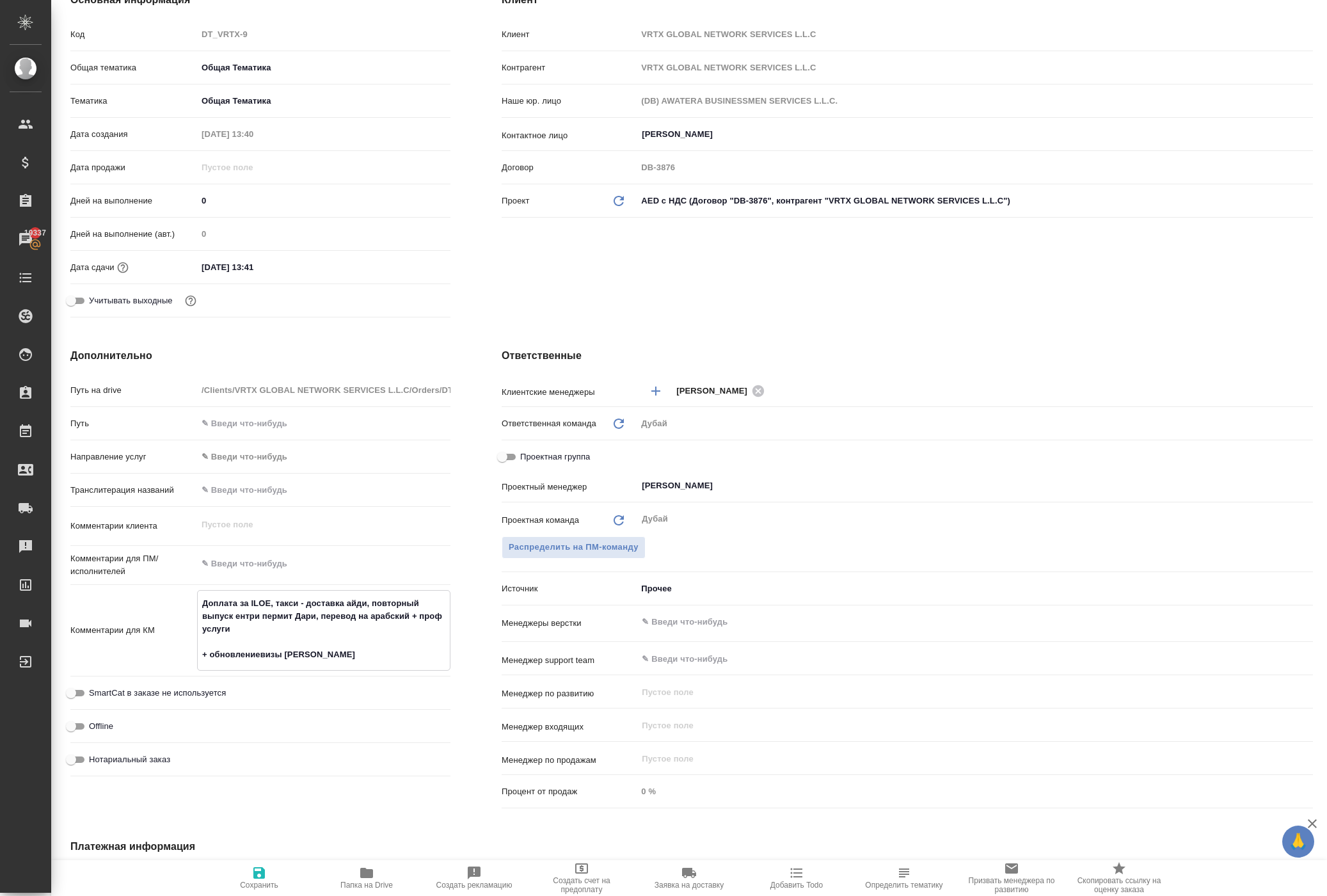
type textarea "Доплата за ILOE, такси - доставка айди, повторный выпуск ентри пермит Дари, пер…"
type textarea "x"
type textarea "Доплата за ILOE, такси - доставка айди, повторный выпуск ентри пермит Дари, пер…"
type textarea "x"
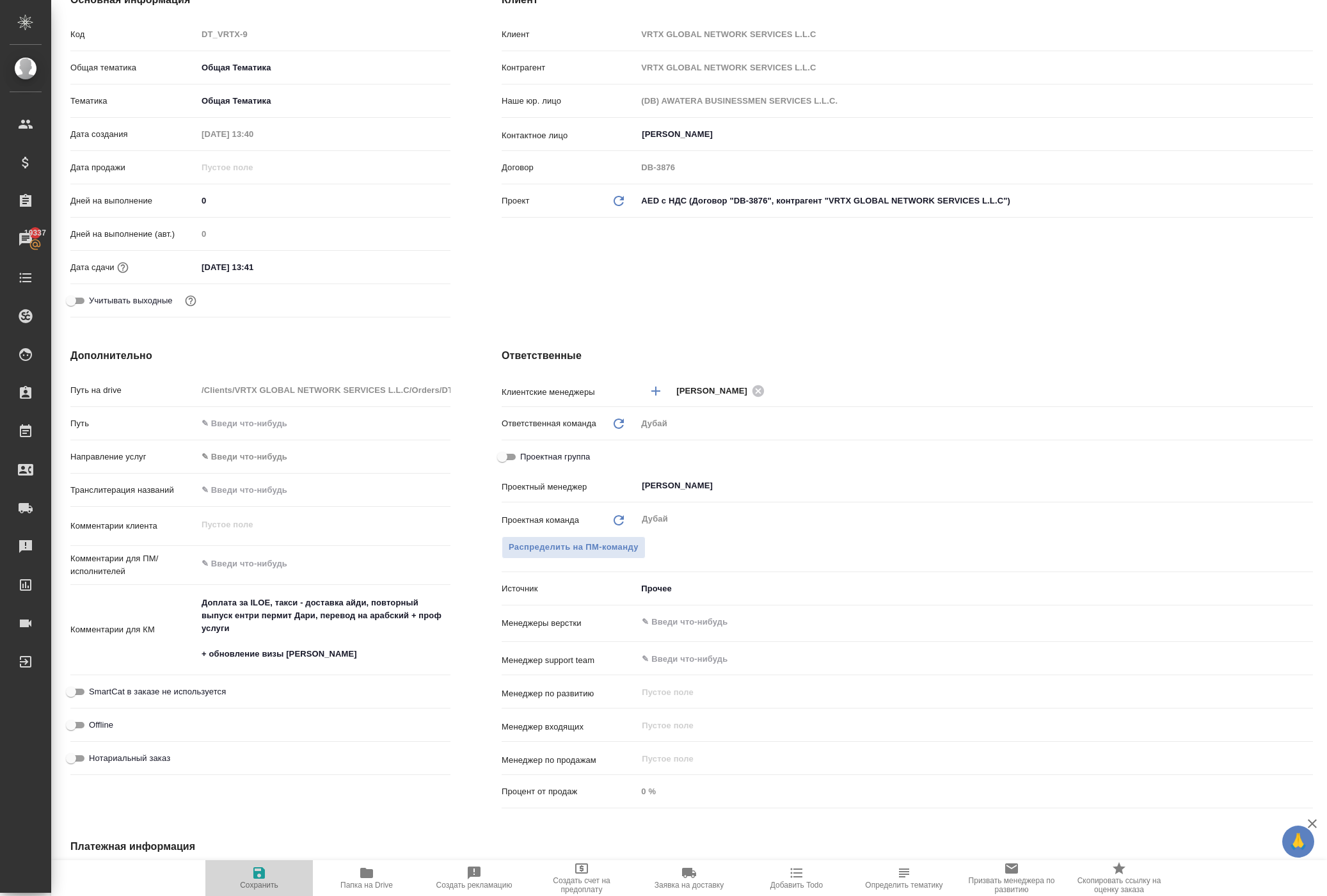
type textarea "x"
click at [267, 867] on icon "button" at bounding box center [259, 873] width 15 height 15
type textarea "x"
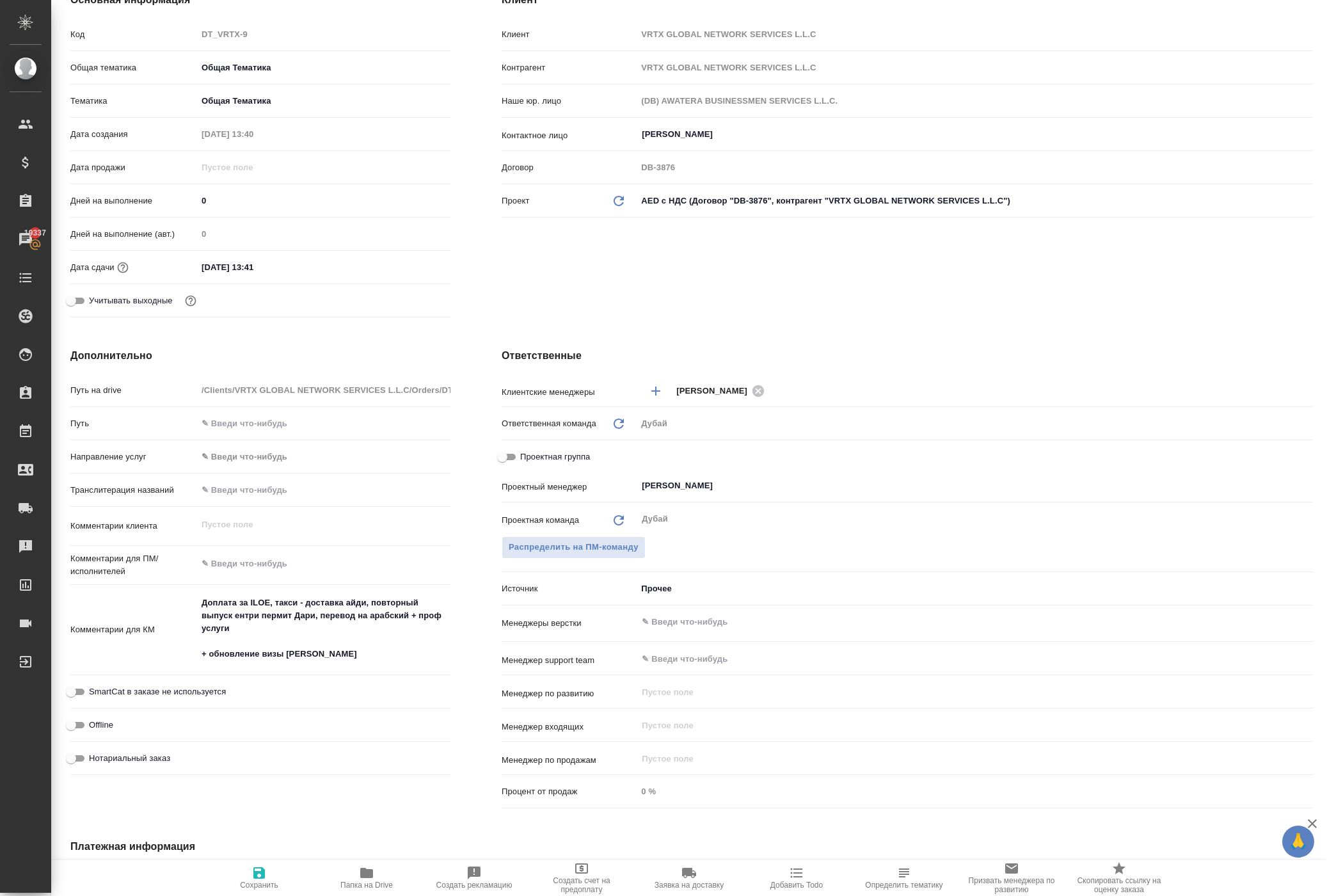
type textarea "x"
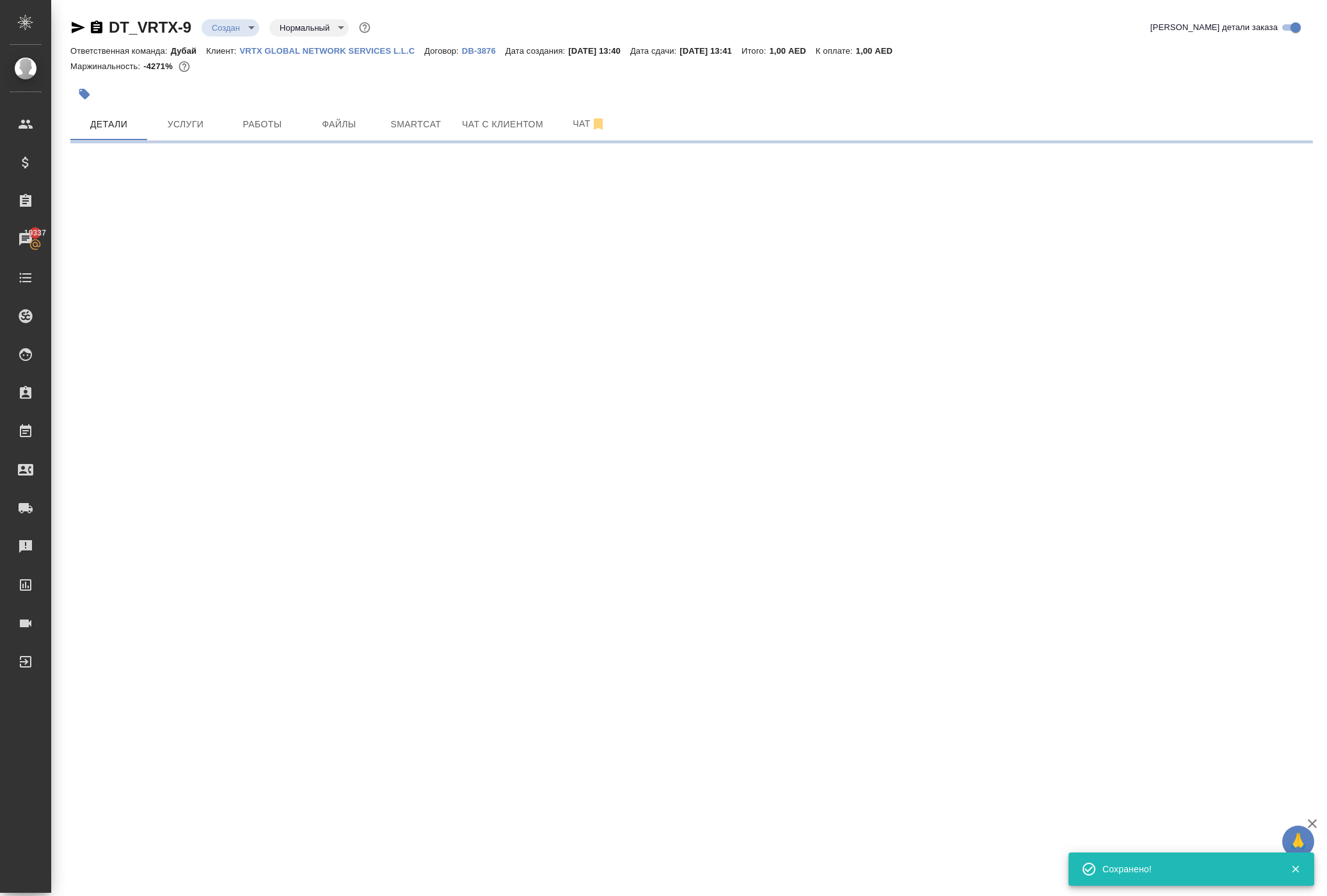
scroll to position [0, 0]
select select "RU"
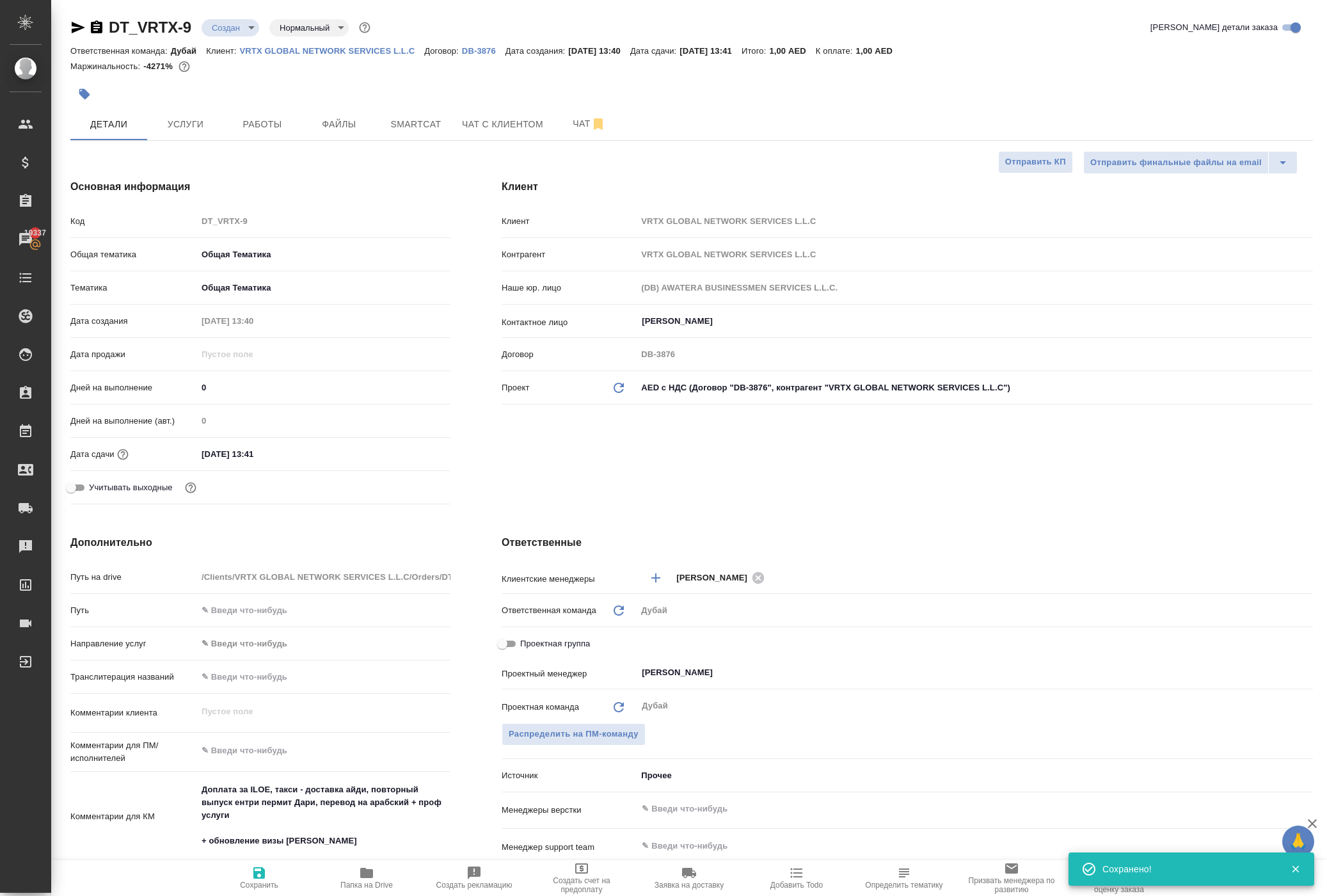
type textarea "x"
click at [506, 508] on div "Клиент Клиент VRTX GLOBAL NETWORK SERVICES L.L.C Контрагент VRTX GLOBAL NETWORK…" at bounding box center [908, 344] width 863 height 382
type textarea "x"
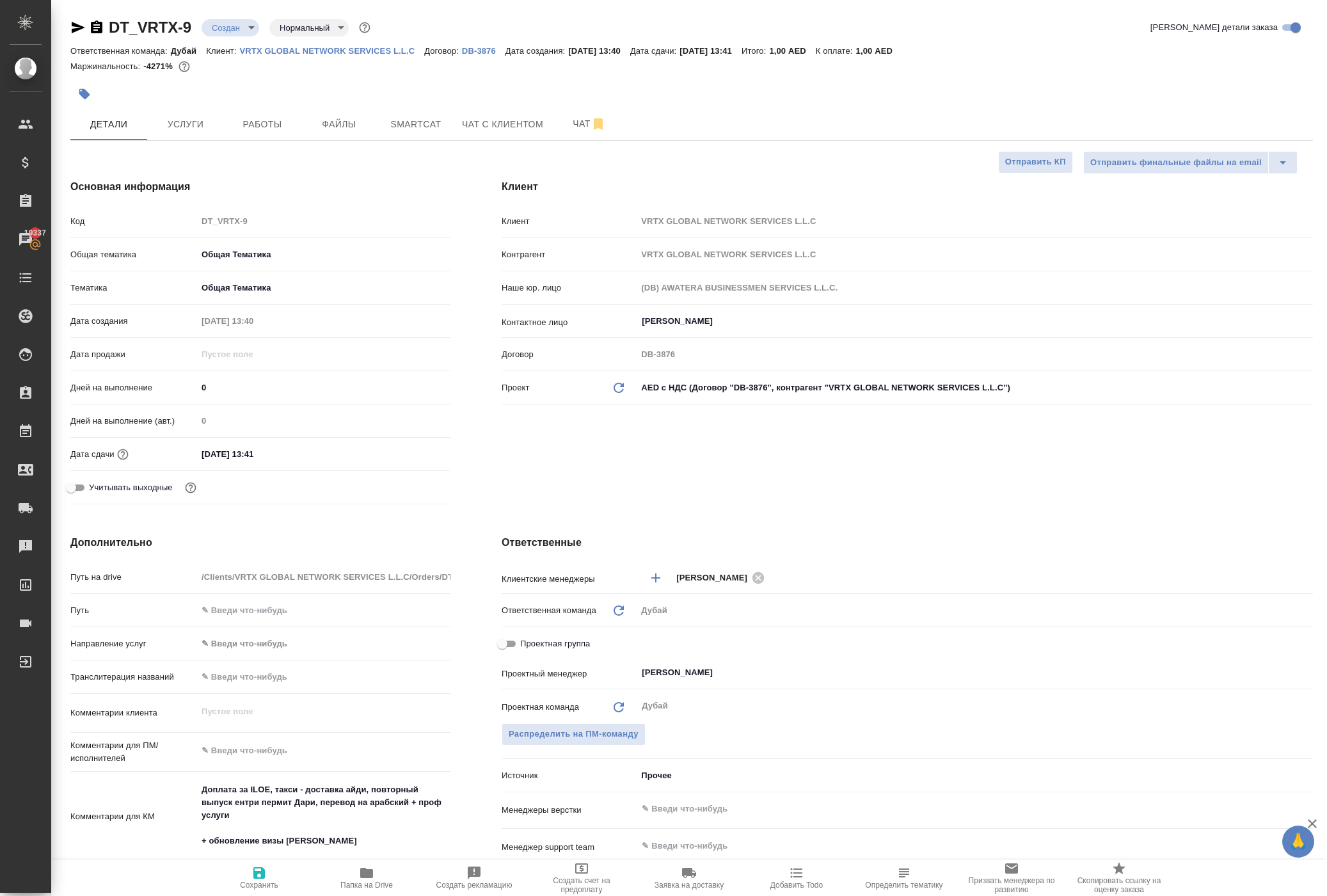
type textarea "x"
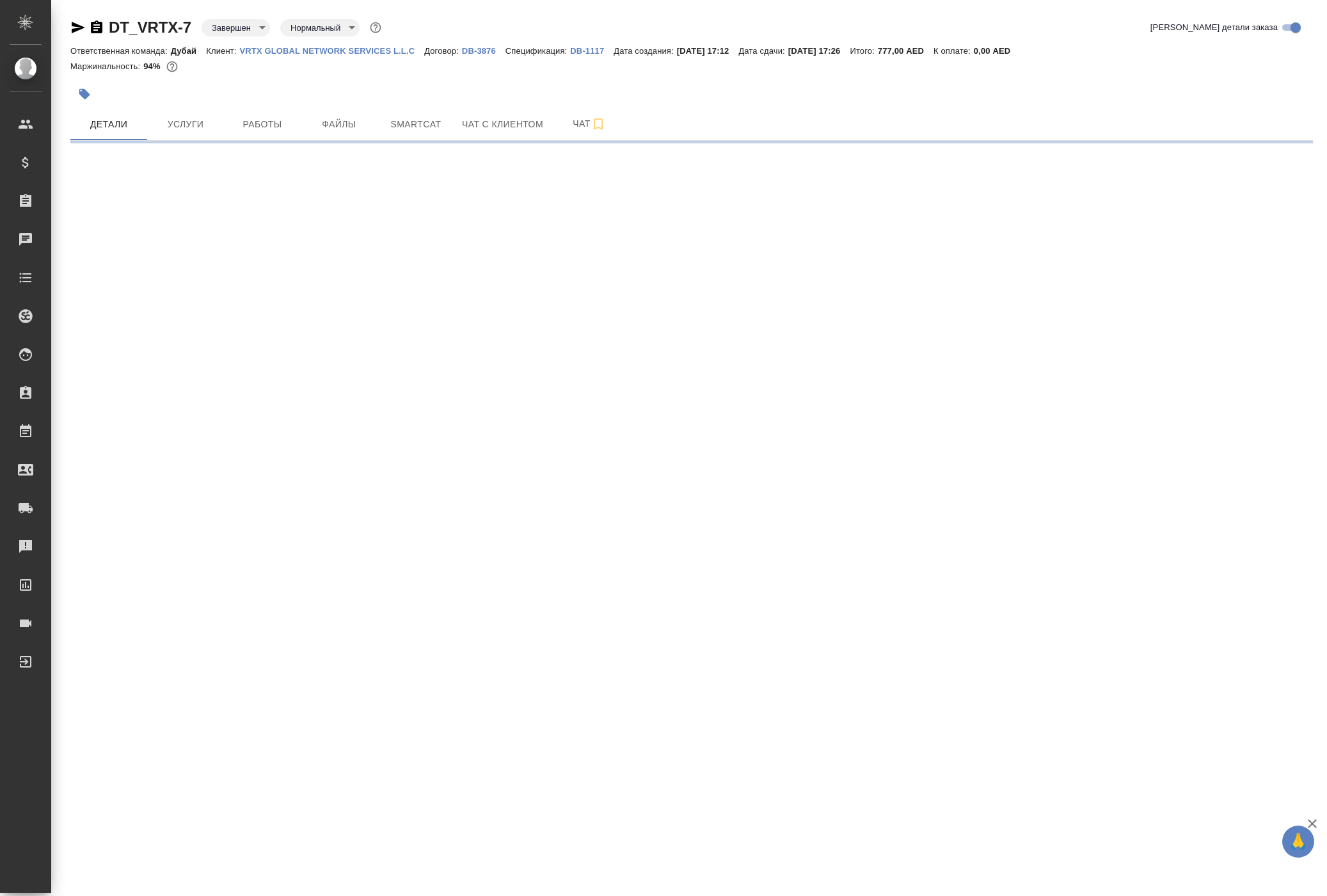
select select "RU"
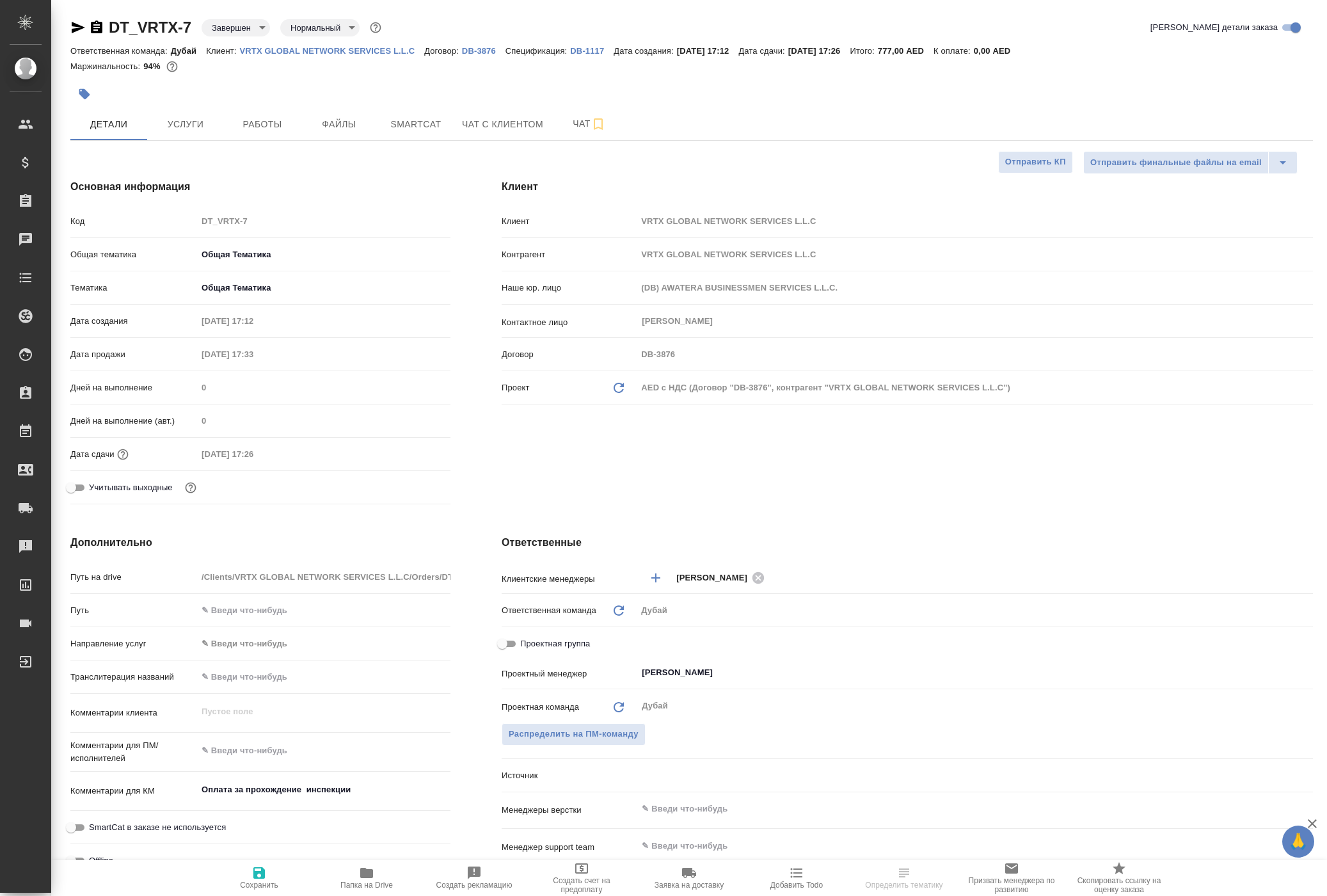
type textarea "x"
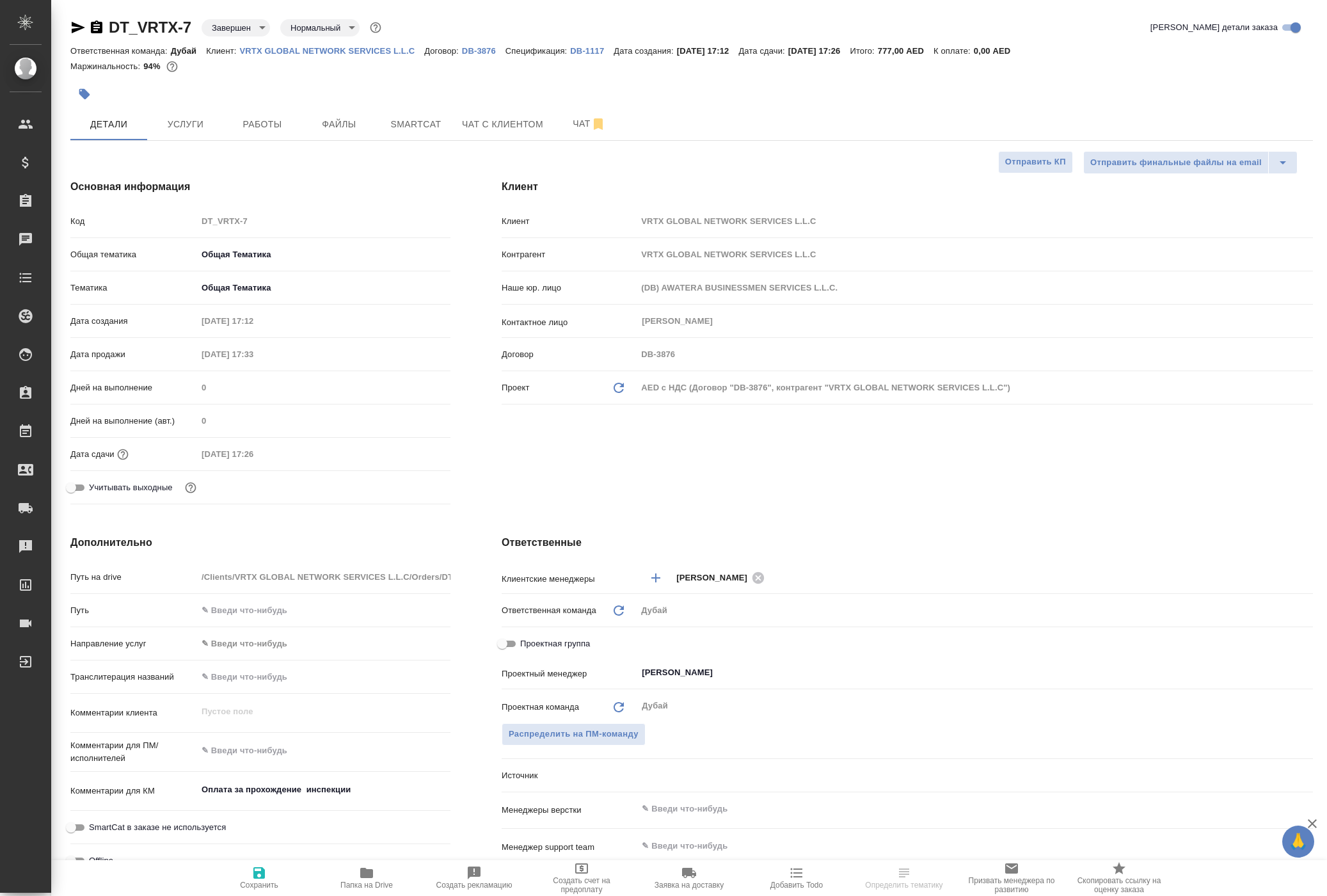
type textarea "x"
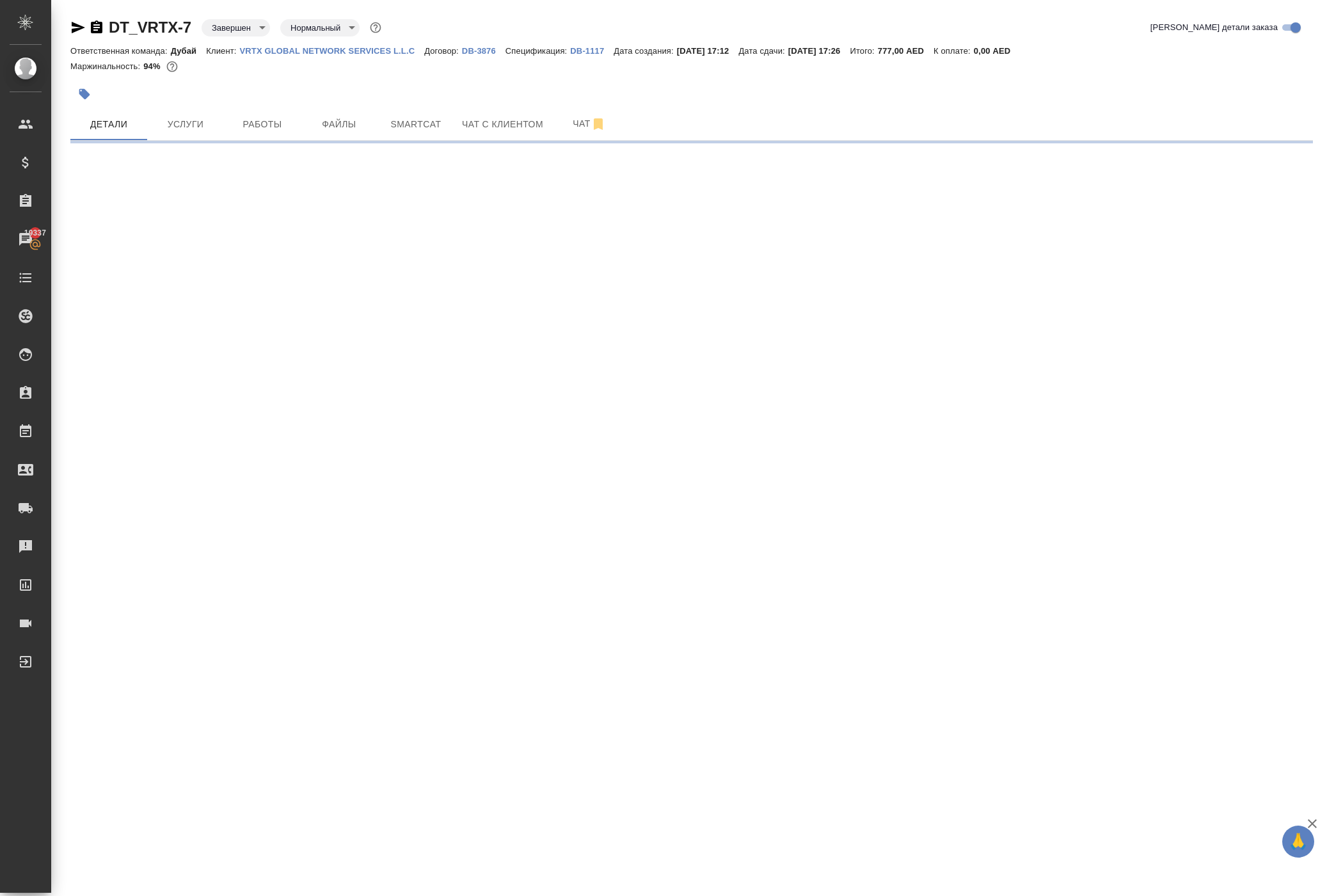
select select "RU"
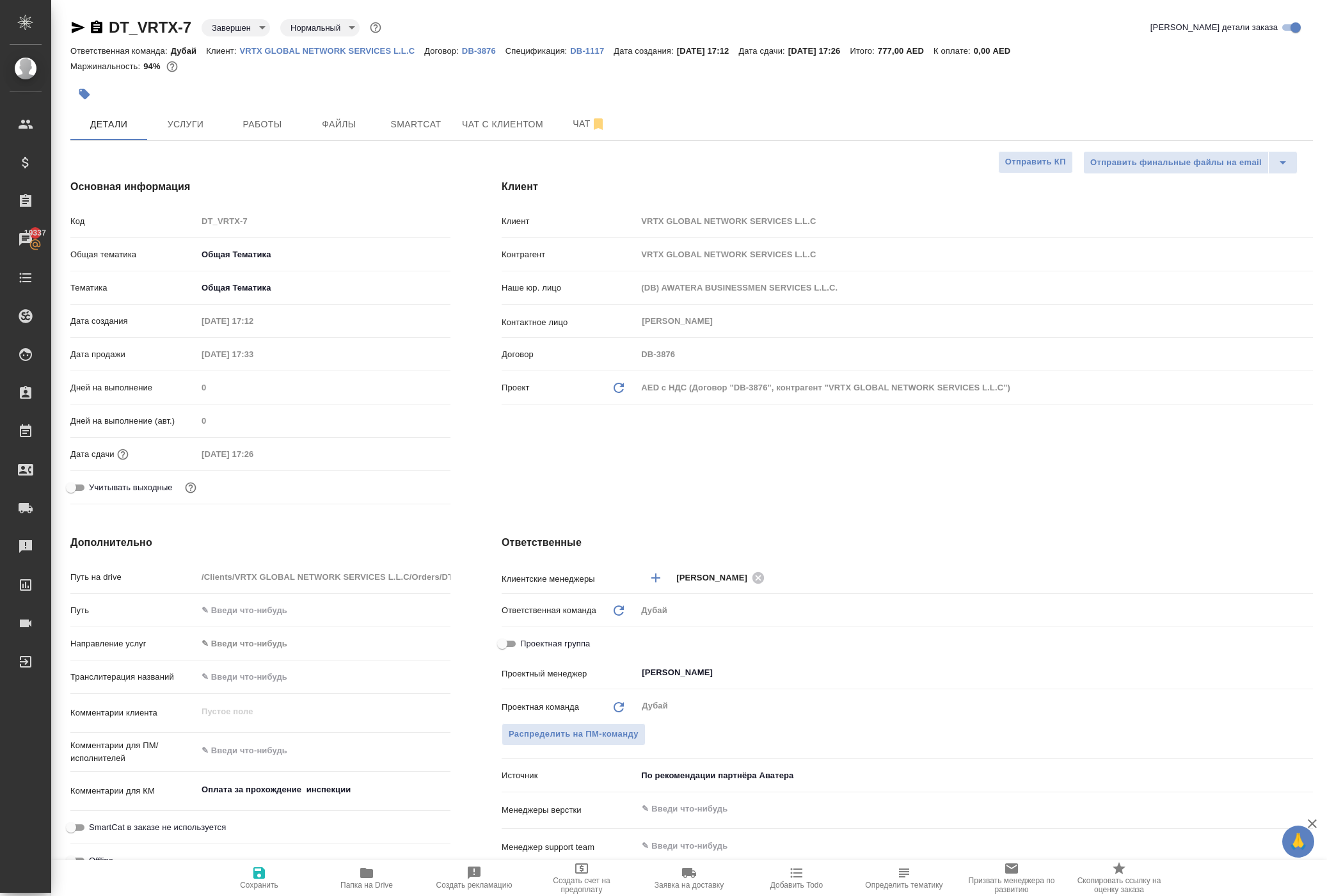
type textarea "x"
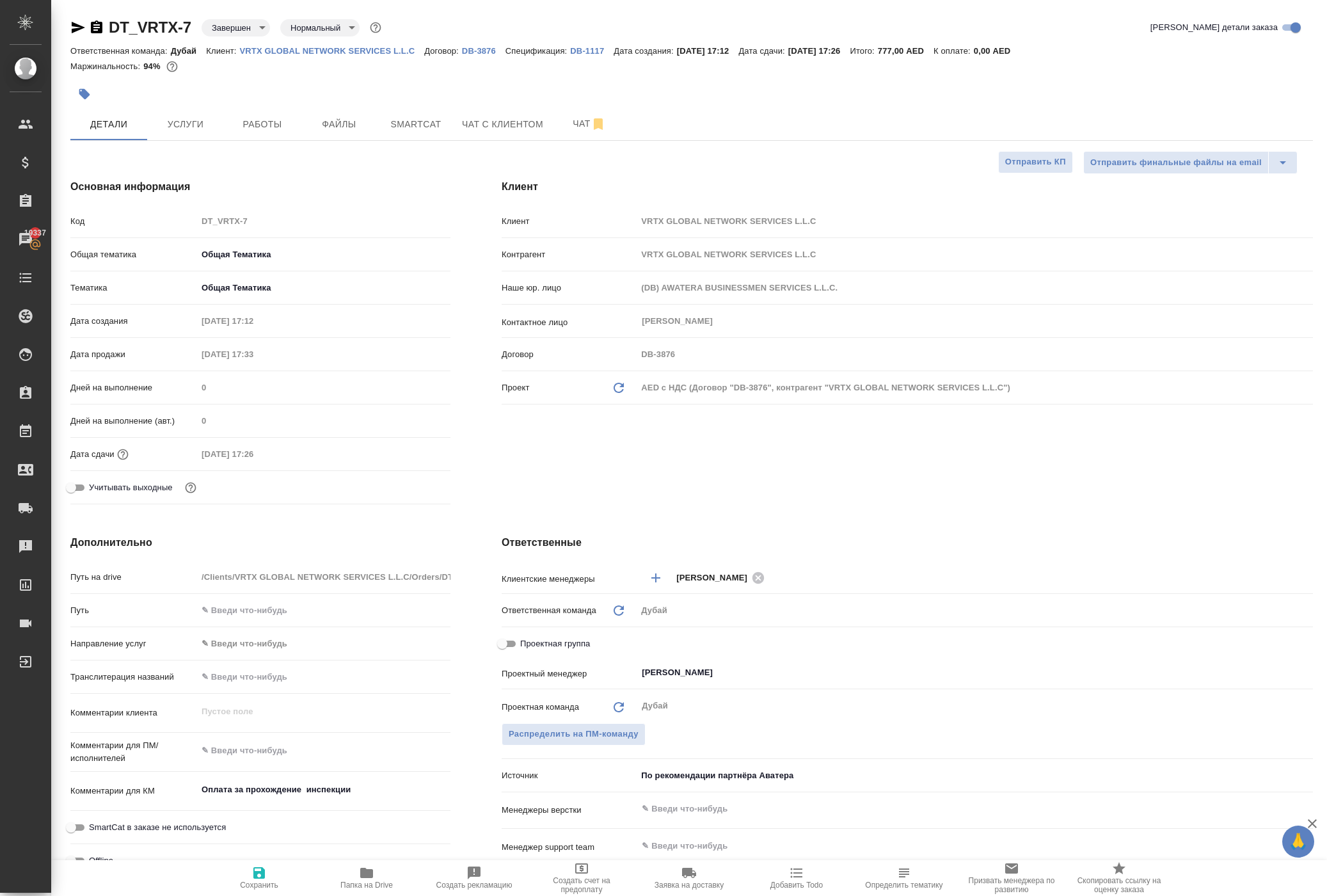
type textarea "x"
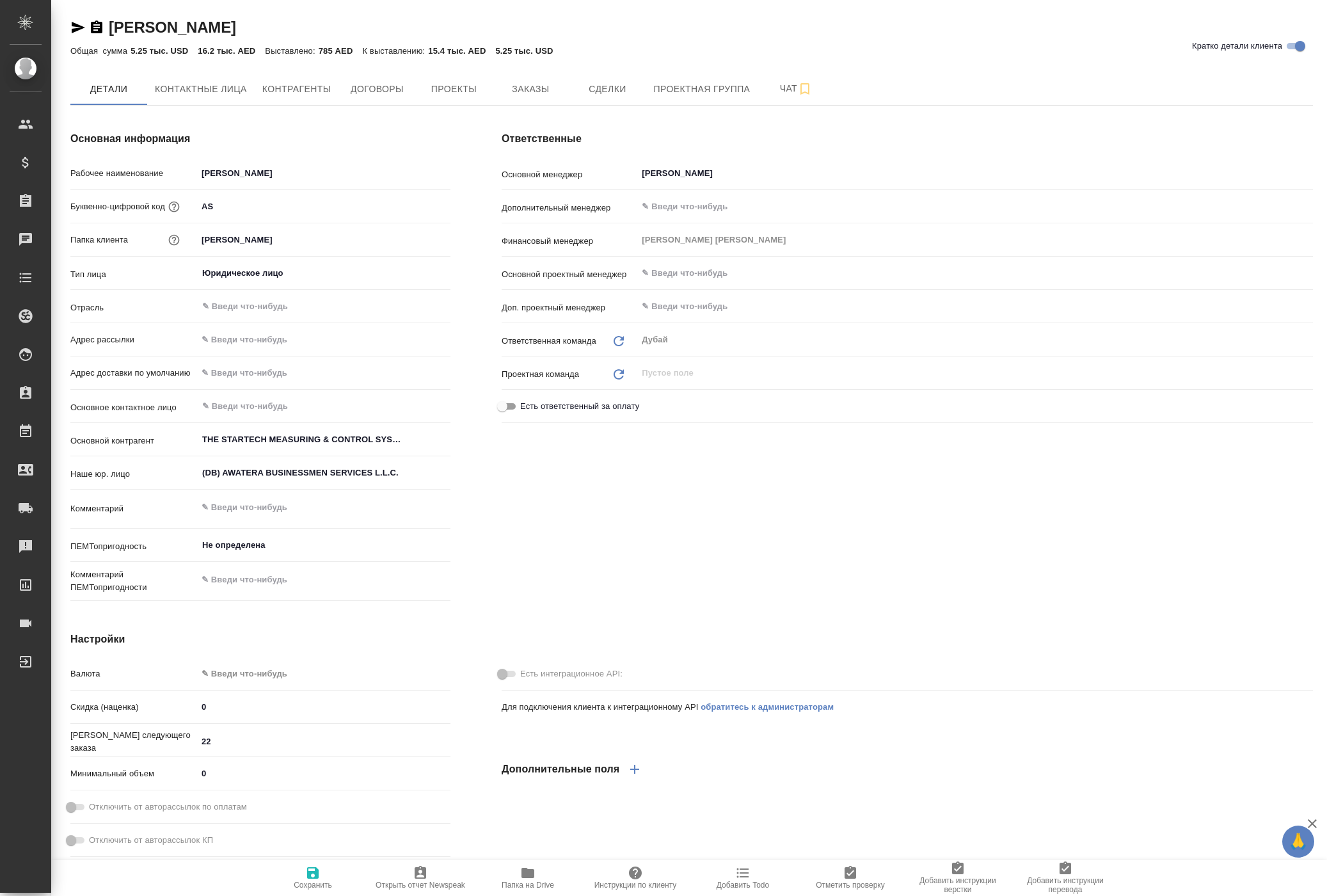
type textarea "x"
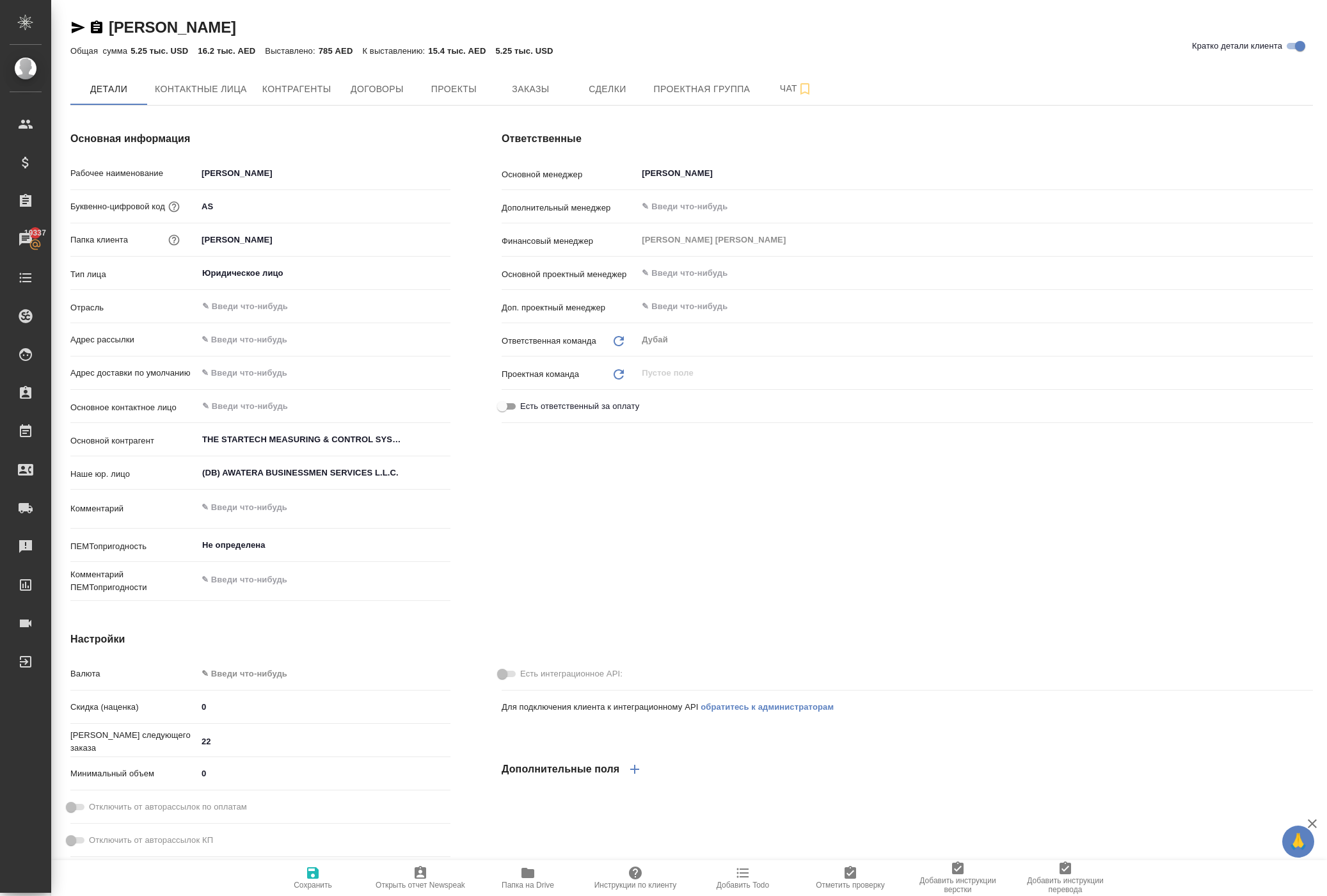
type textarea "x"
click at [467, 362] on div "Основная информация Рабочее наименование Alex Starskiy Буквенно-цифровой код AS…" at bounding box center [260, 369] width 432 height 526
click at [561, 97] on span "Заказы" at bounding box center [530, 89] width 61 height 16
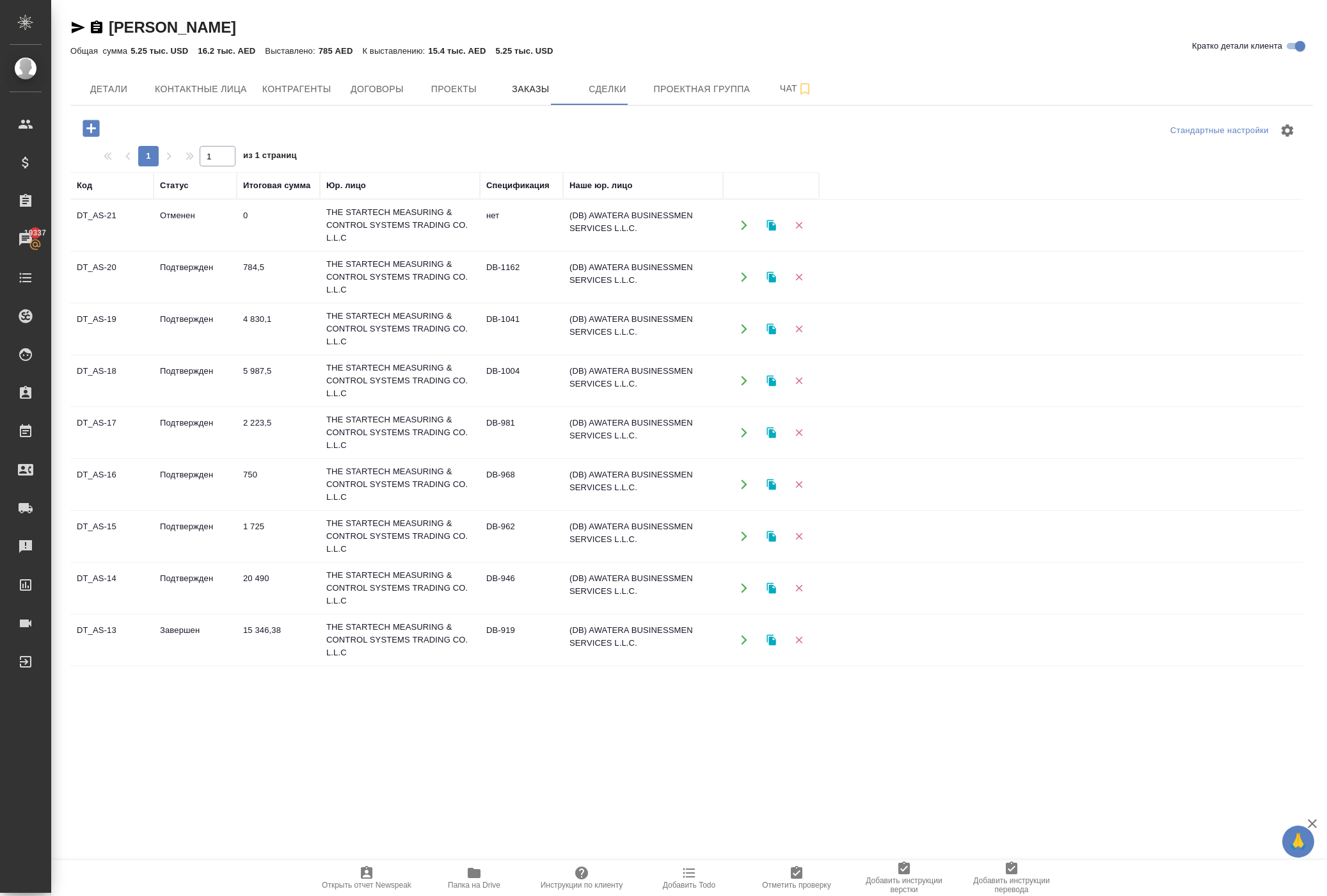
click at [744, 283] on icon "button" at bounding box center [744, 277] width 11 height 11
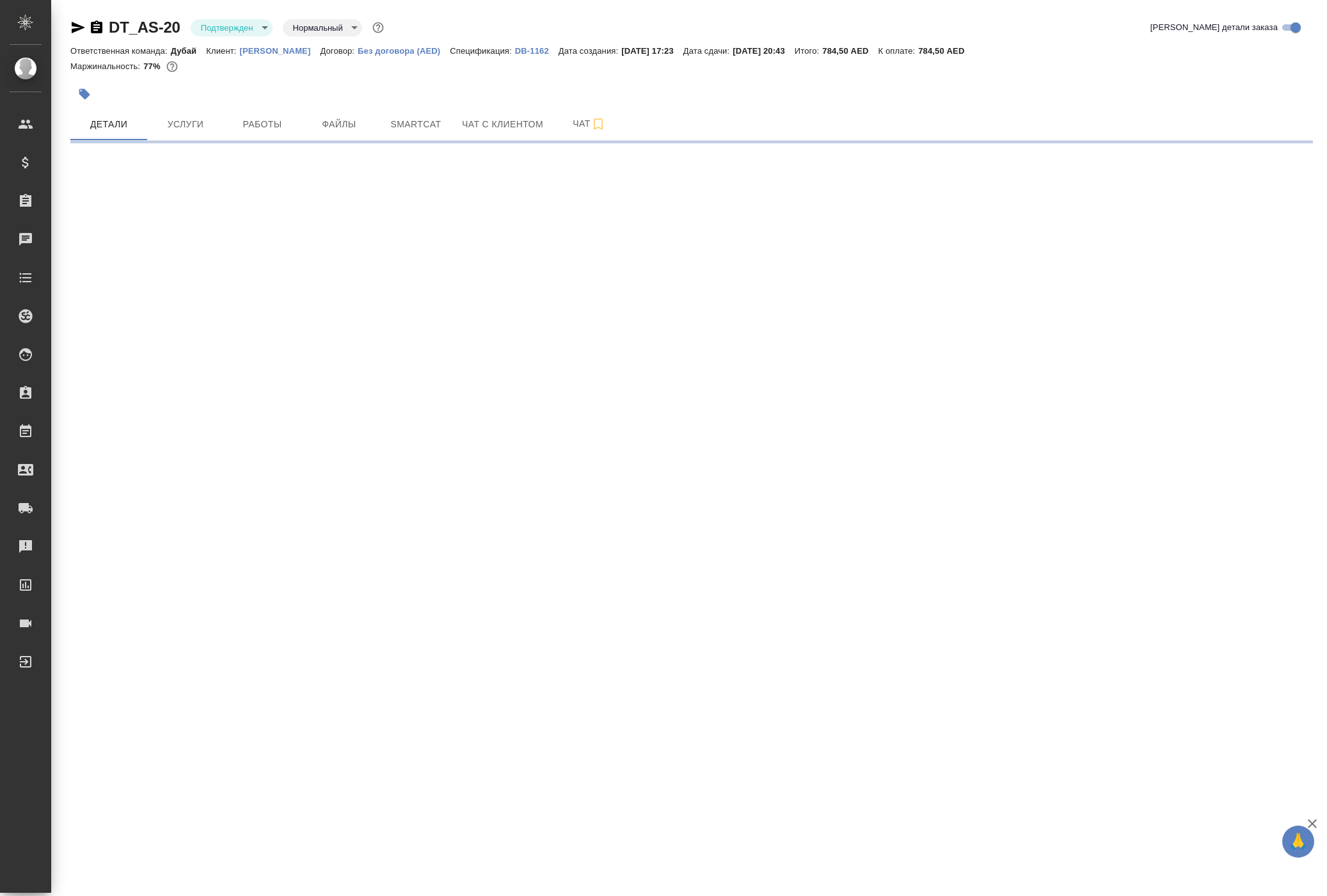
select select "RU"
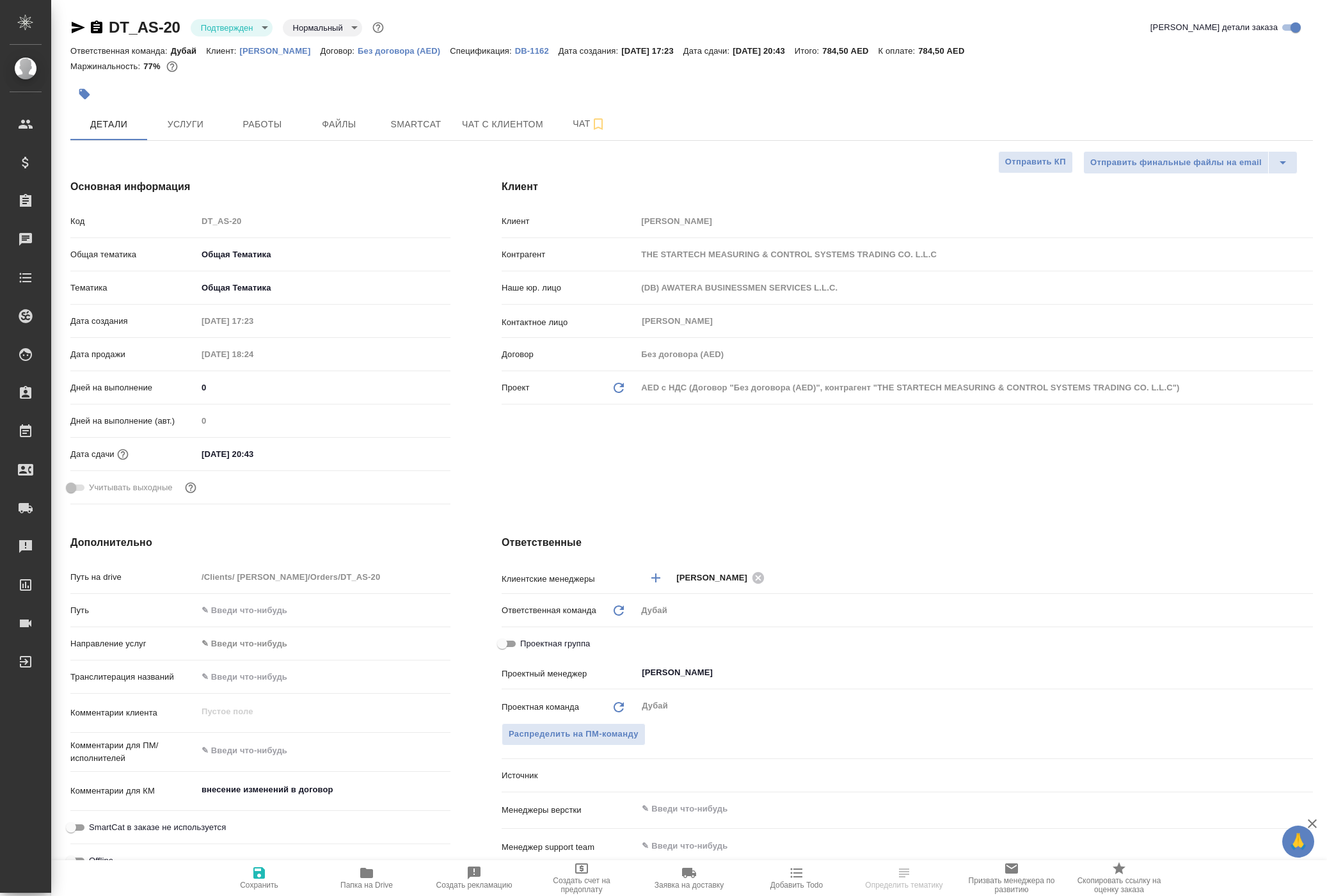
type textarea "x"
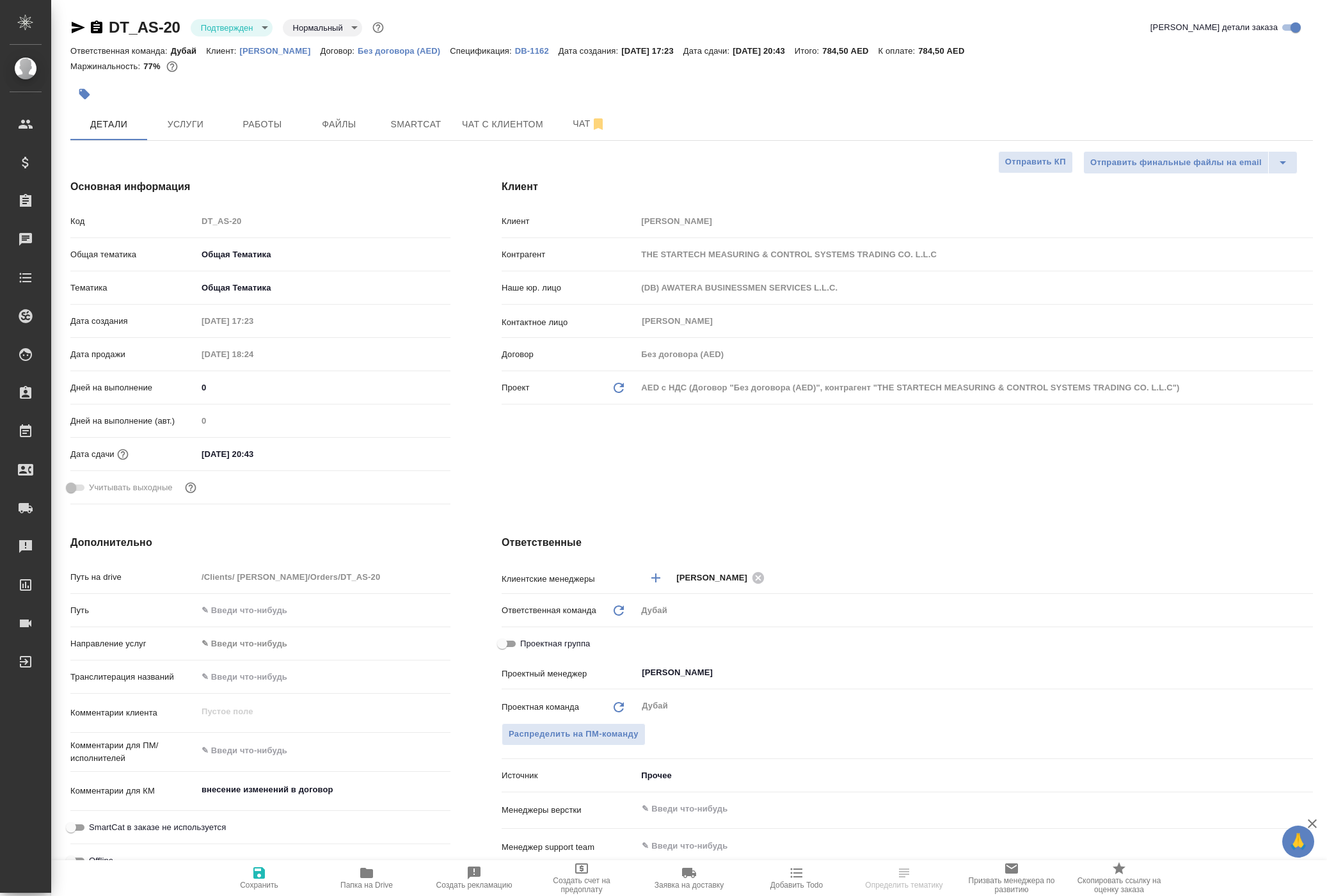
type textarea "x"
click at [175, 132] on span "Услуги" at bounding box center [185, 124] width 61 height 16
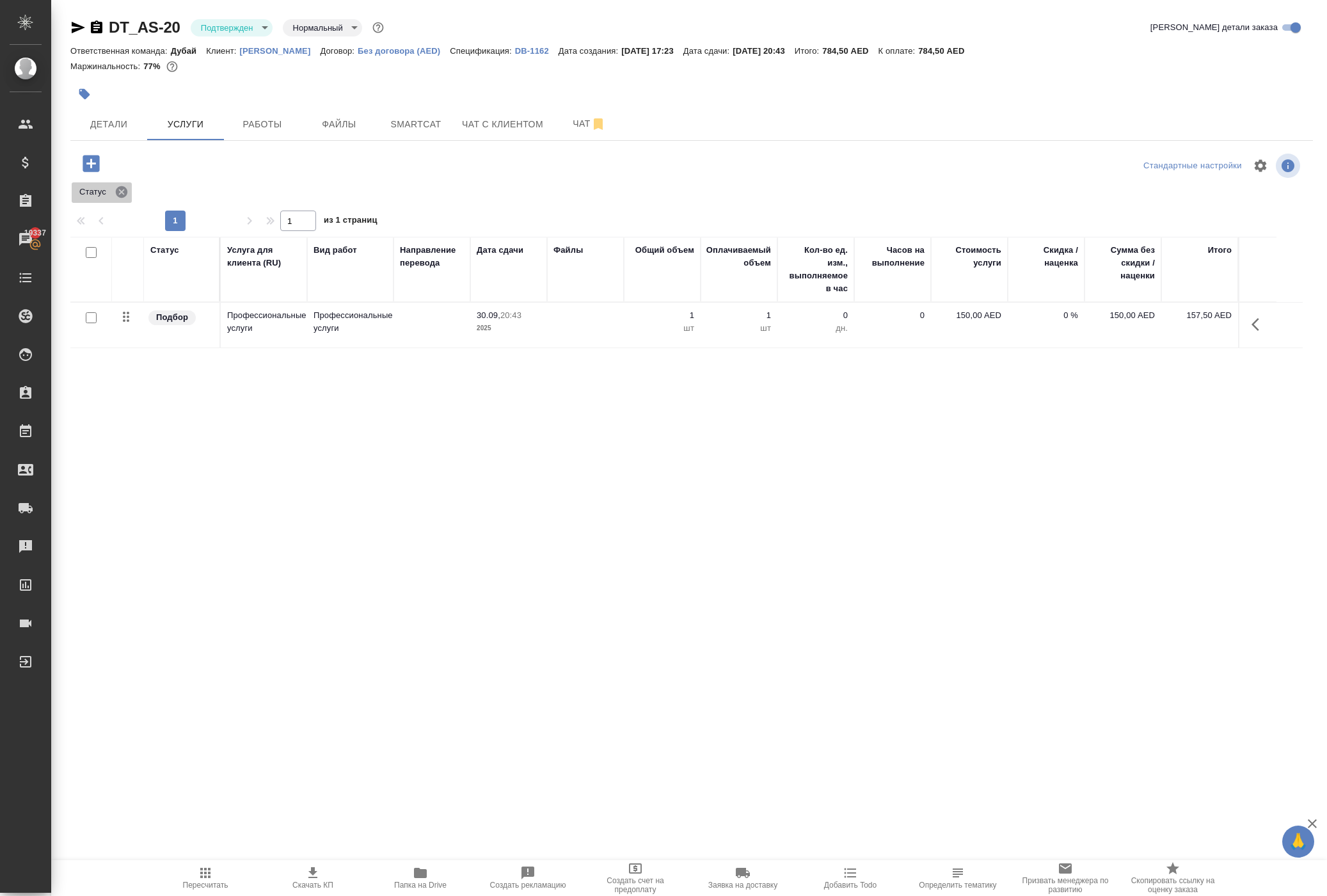
click at [128, 198] on icon at bounding box center [121, 191] width 11 height 11
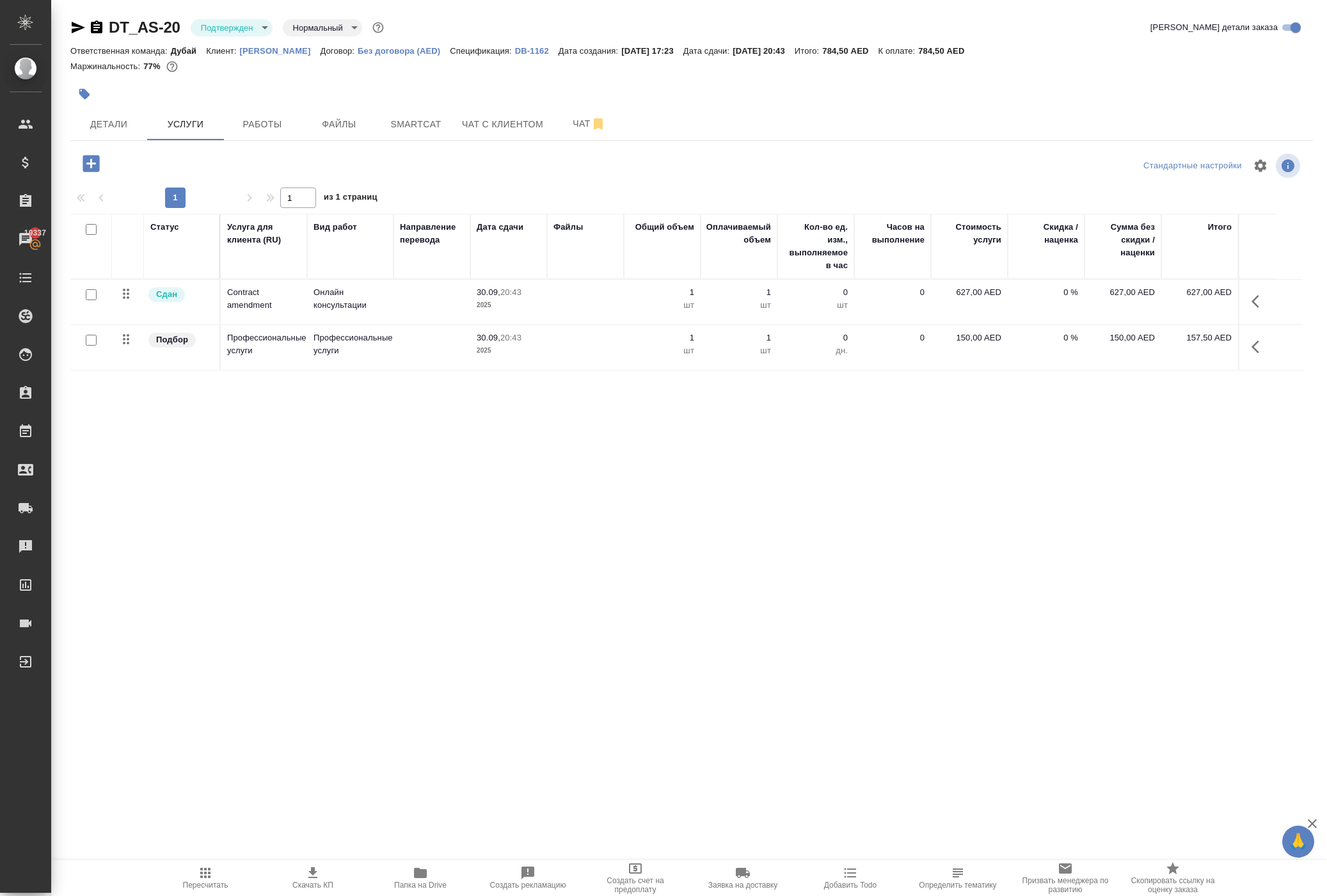
click at [439, 108] on div at bounding box center [484, 94] width 829 height 28
click at [110, 132] on span "Детали" at bounding box center [108, 124] width 61 height 16
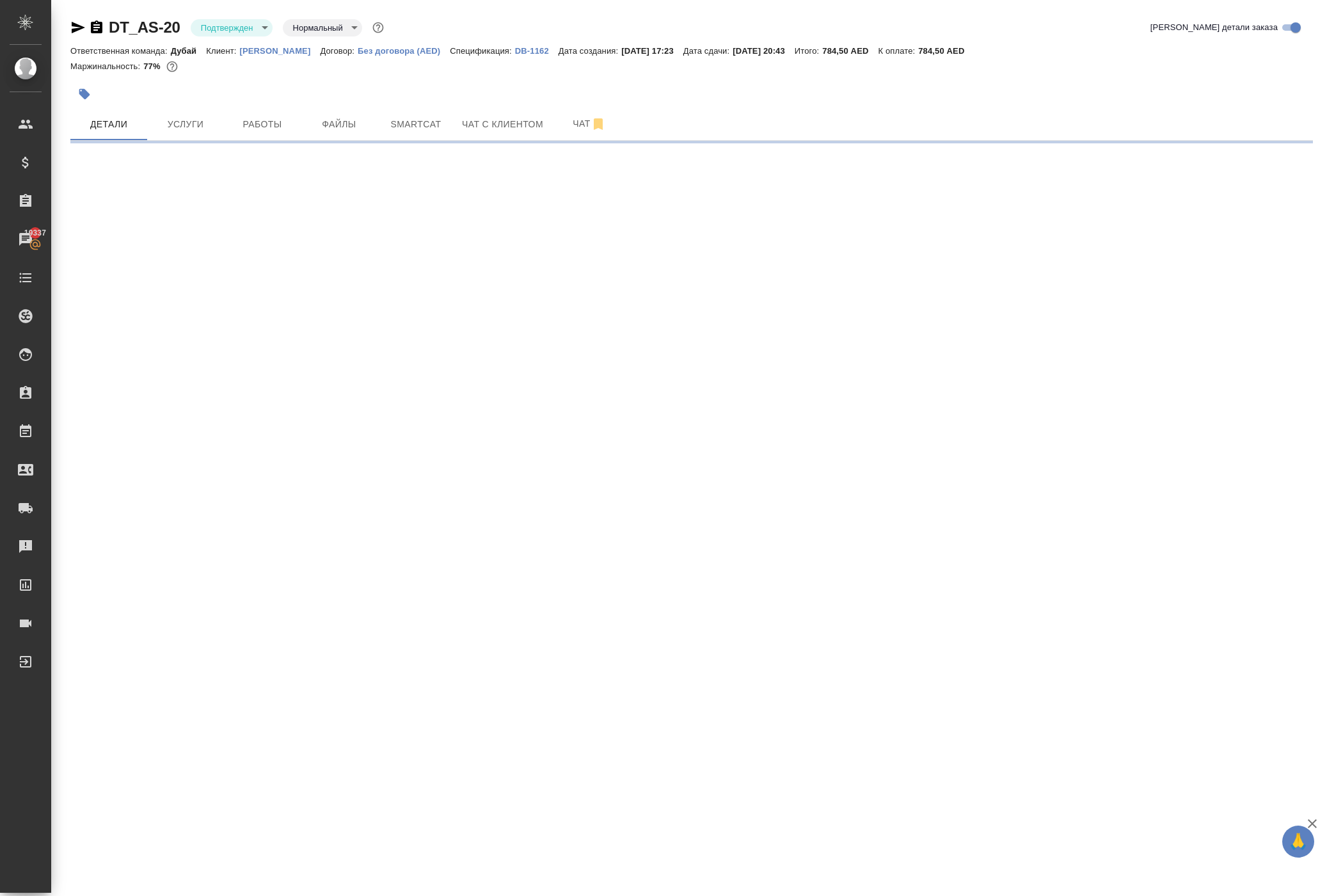
select select "RU"
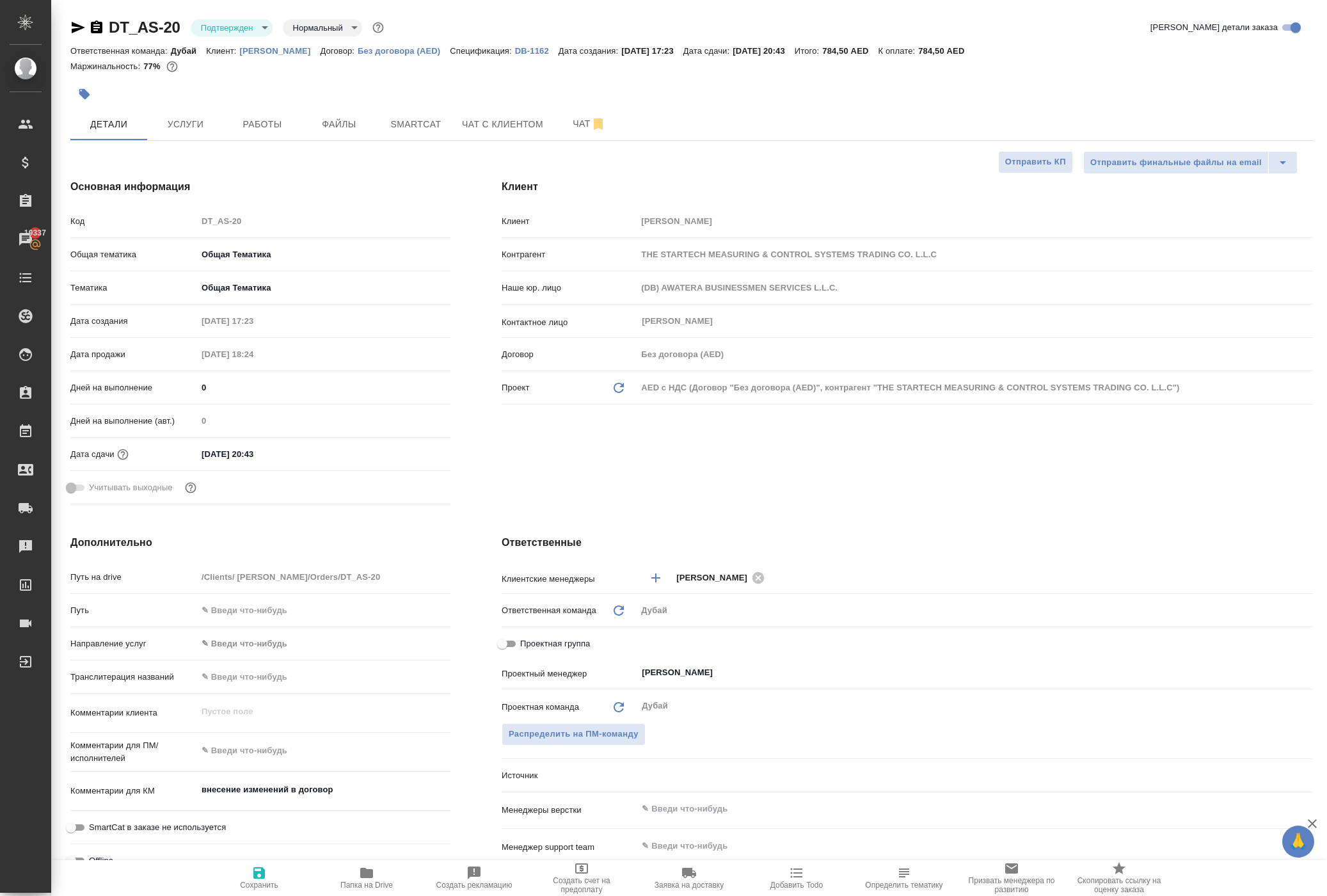
type textarea "x"
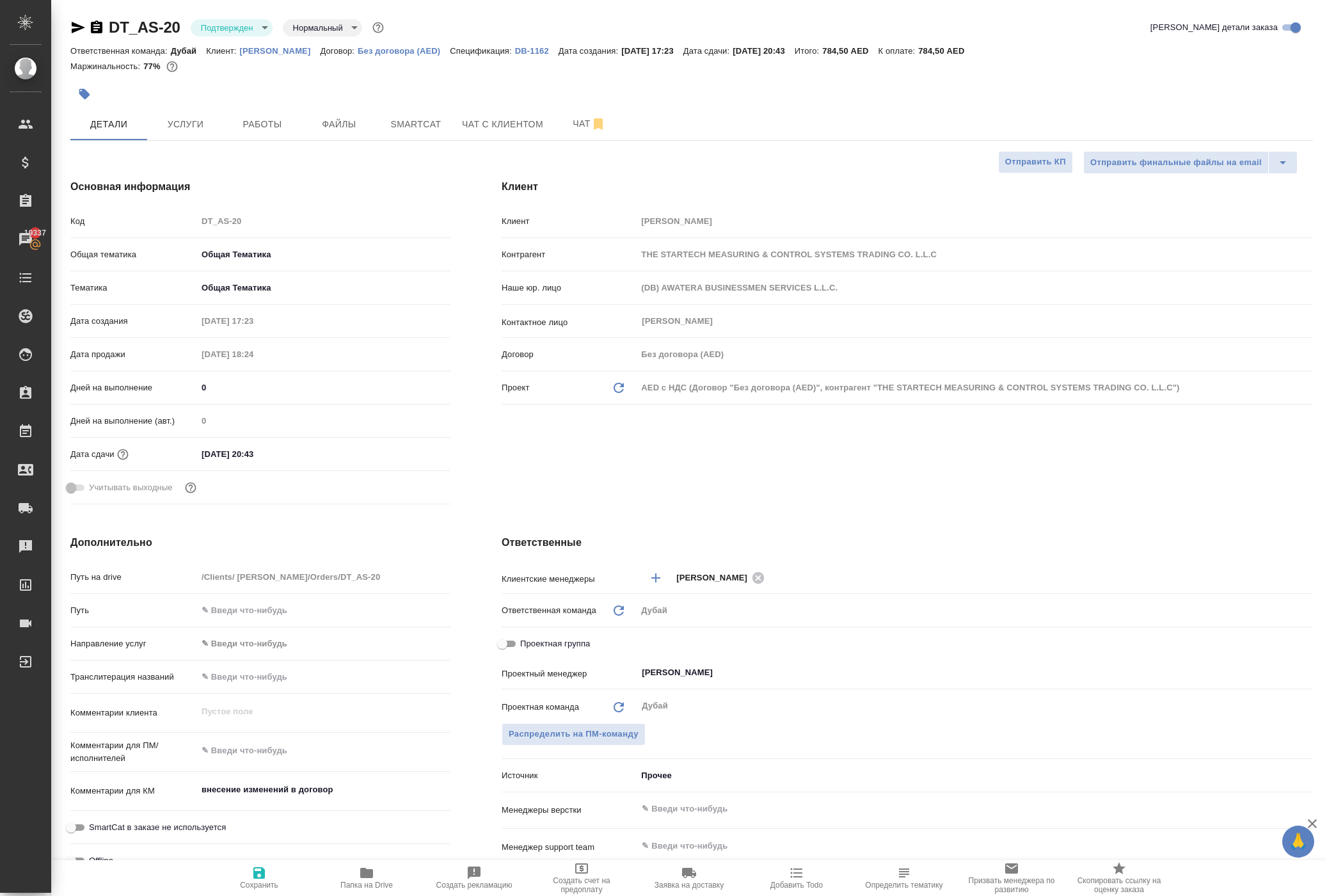
type textarea "x"
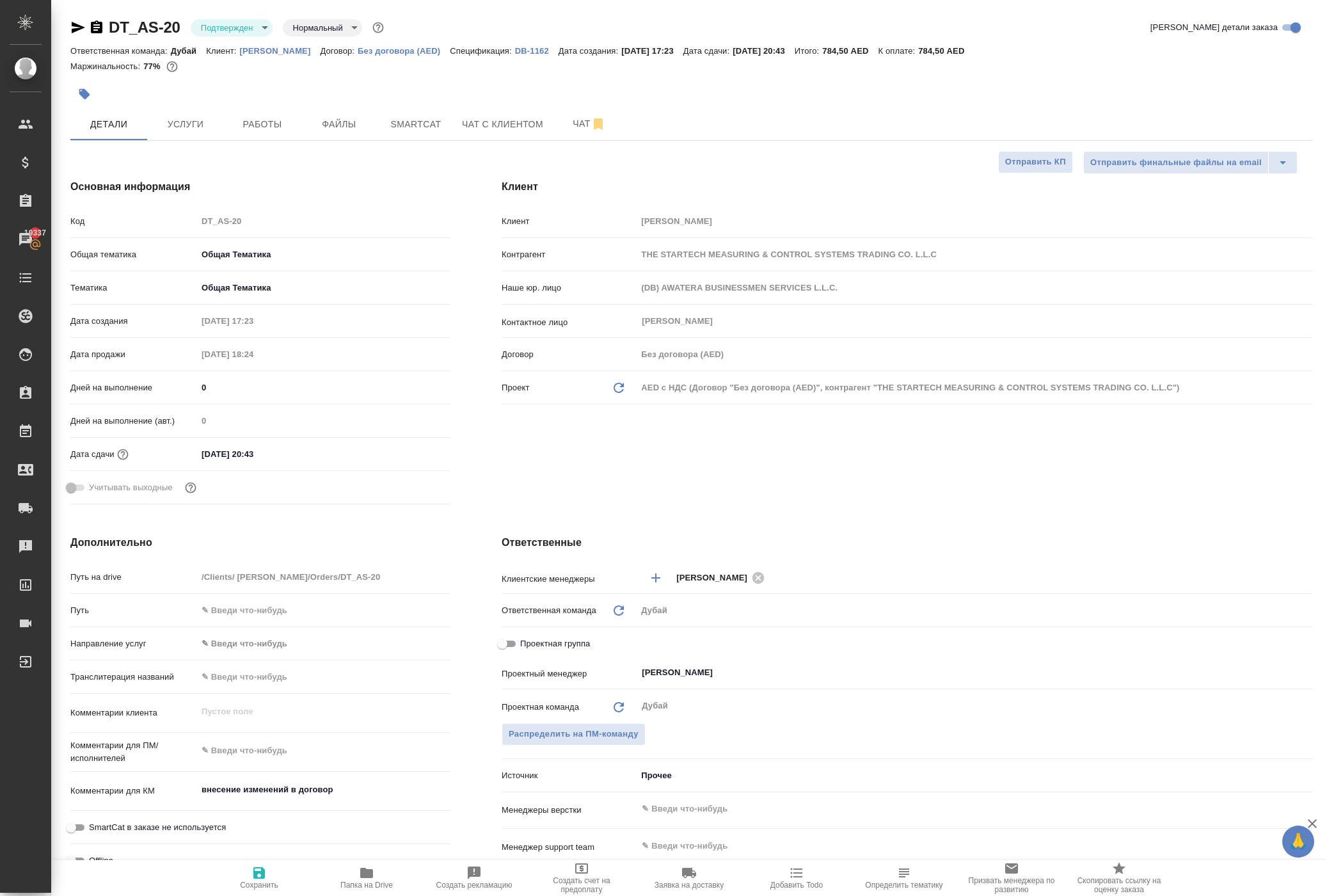
type textarea "x"
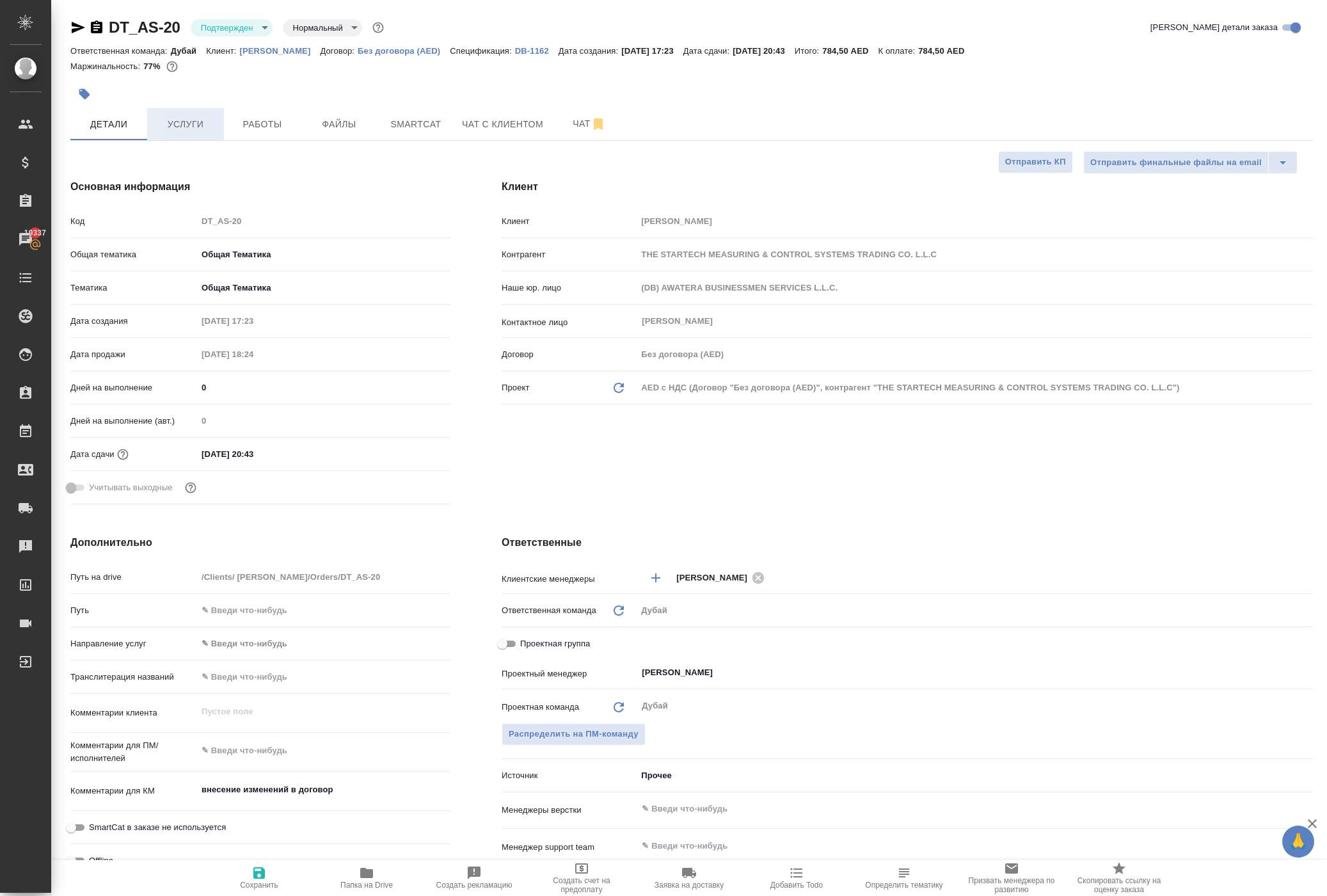
click at [186, 132] on span "Услуги" at bounding box center [185, 124] width 61 height 16
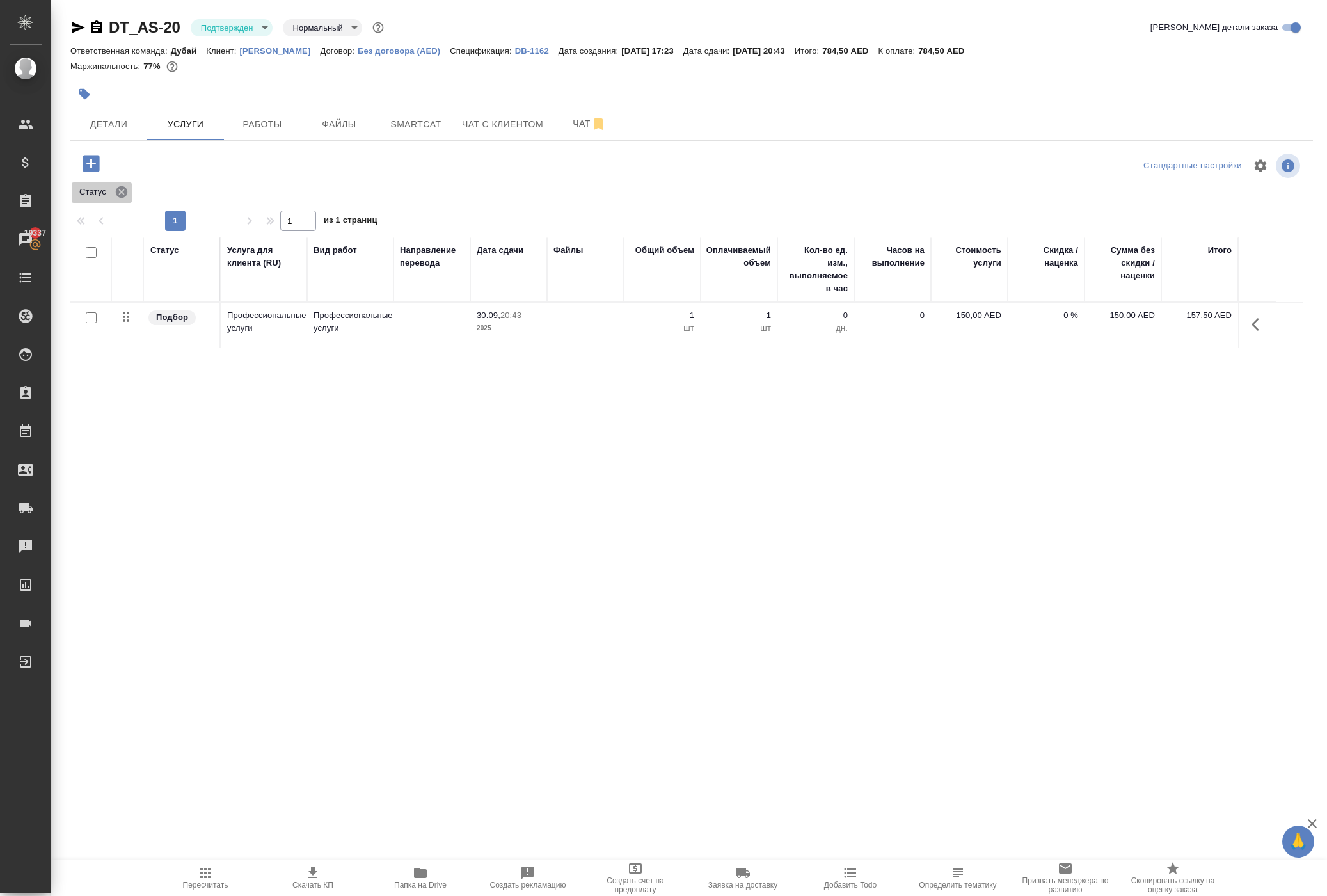
click at [128, 198] on icon at bounding box center [121, 191] width 11 height 11
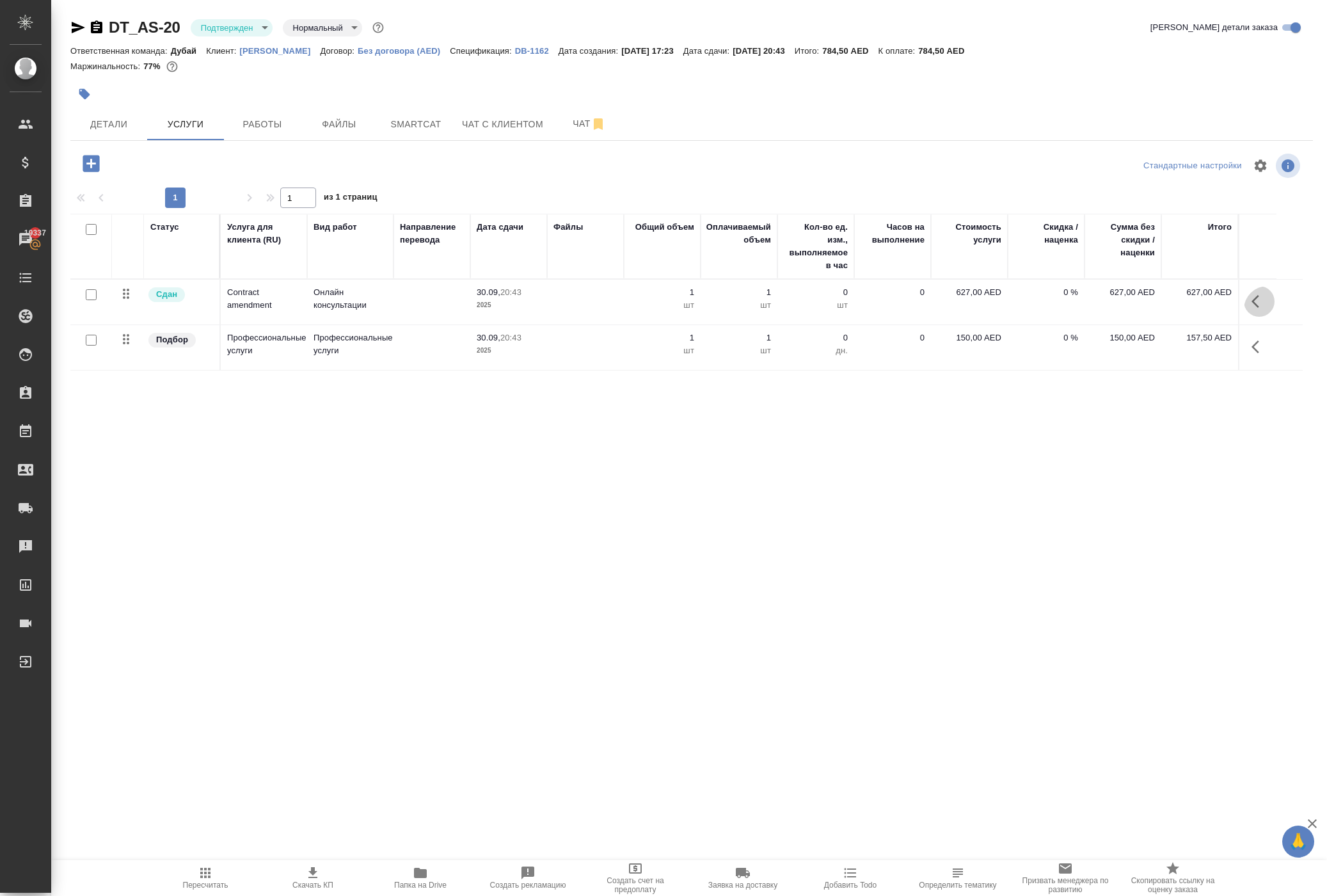
click at [1251, 307] on icon "button" at bounding box center [1255, 301] width 8 height 13
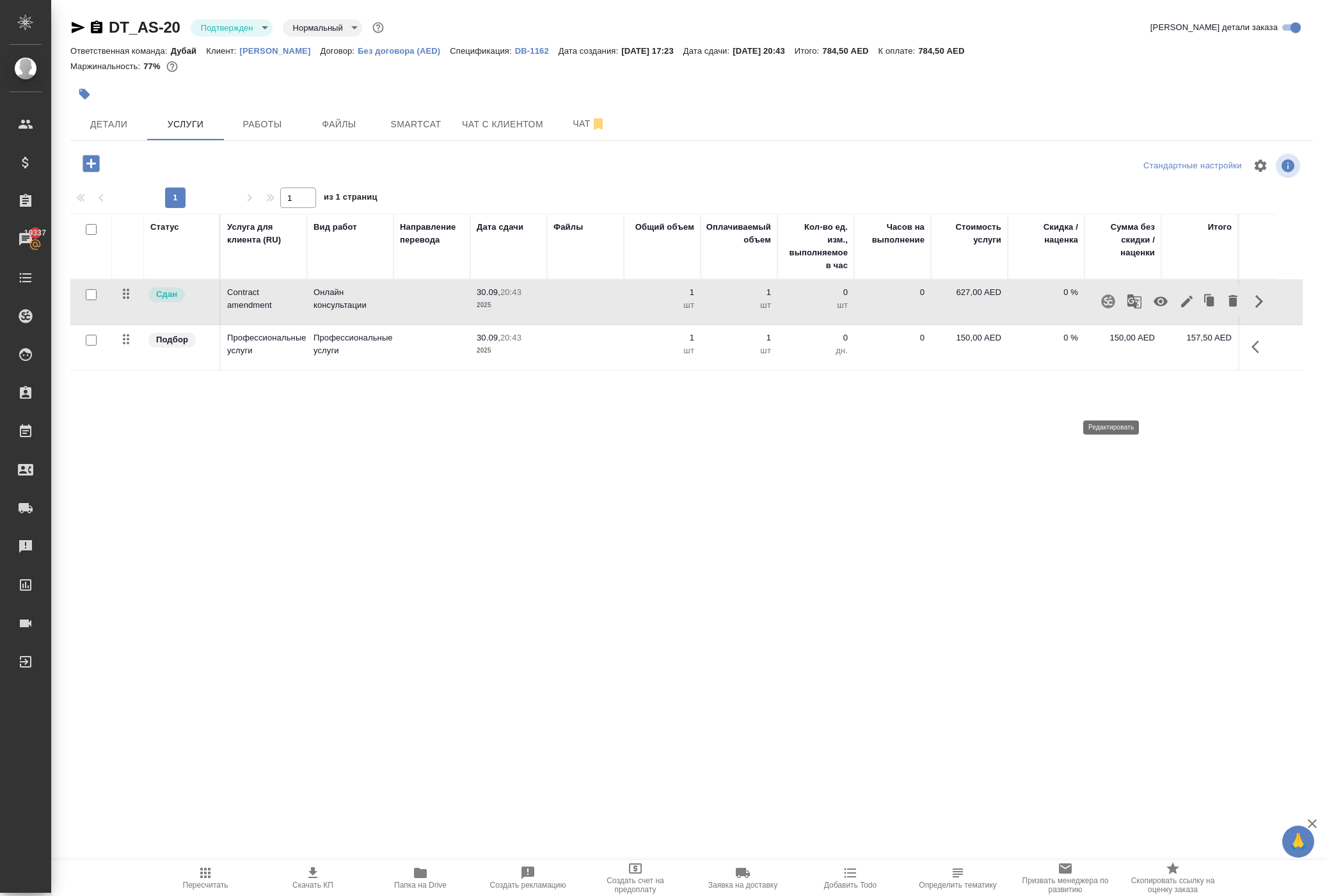
click at [1181, 307] on icon "button" at bounding box center [1186, 301] width 11 height 11
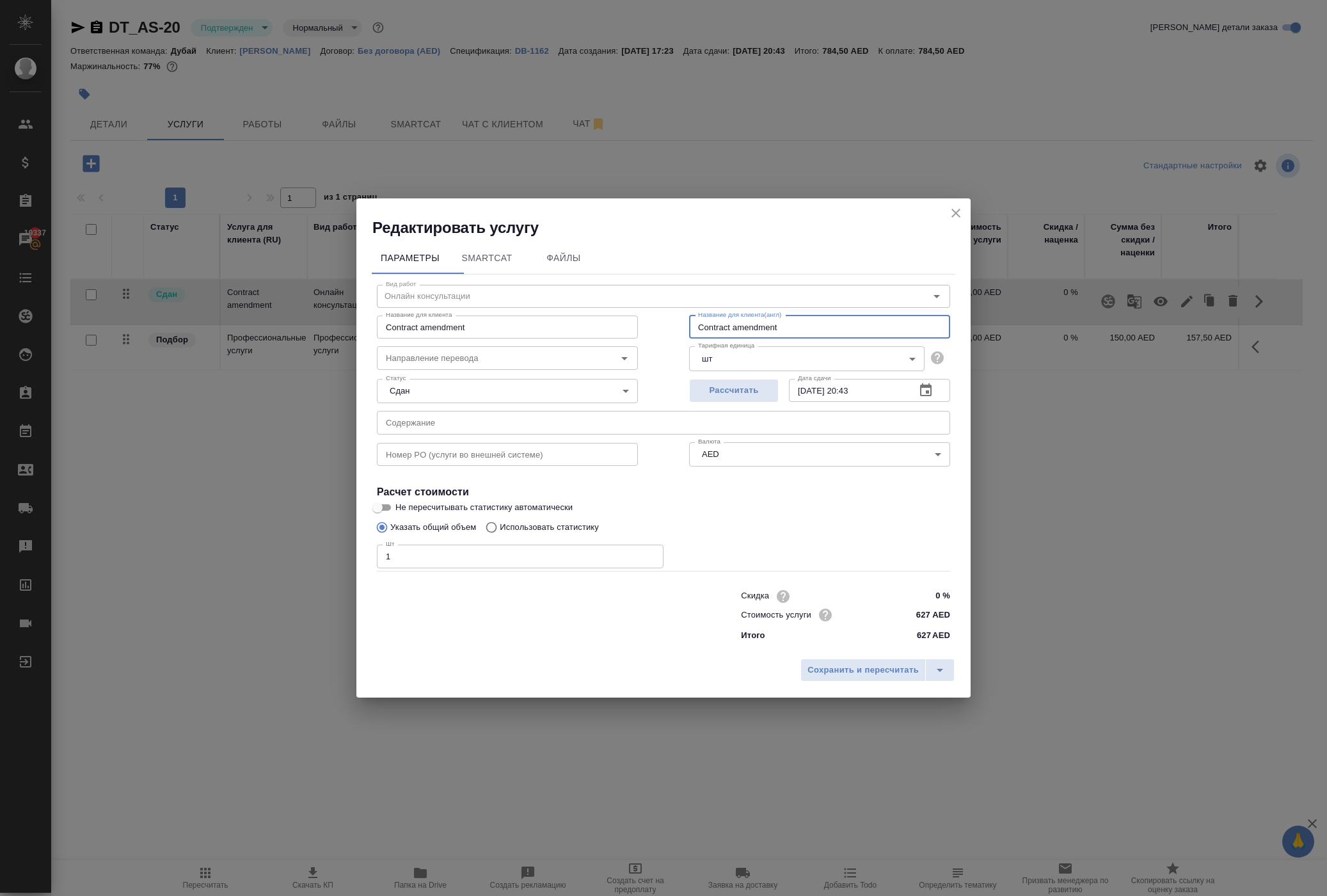
drag, startPoint x: 838, startPoint y: 283, endPoint x: 535, endPoint y: 267, distance: 303.4
click at [535, 285] on div "Название для клиента ⁠Contract amendment Название для клиента Название для клие…" at bounding box center [664, 326] width 624 height 82
click at [951, 209] on icon "close" at bounding box center [956, 213] width 9 height 9
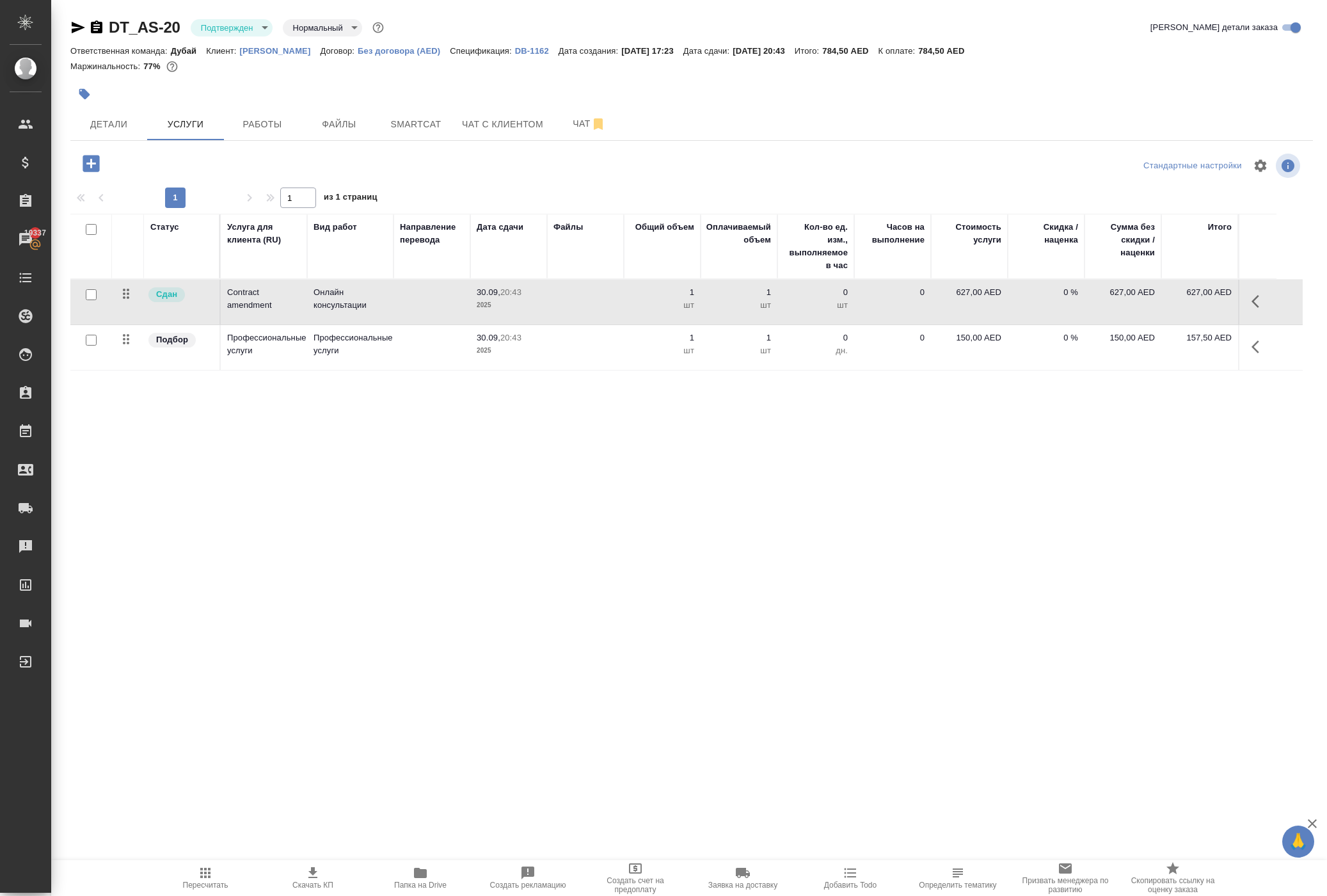
click at [1251, 353] on icon "button" at bounding box center [1255, 347] width 8 height 13
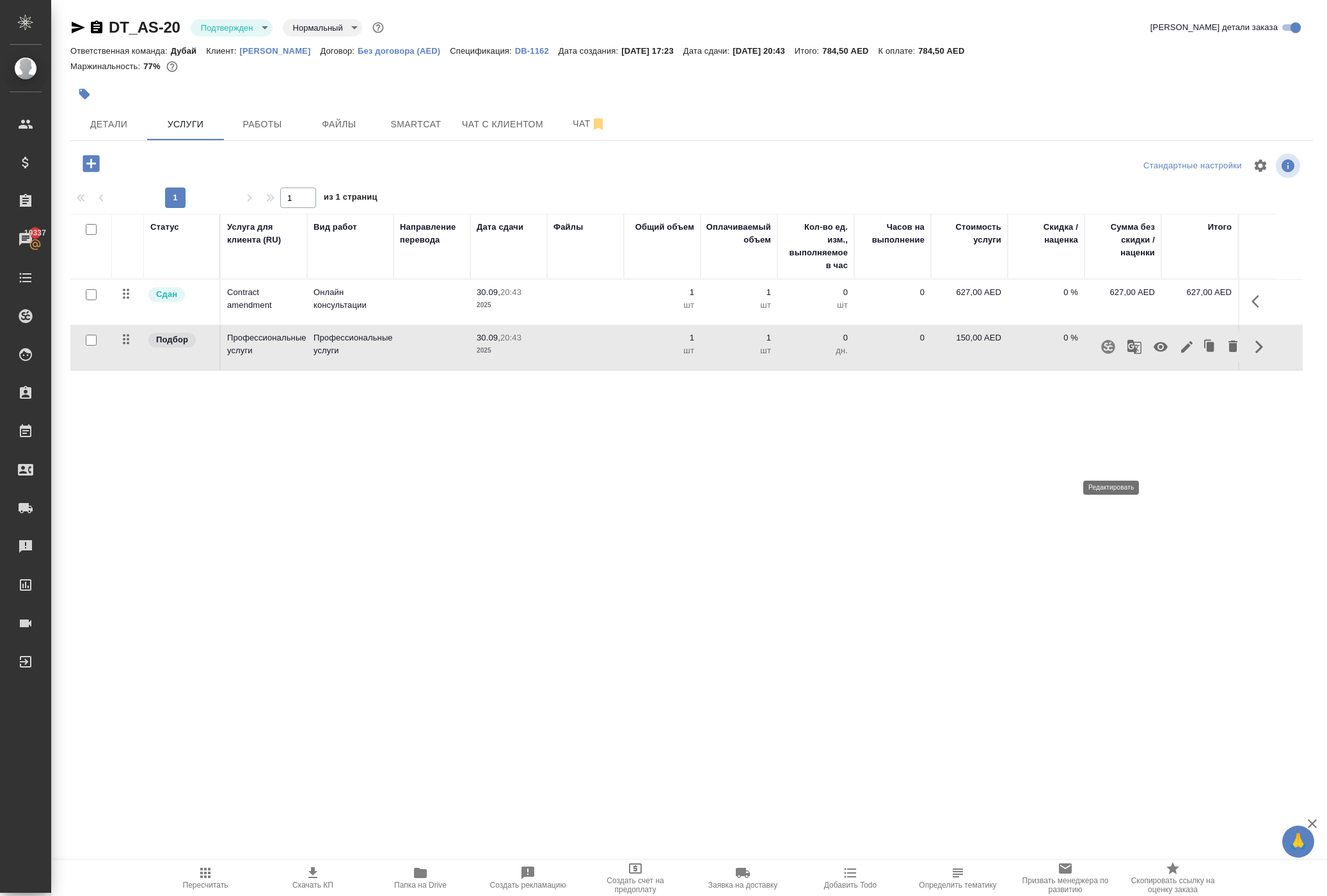
click at [1180, 354] on icon "button" at bounding box center [1187, 347] width 15 height 15
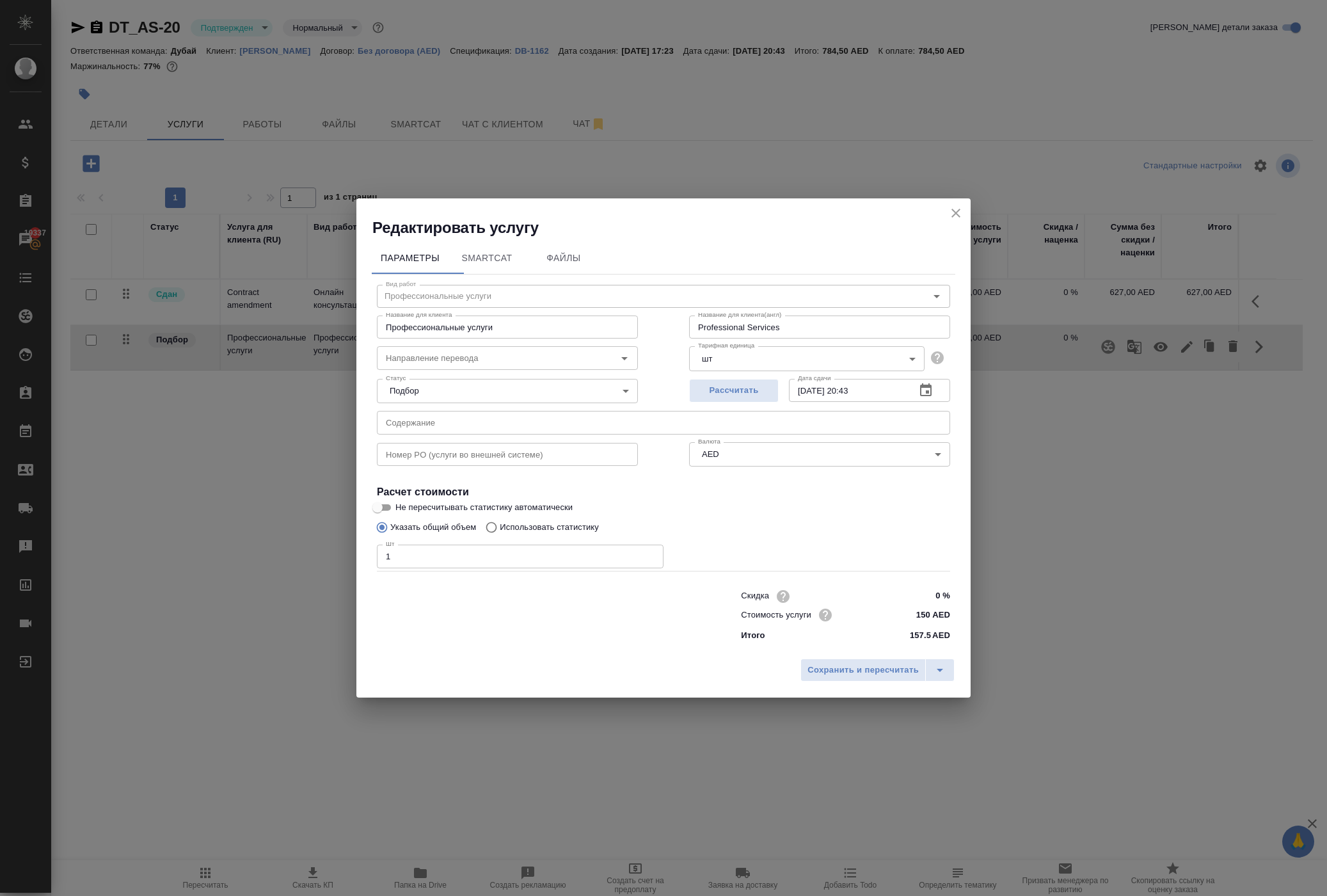
click at [829, 315] on input "Professional Services" at bounding box center [820, 326] width 261 height 23
click at [948, 205] on icon "close" at bounding box center [956, 213] width 15 height 15
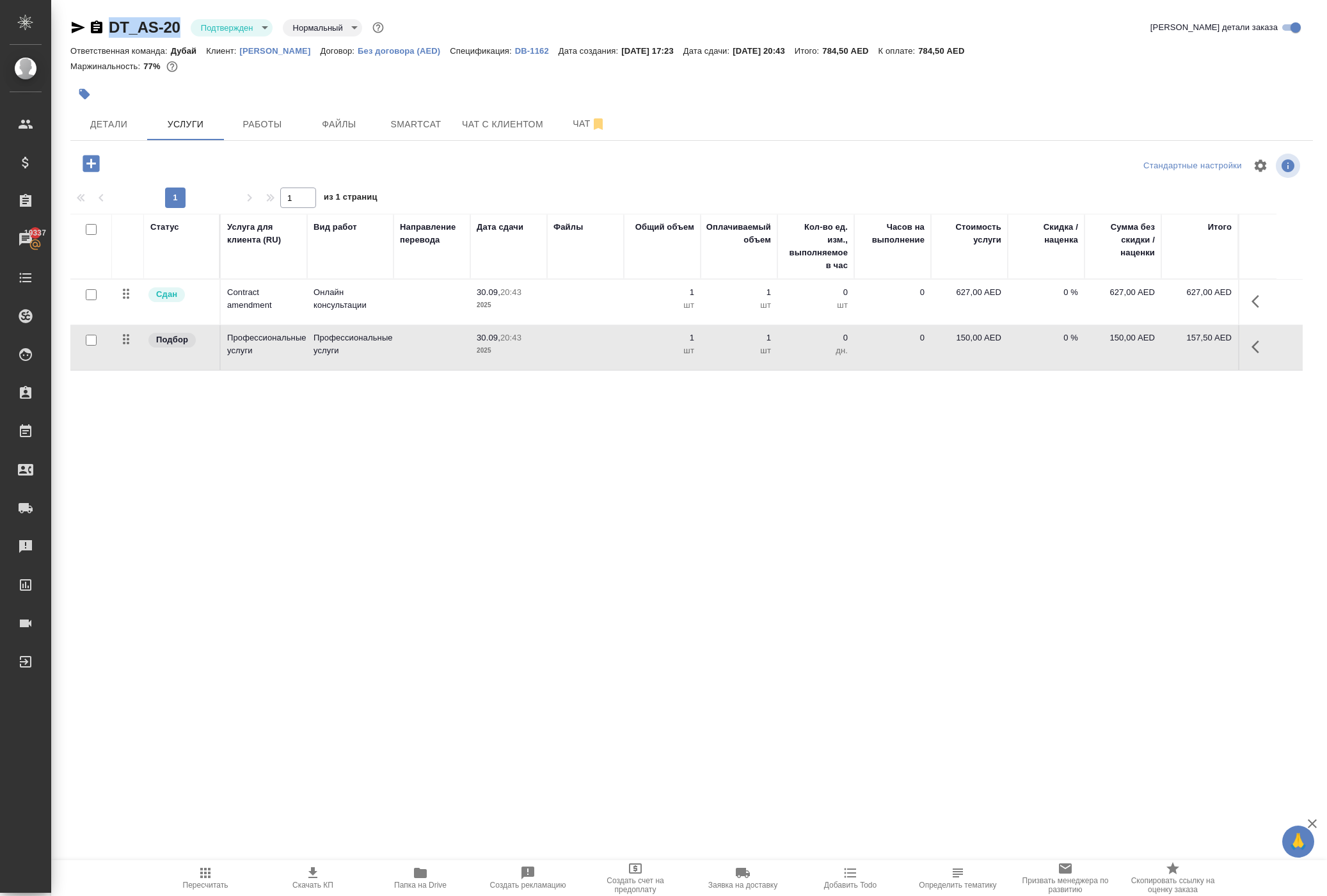
click at [85, 31] on icon "button" at bounding box center [79, 27] width 14 height 11
click at [878, 56] on p "К оплате:" at bounding box center [898, 51] width 40 height 10
drag, startPoint x: 278, startPoint y: 73, endPoint x: 315, endPoint y: 76, distance: 37.1
click at [918, 56] on p "784,50 AED" at bounding box center [946, 51] width 56 height 10
copy div "К оплате: 784,50"
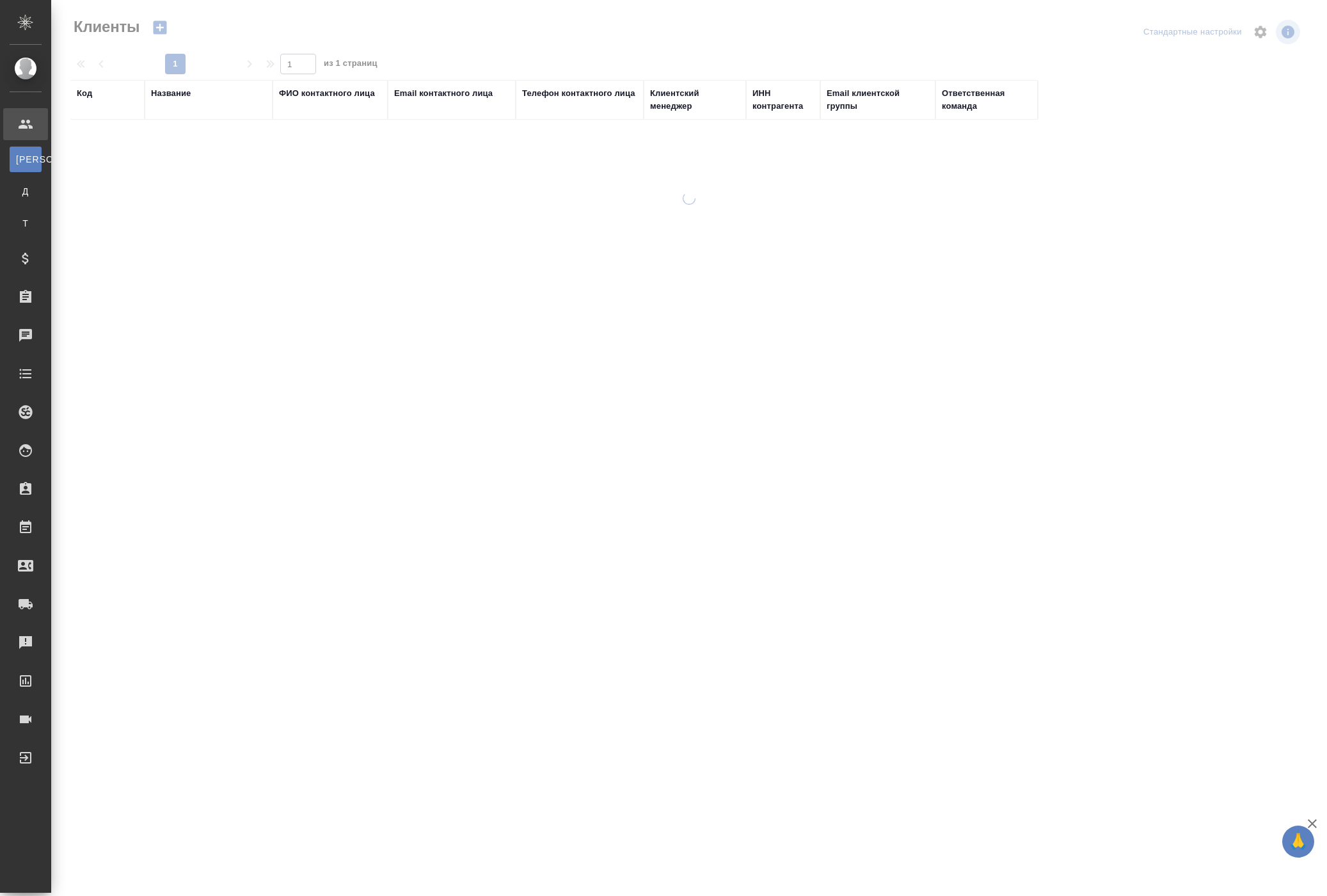
select select "RU"
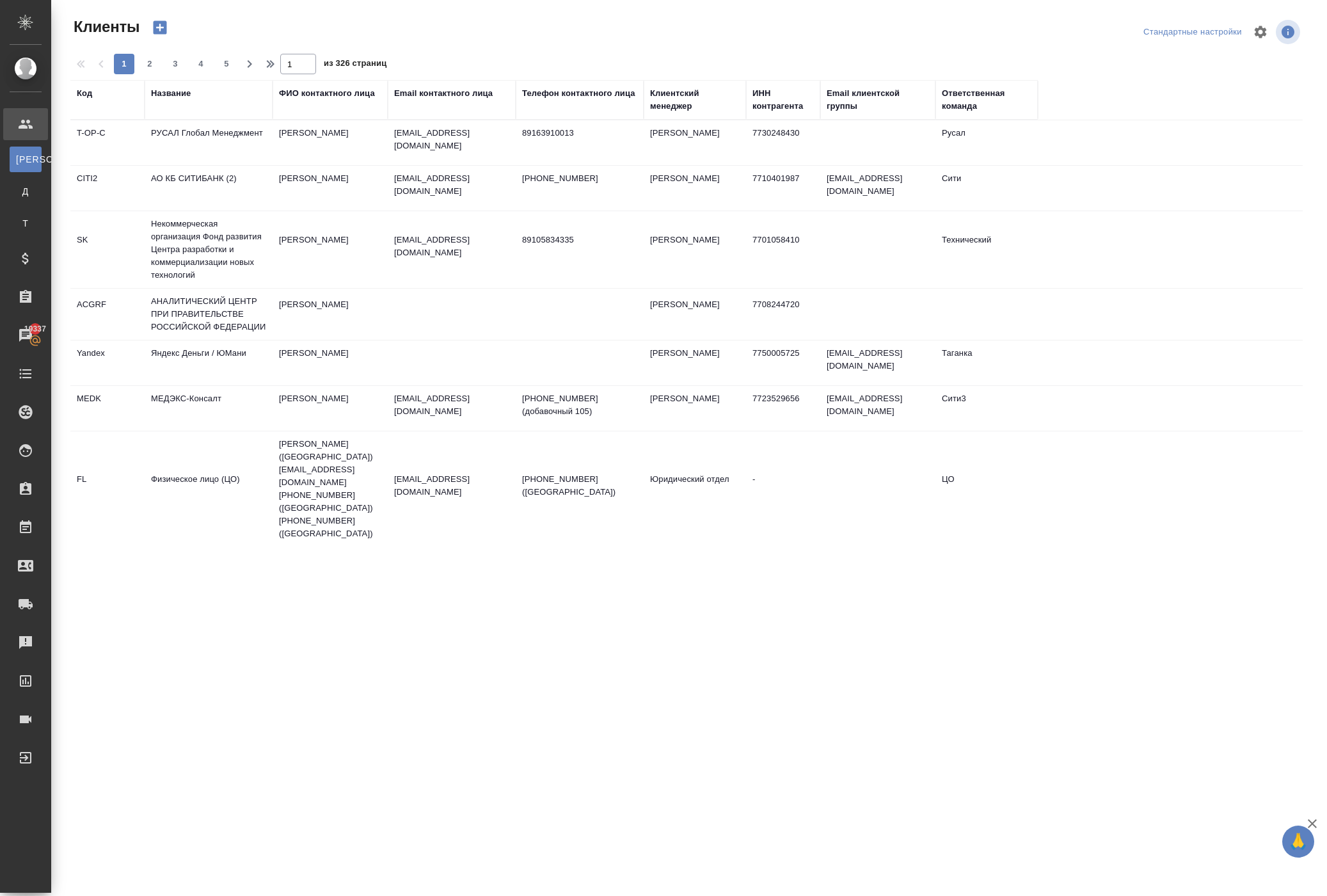
click at [190, 100] on div "Название" at bounding box center [171, 93] width 40 height 13
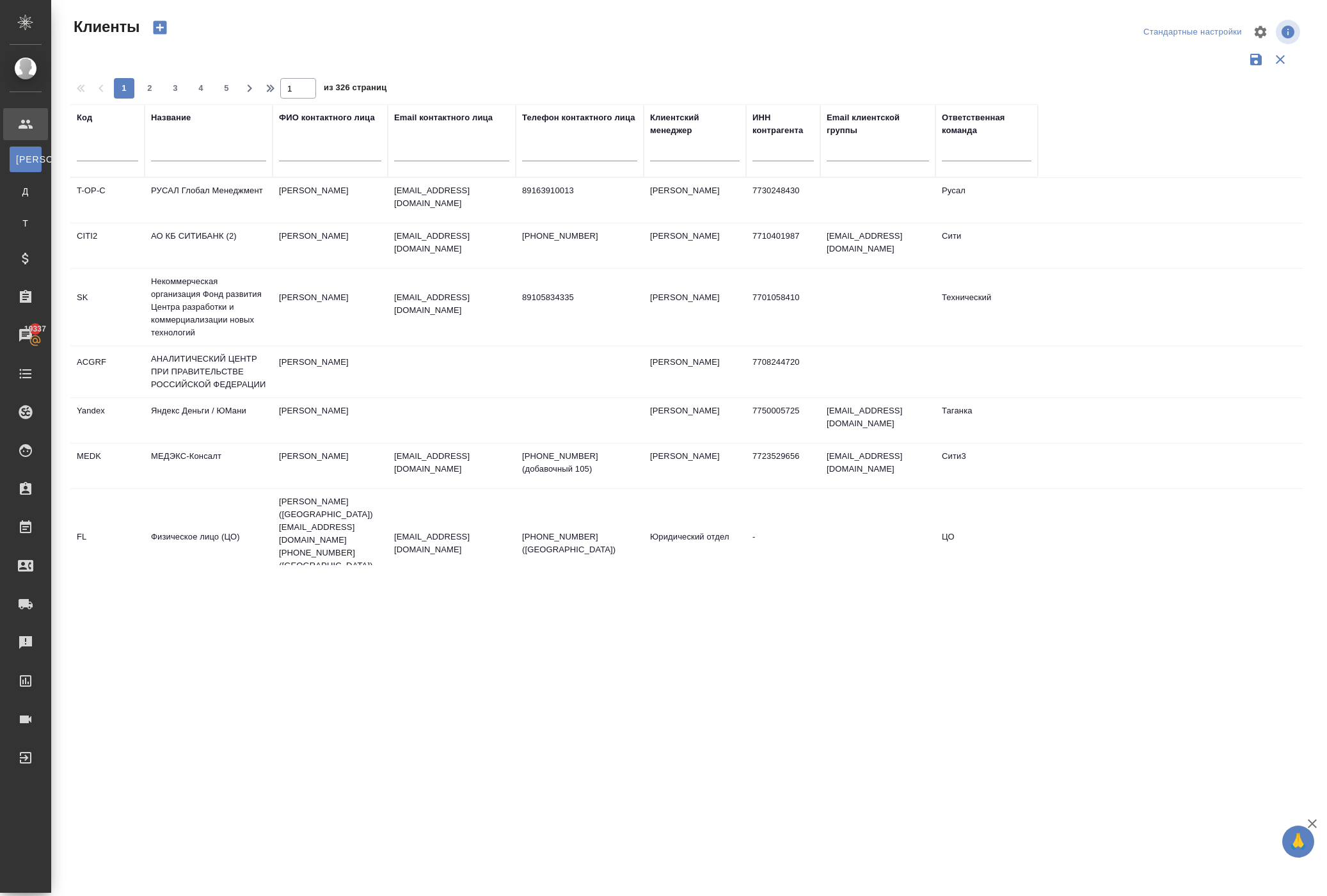
click at [181, 161] on input "text" at bounding box center [209, 153] width 115 height 16
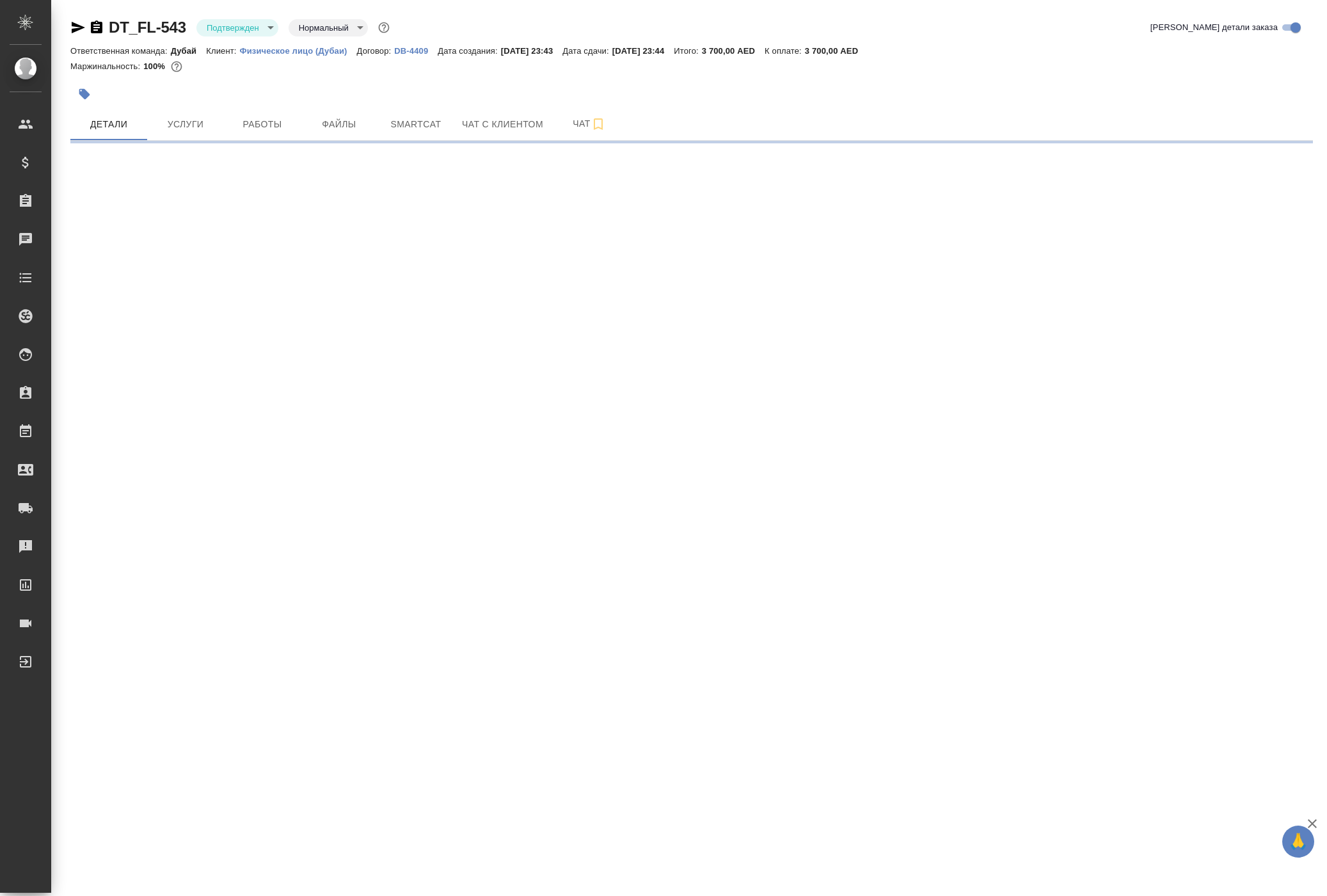
select select "RU"
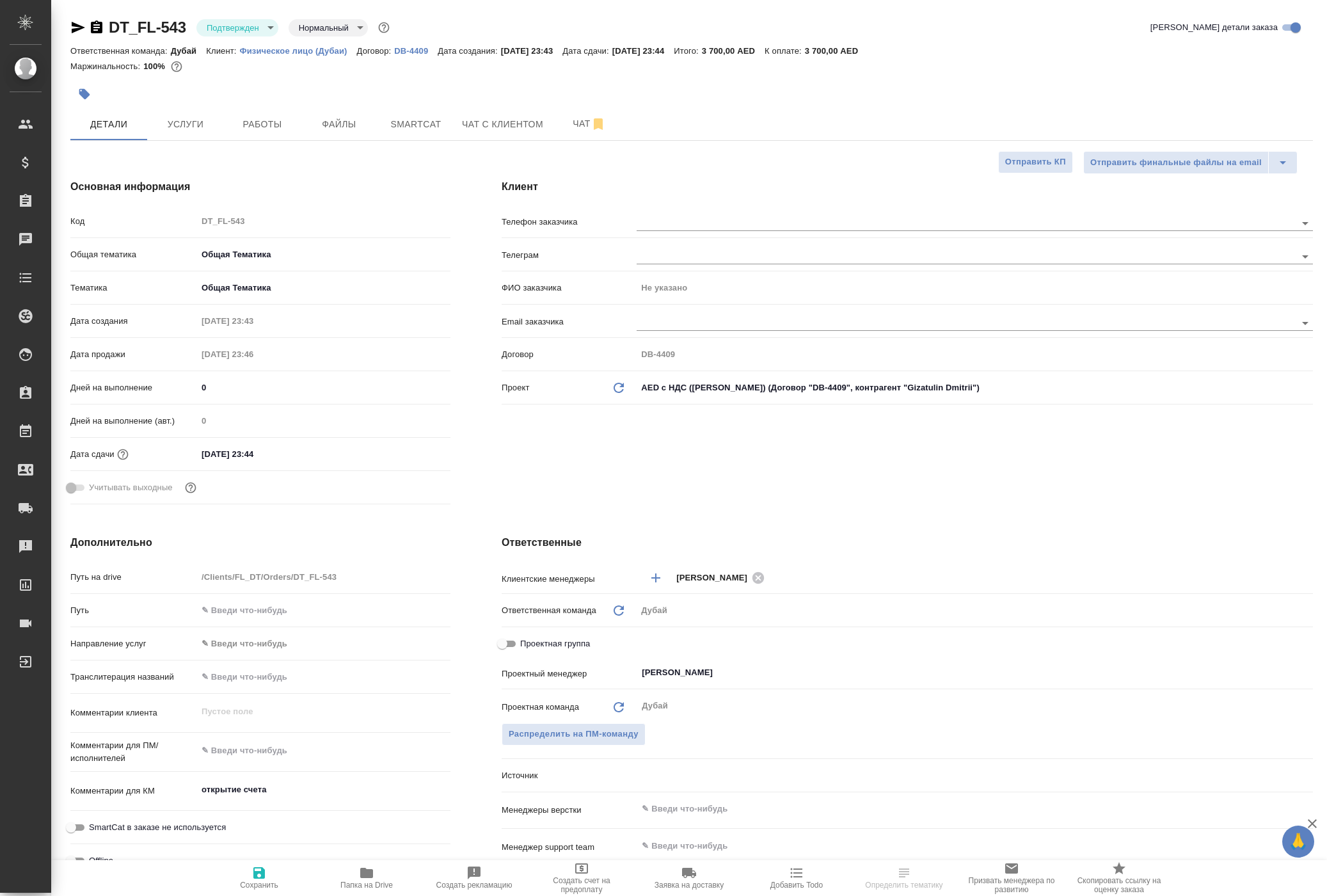
type textarea "x"
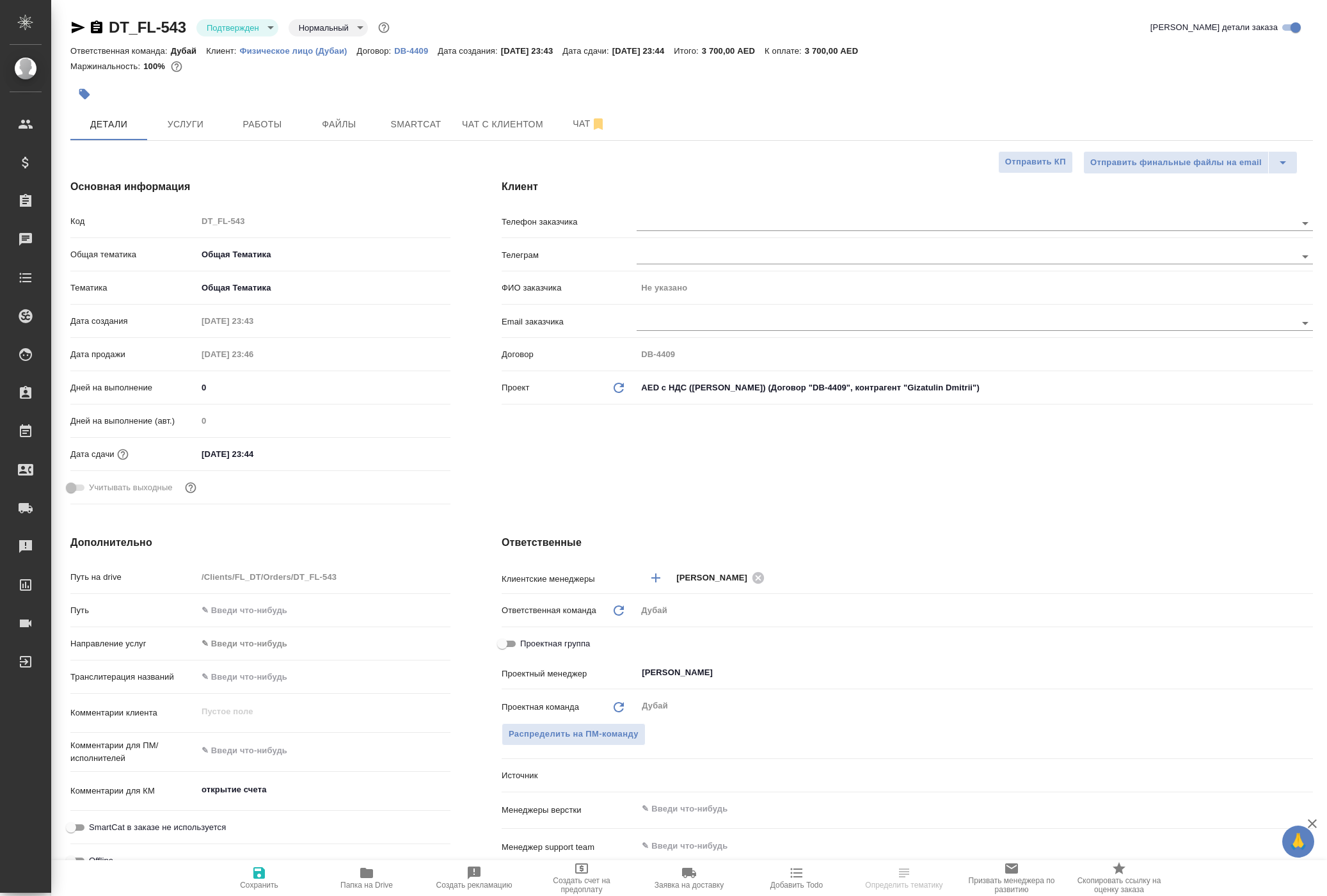
type textarea "x"
click at [353, 56] on p "Физическое лицо (Дубаи)" at bounding box center [298, 51] width 117 height 10
type textarea "x"
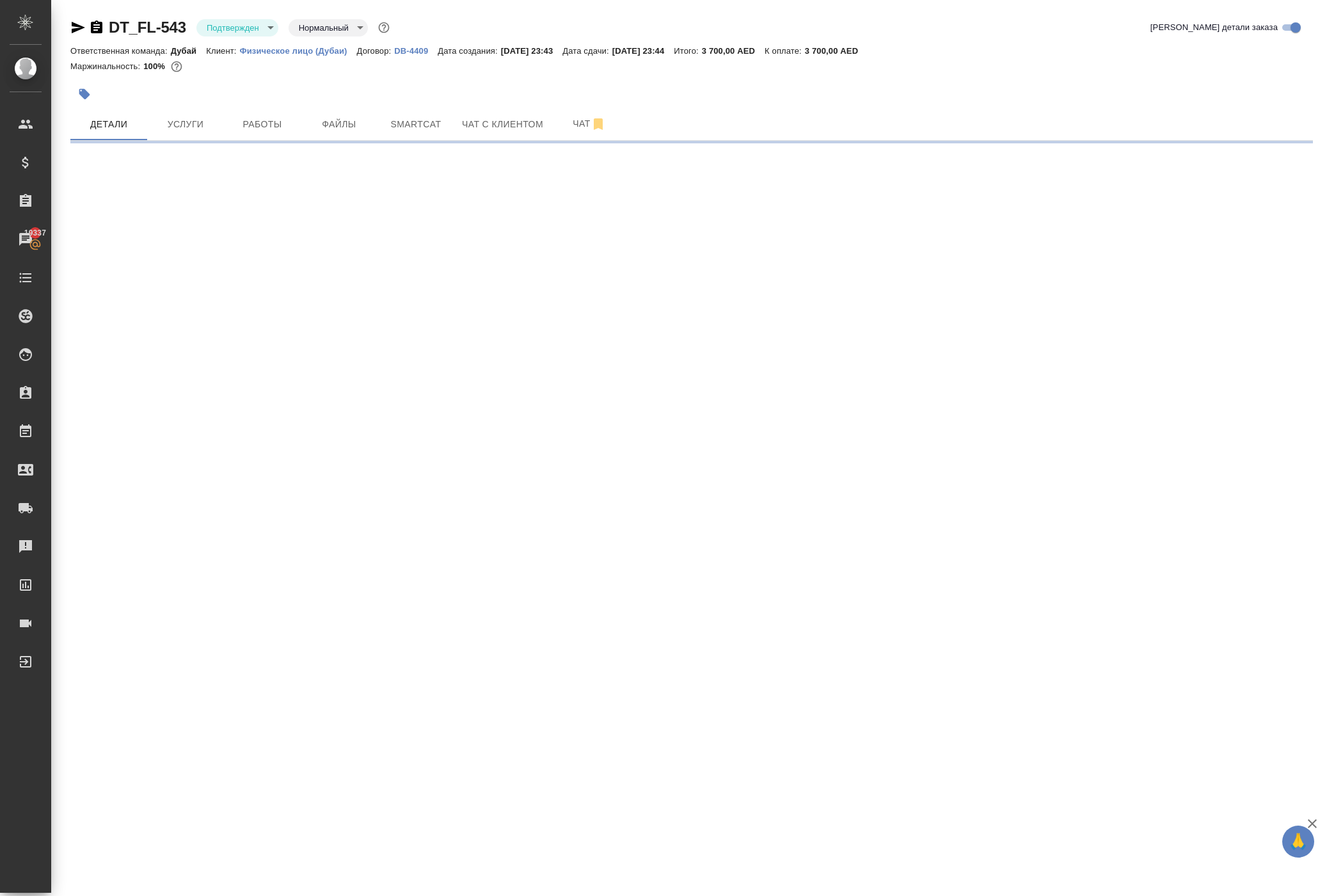
select select "RU"
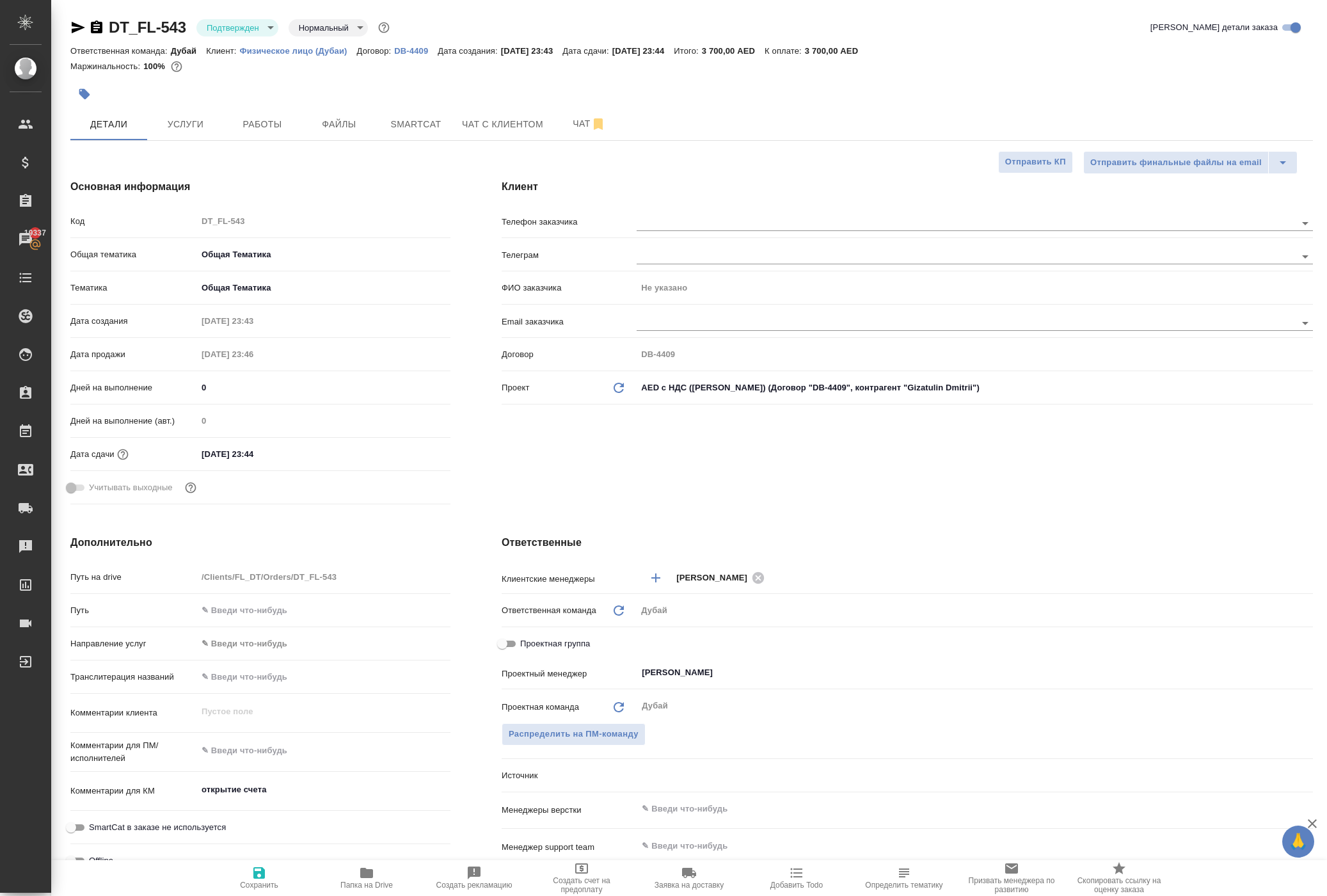
type textarea "x"
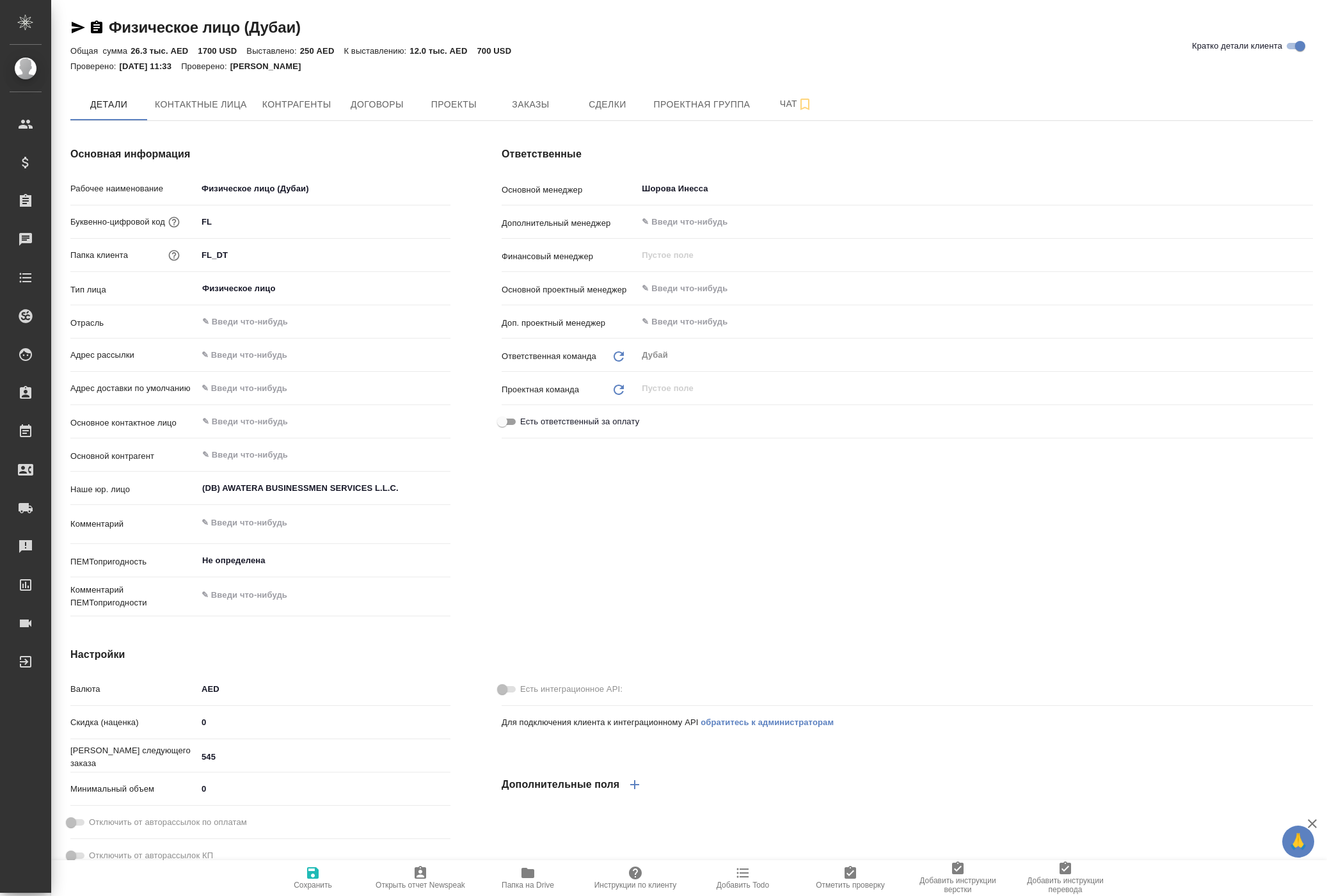
type textarea "x"
click at [569, 120] on button "Заказы" at bounding box center [530, 104] width 77 height 32
type textarea "x"
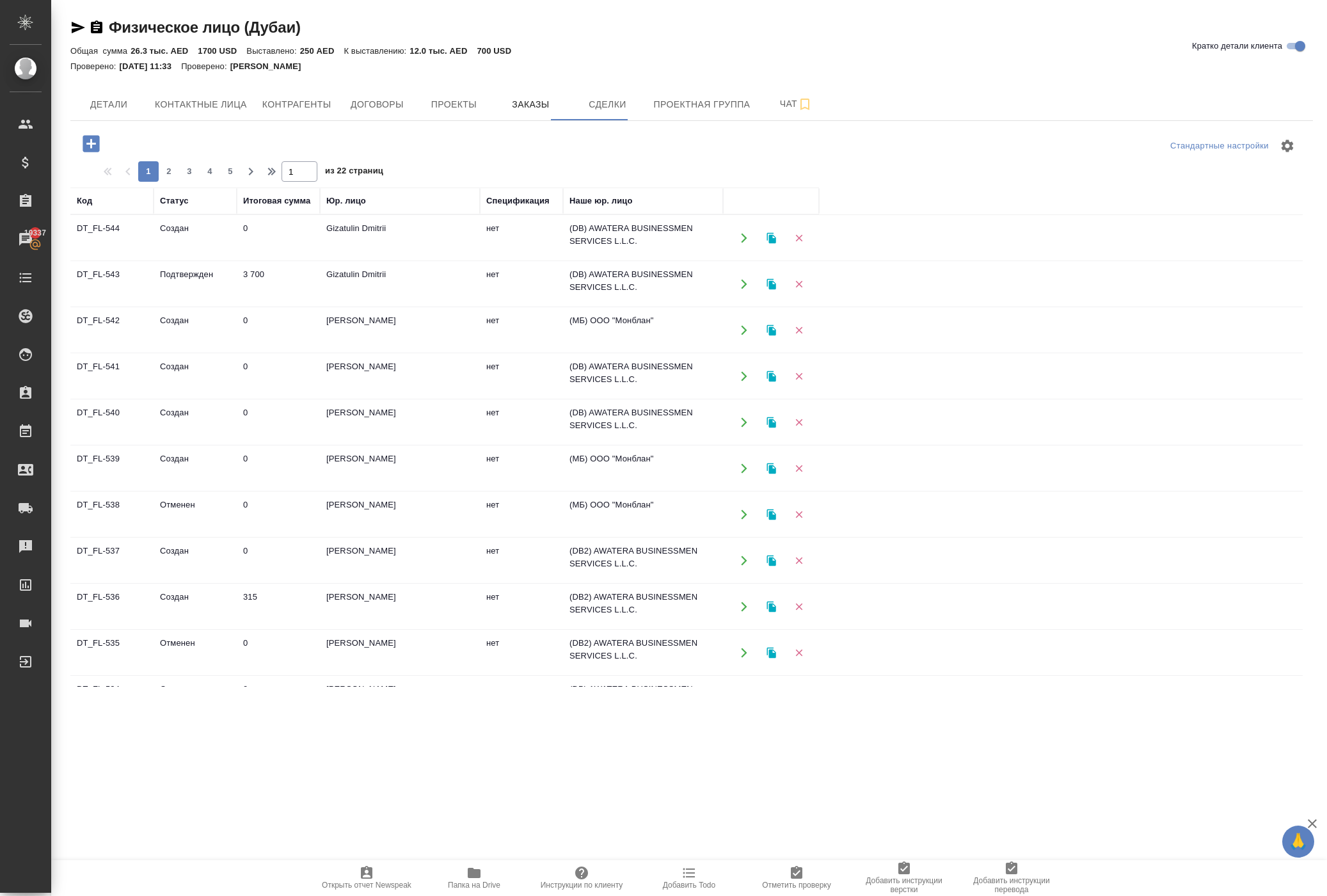
click at [728, 261] on td at bounding box center [771, 238] width 96 height 45
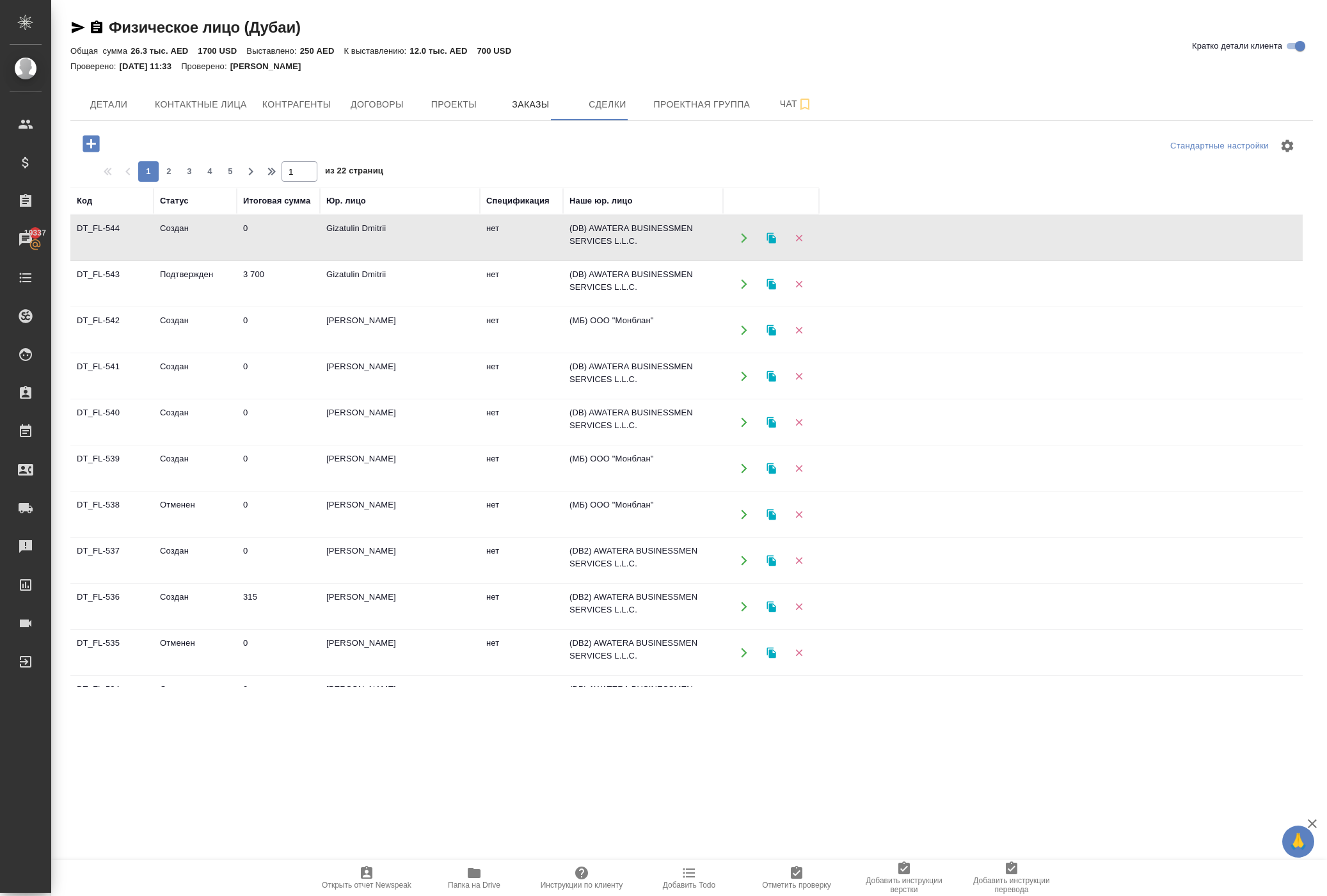
click at [744, 251] on button "button" at bounding box center [744, 237] width 26 height 26
